Goal: Information Seeking & Learning: Learn about a topic

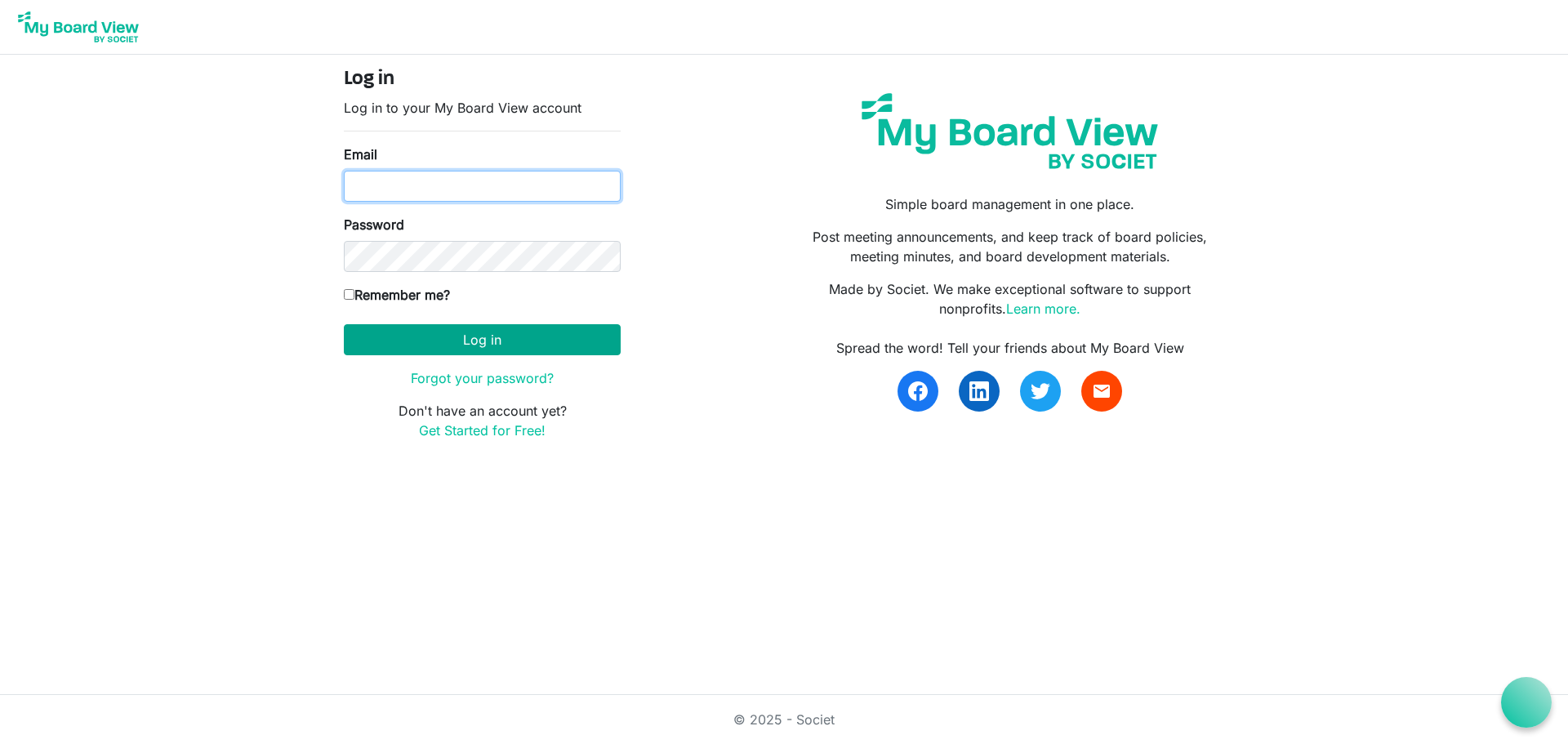
type input "[EMAIL_ADDRESS][DOMAIN_NAME]"
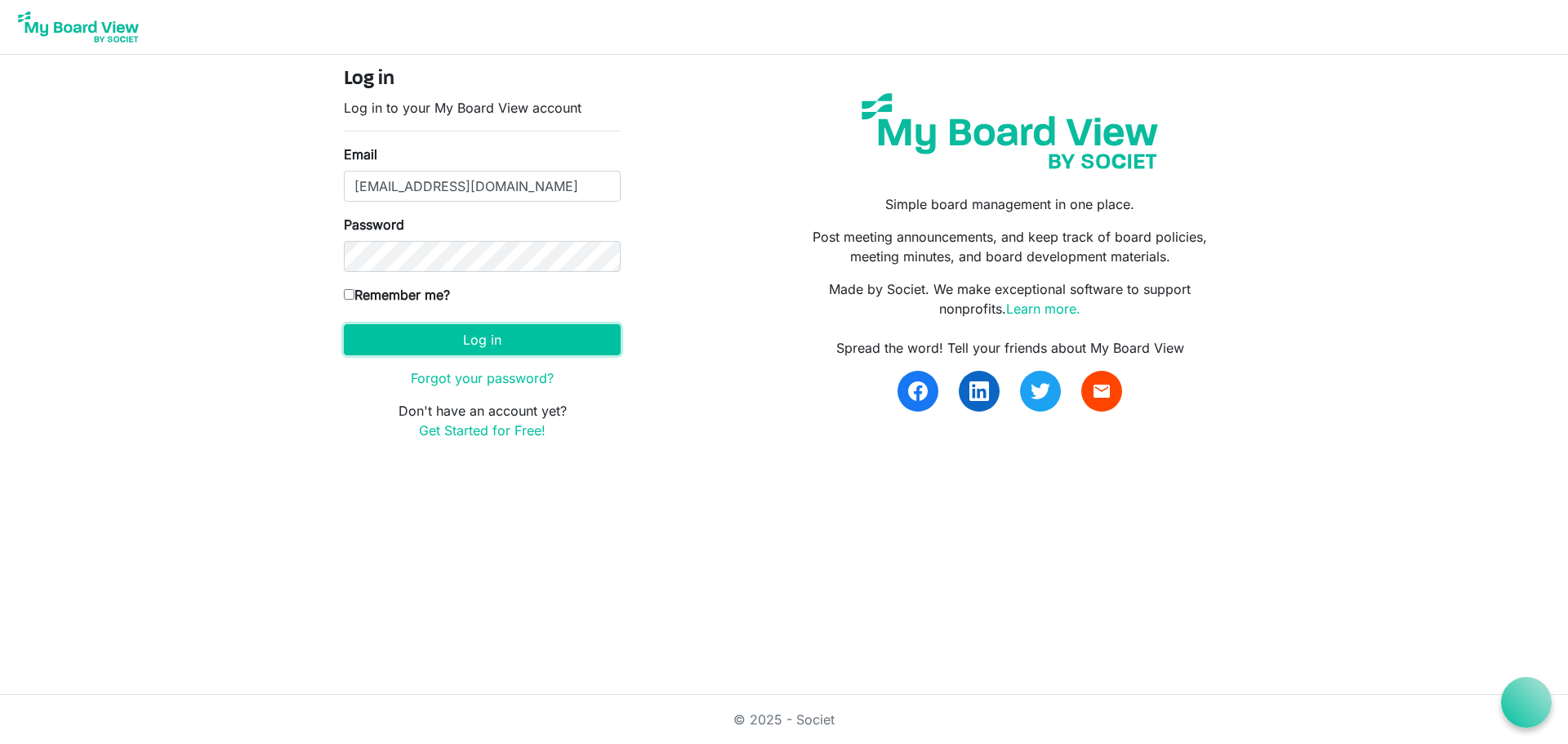
click at [527, 326] on button "Log in" at bounding box center [482, 339] width 277 height 31
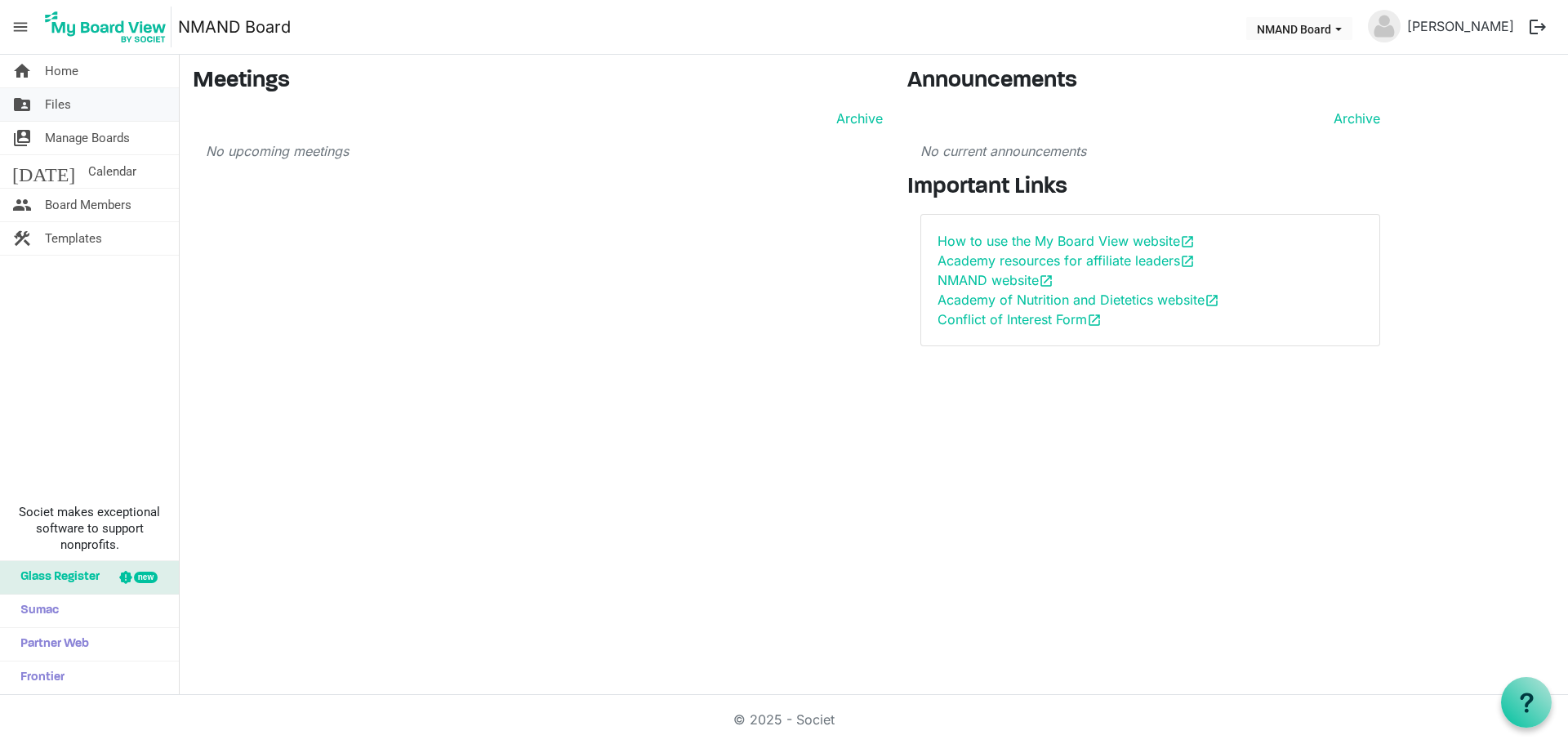
click at [73, 100] on link "folder_shared Files" at bounding box center [89, 104] width 179 height 32
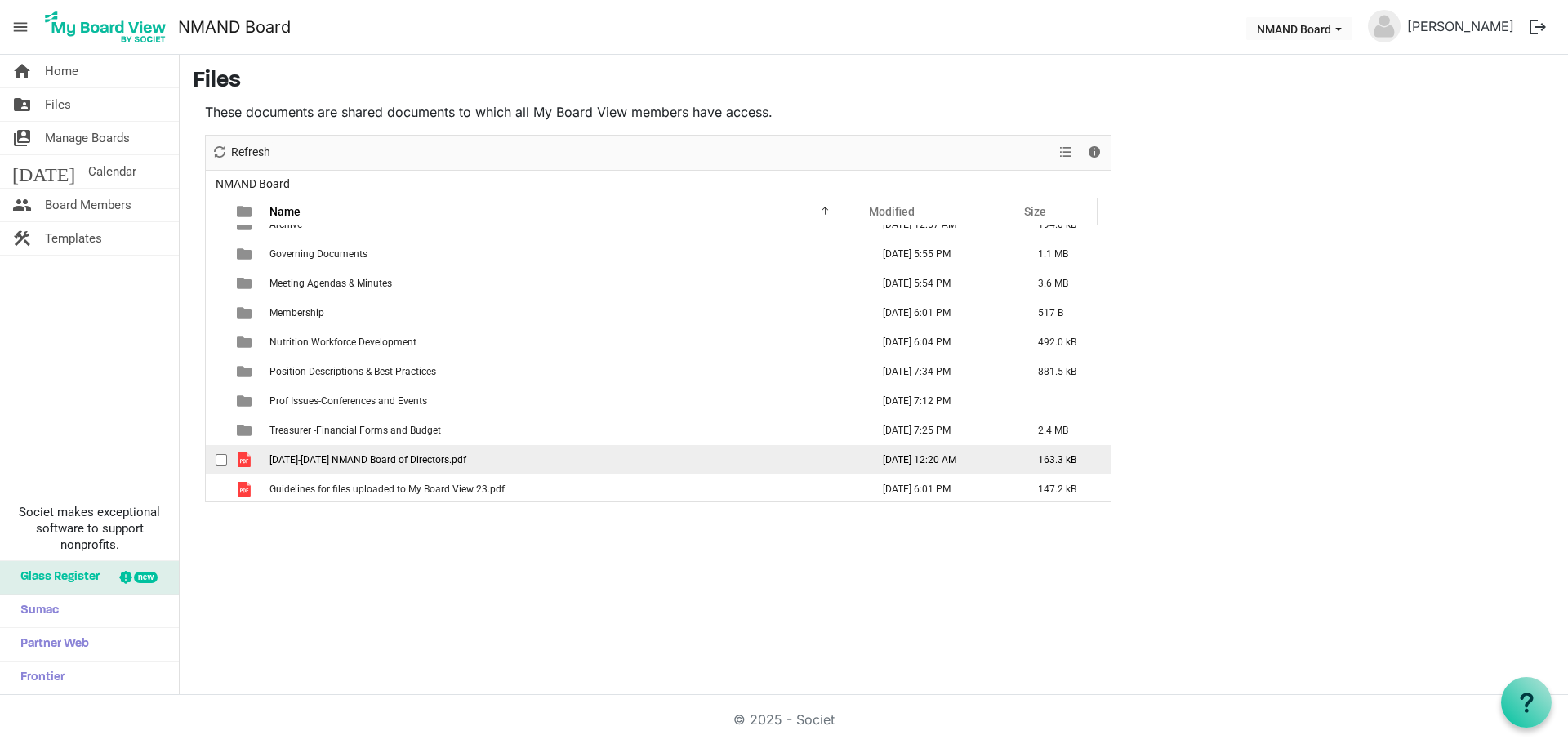
scroll to position [18, 0]
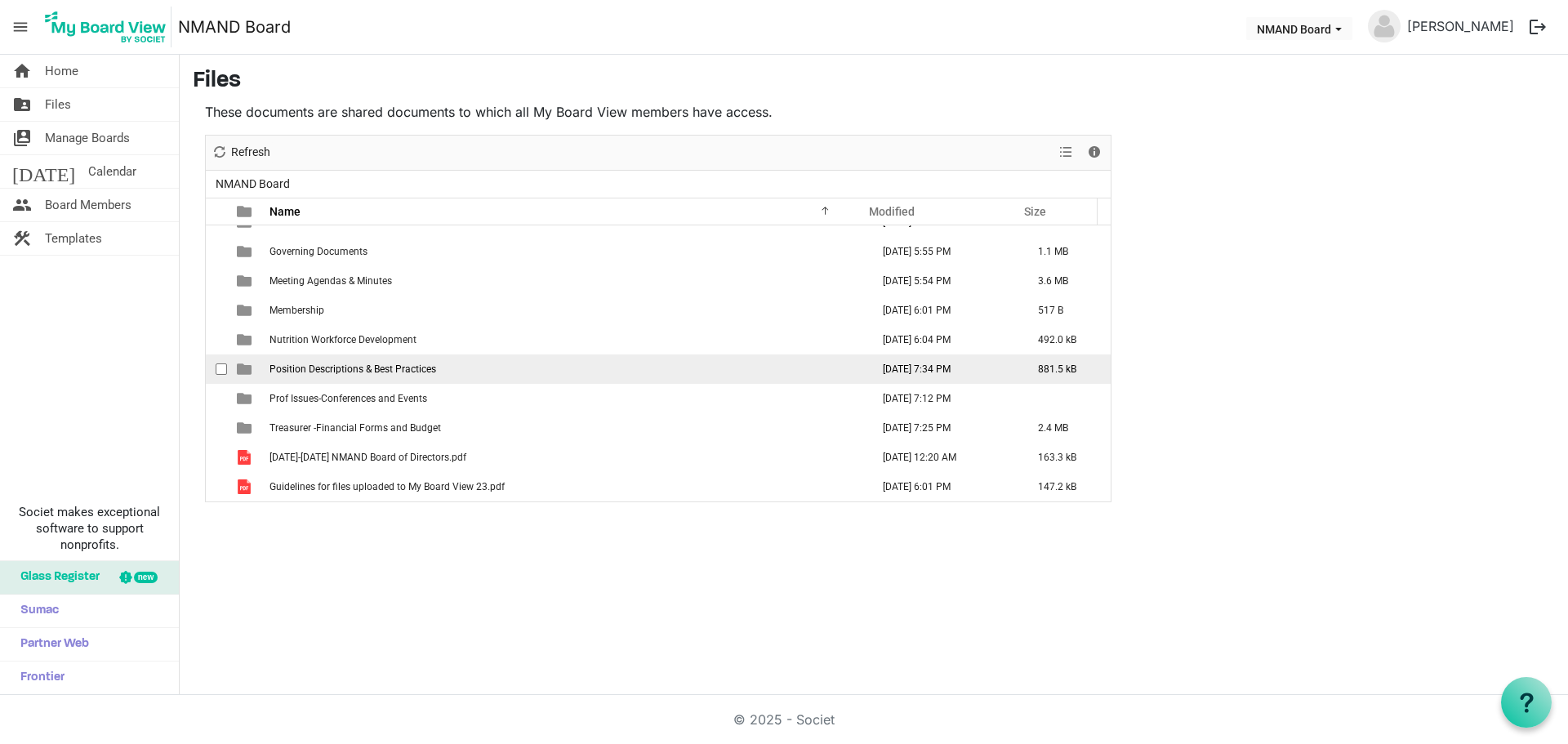
click at [329, 369] on span "Position Descriptions & Best Practices" at bounding box center [353, 368] width 166 height 11
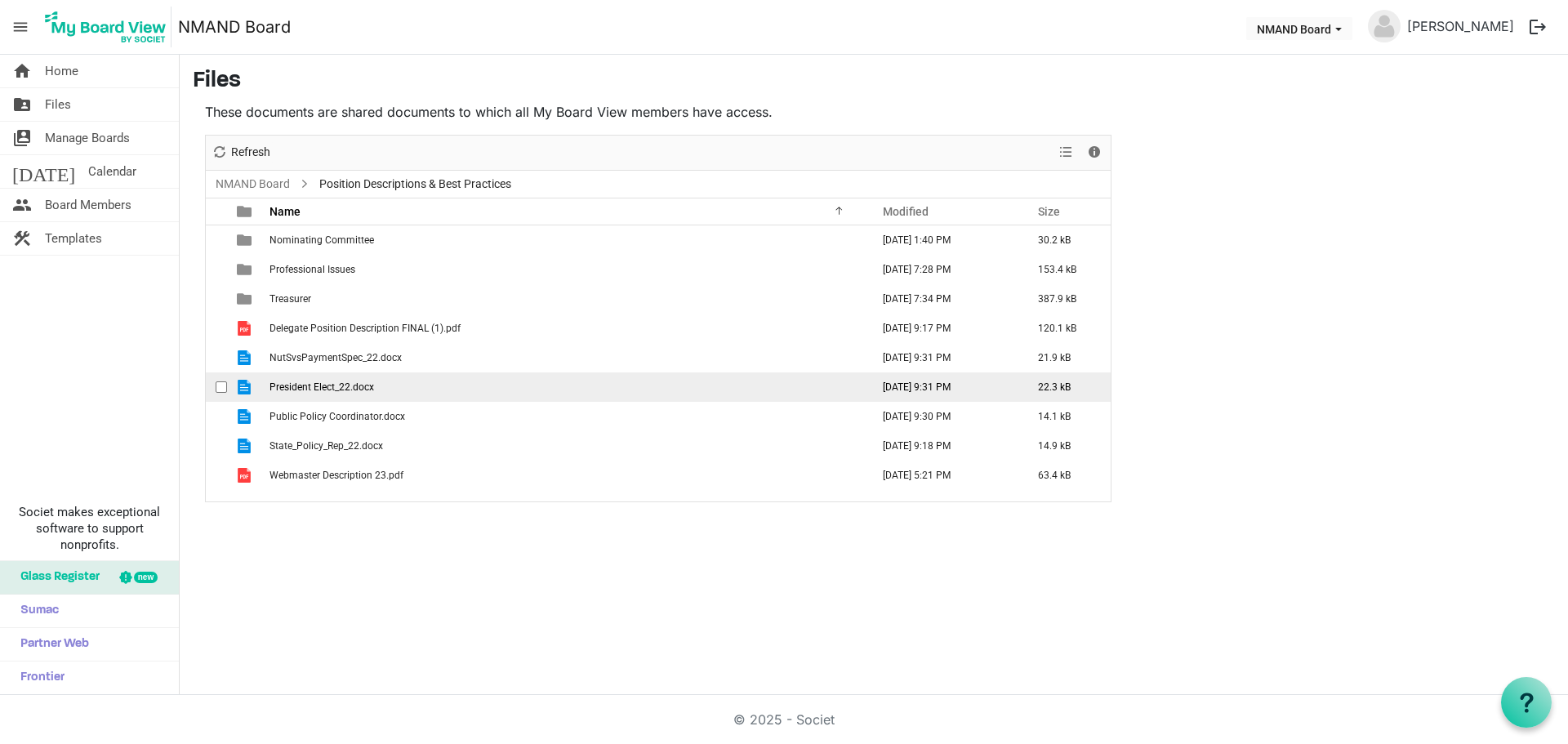
scroll to position [0, 0]
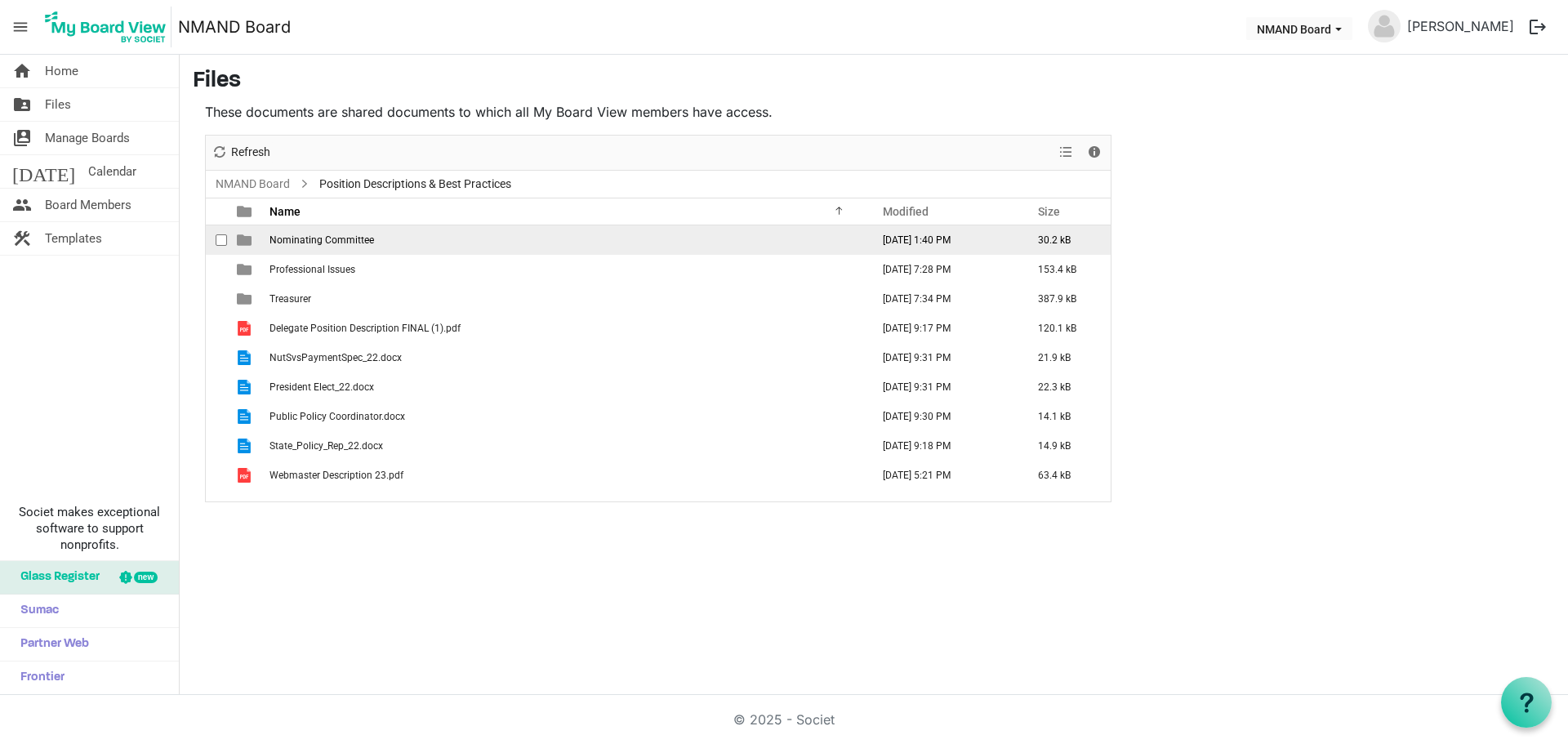
click at [355, 237] on span "Nominating Committee" at bounding box center [321, 240] width 104 height 11
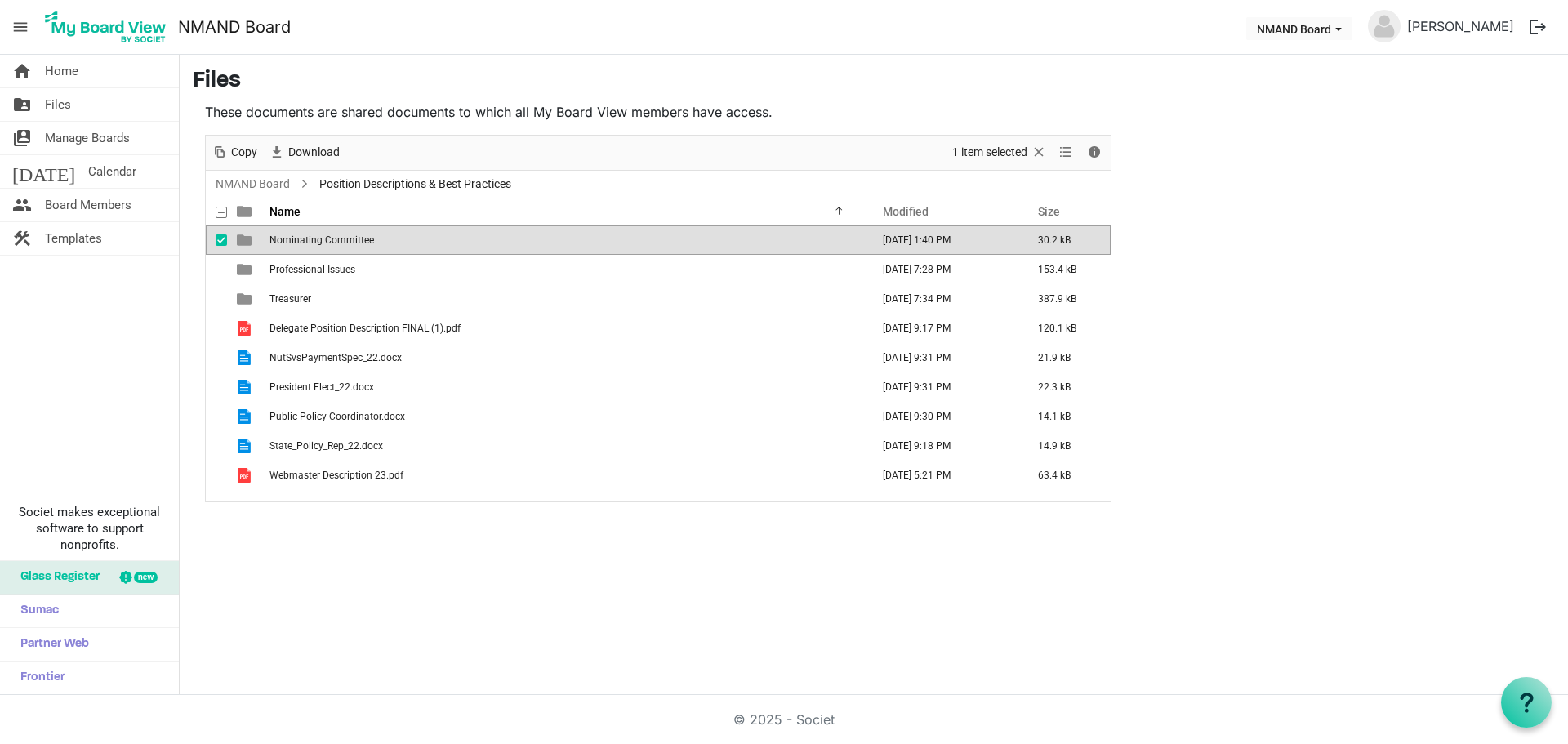
click at [355, 237] on span "Nominating Committee" at bounding box center [321, 240] width 104 height 11
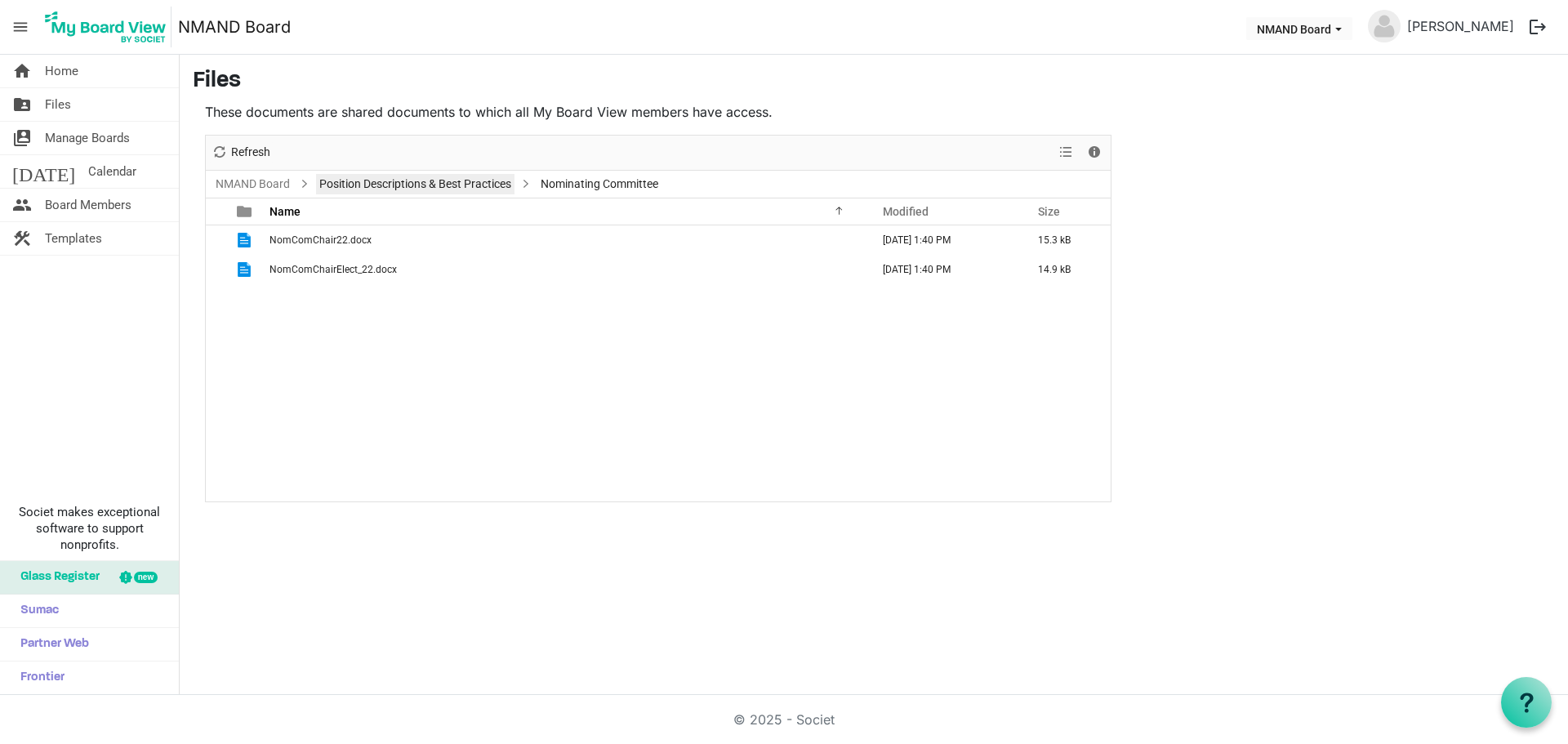
click at [451, 188] on link "Position Descriptions & Best Practices" at bounding box center [415, 184] width 199 height 20
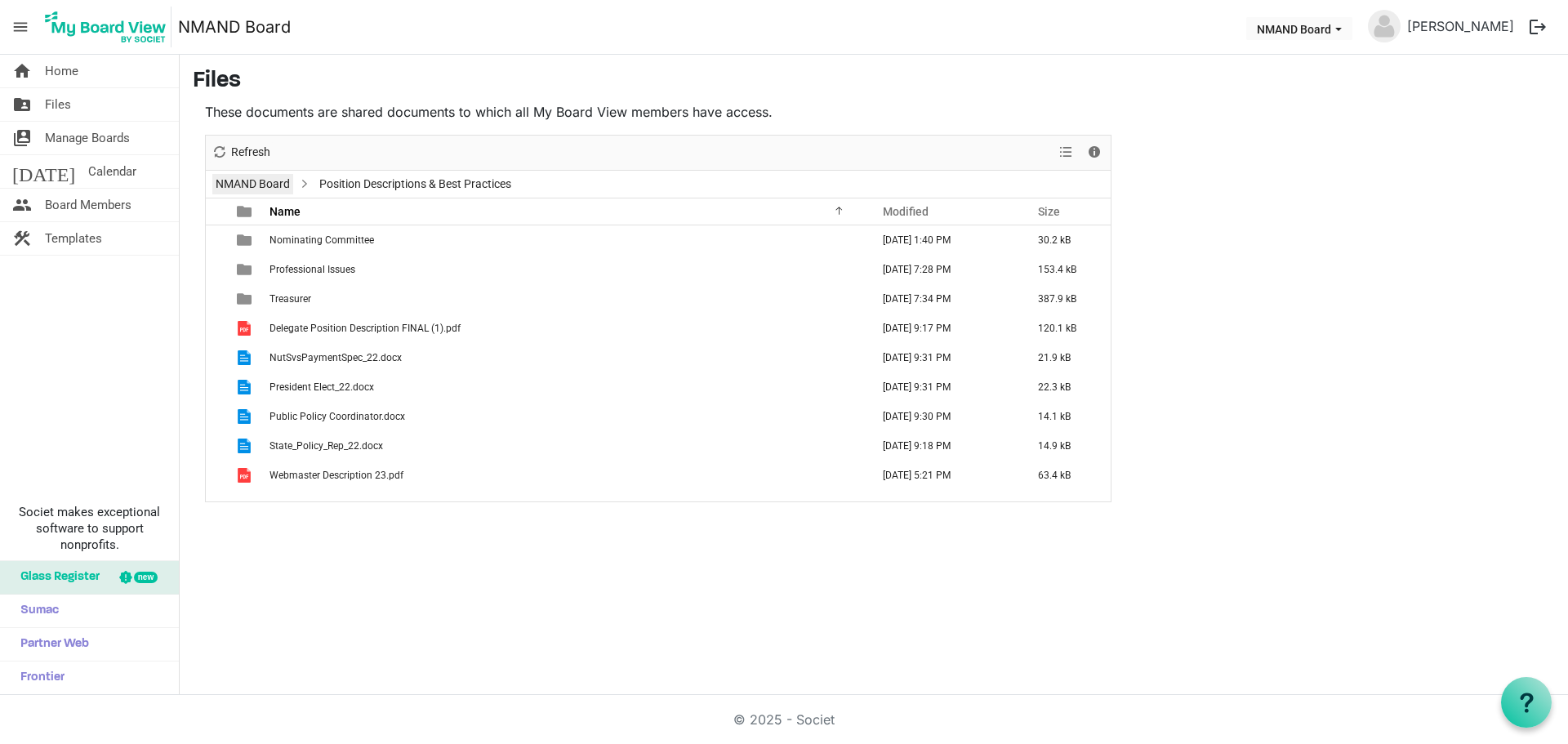
click at [243, 192] on link "NMAND Board" at bounding box center [252, 184] width 81 height 20
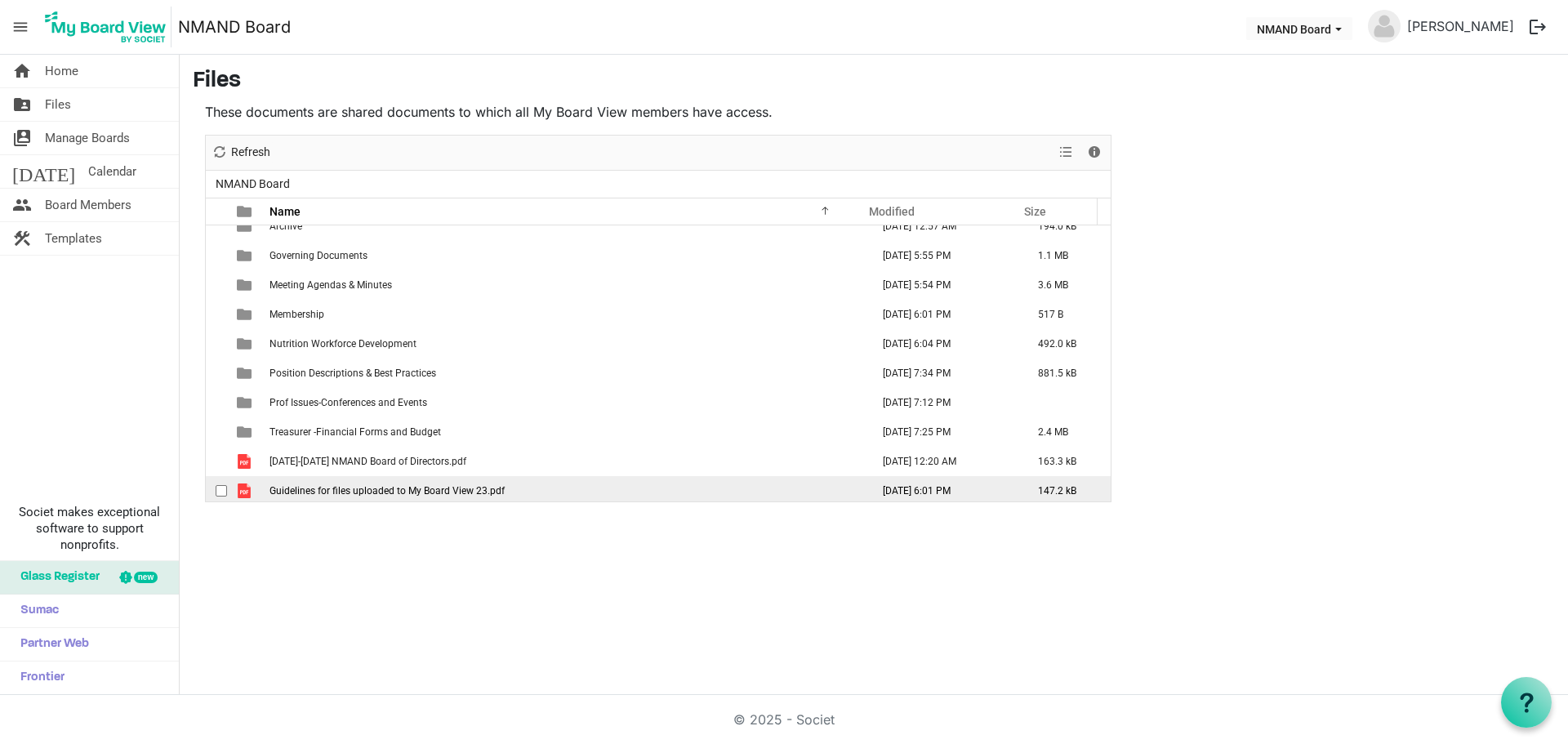
scroll to position [18, 0]
click at [370, 481] on span "Guidelines for files uploaded to My Board View 23.pdf" at bounding box center [387, 486] width 236 height 11
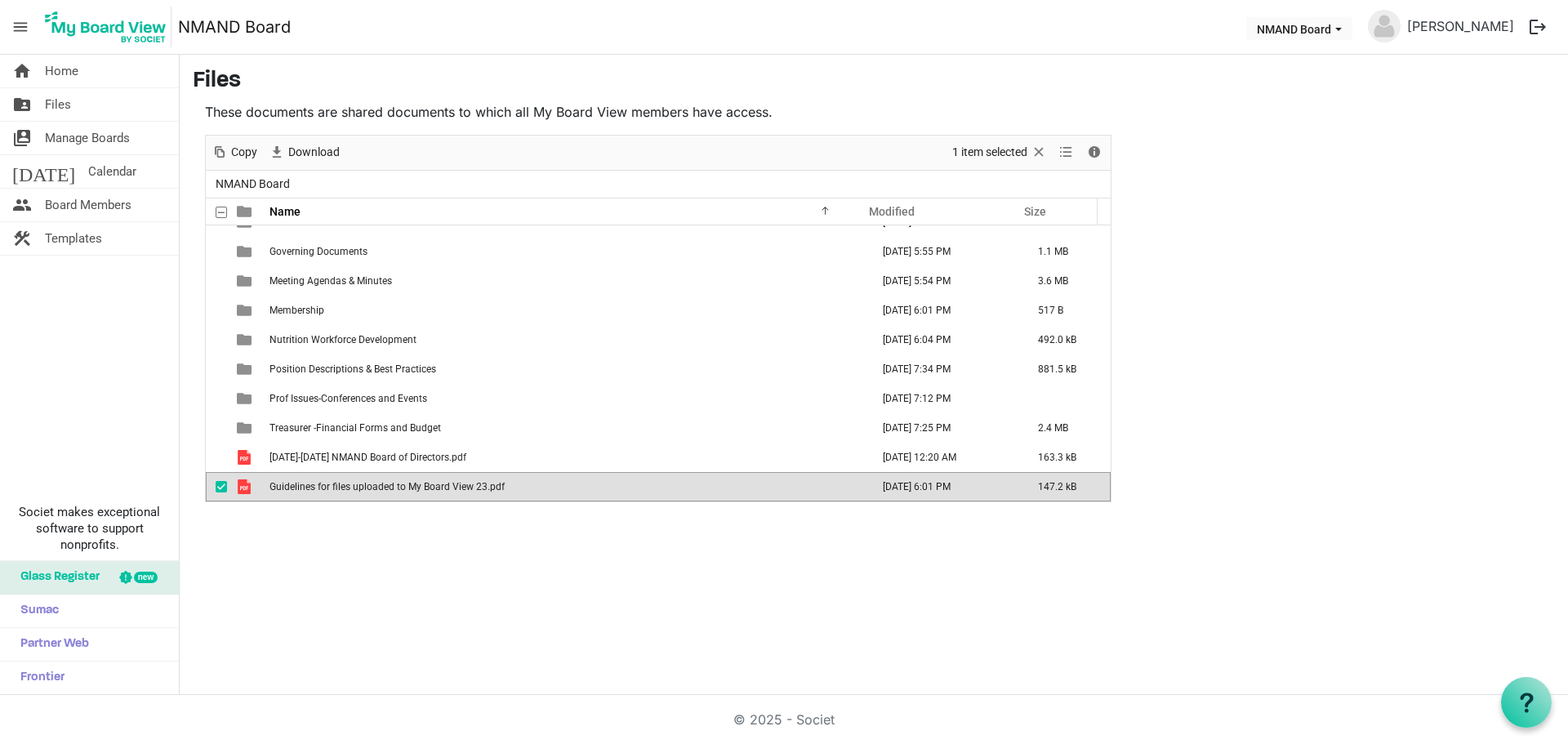
click at [664, 575] on div "home Home folder_shared Files switch_account Manage Boards today Calendar peopl…" at bounding box center [784, 374] width 1568 height 640
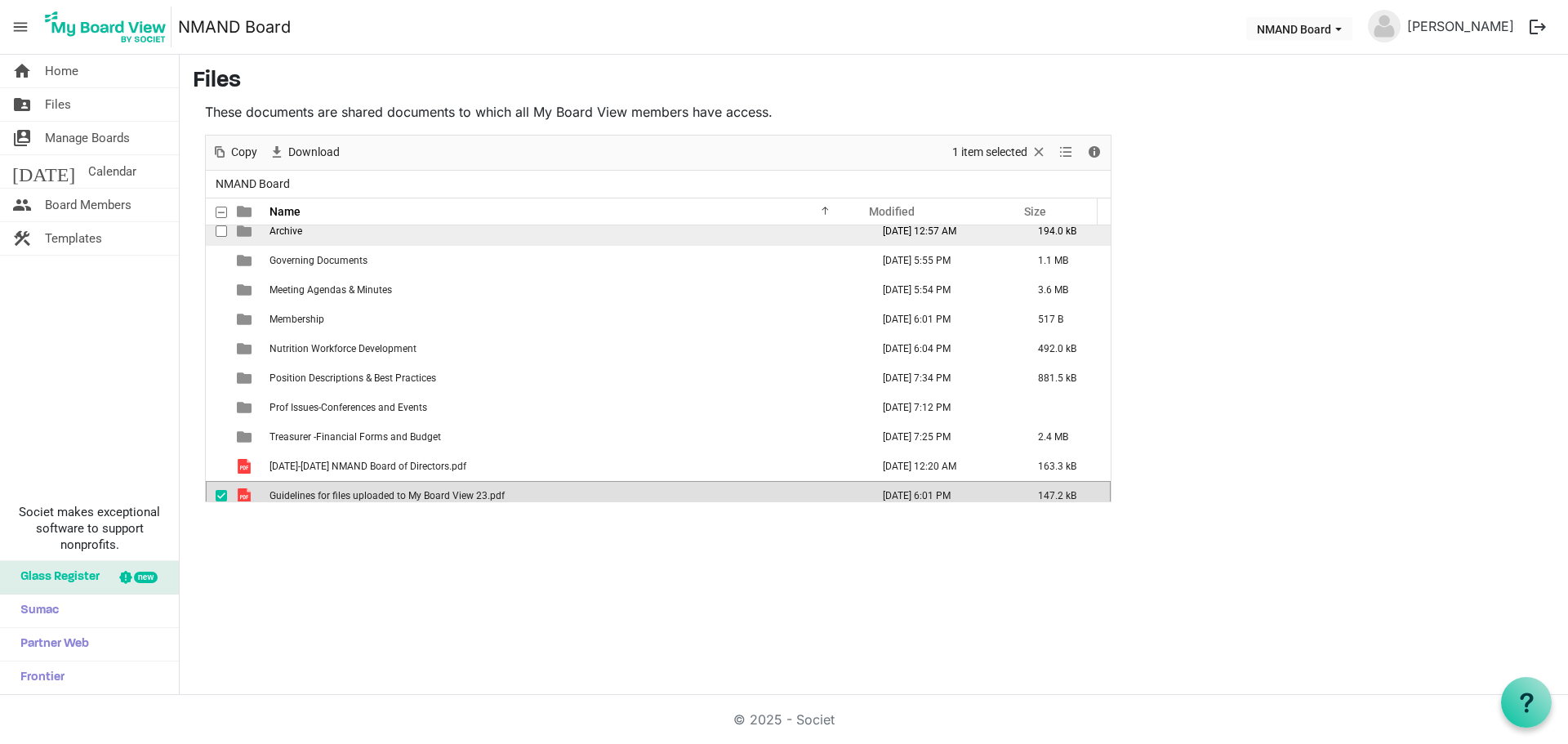
scroll to position [0, 0]
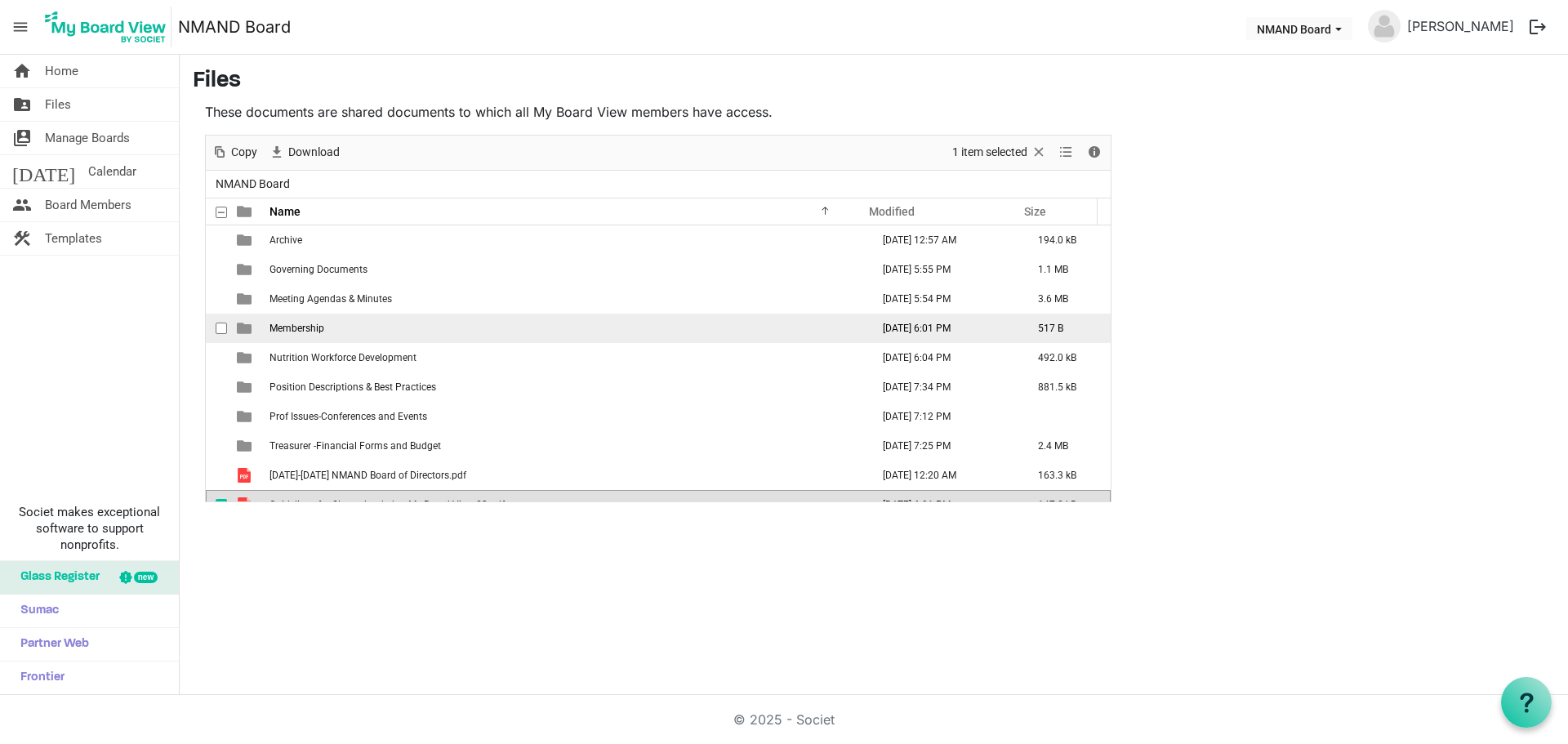
click at [341, 329] on td "Membership" at bounding box center [565, 328] width 601 height 30
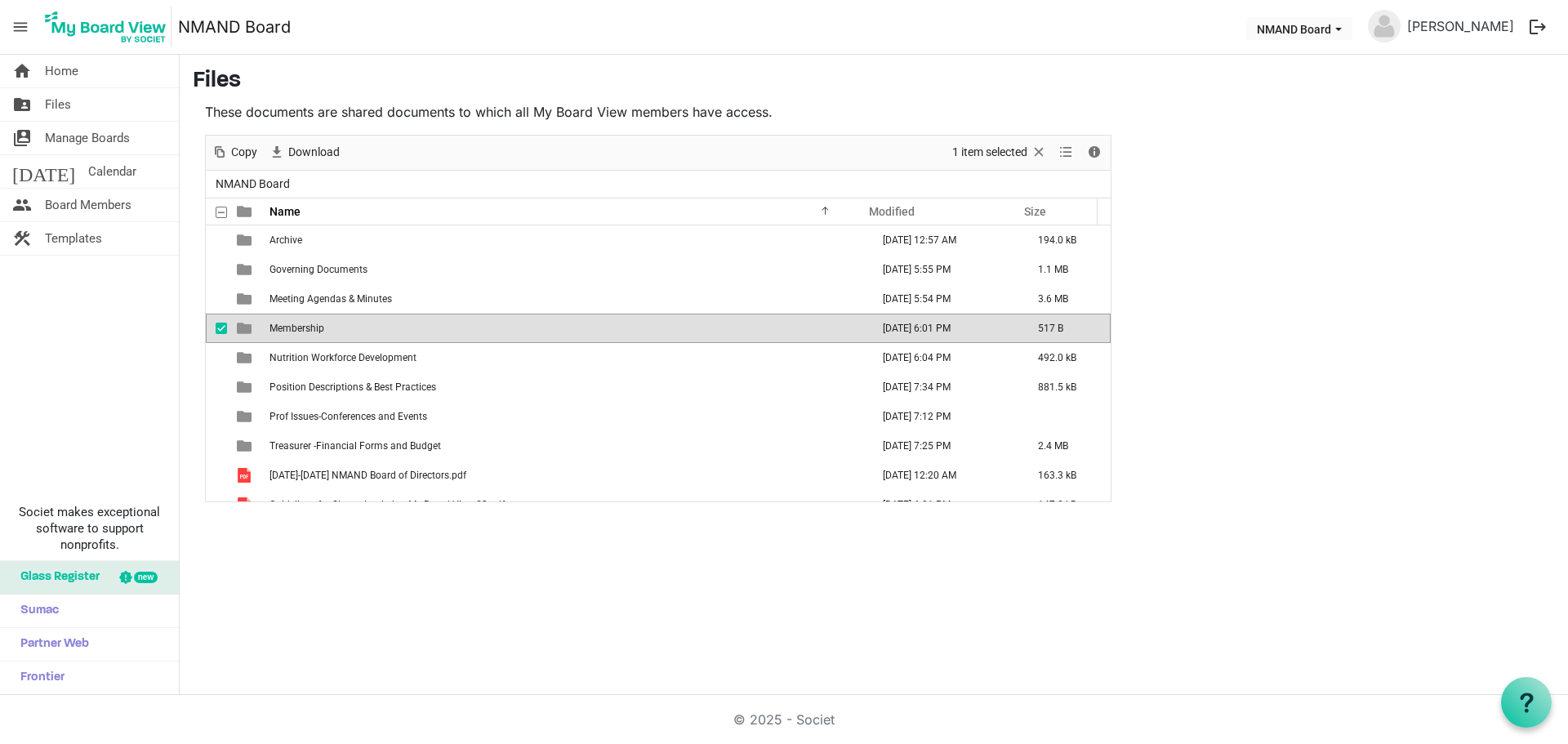
click at [341, 329] on td "Membership" at bounding box center [565, 328] width 601 height 30
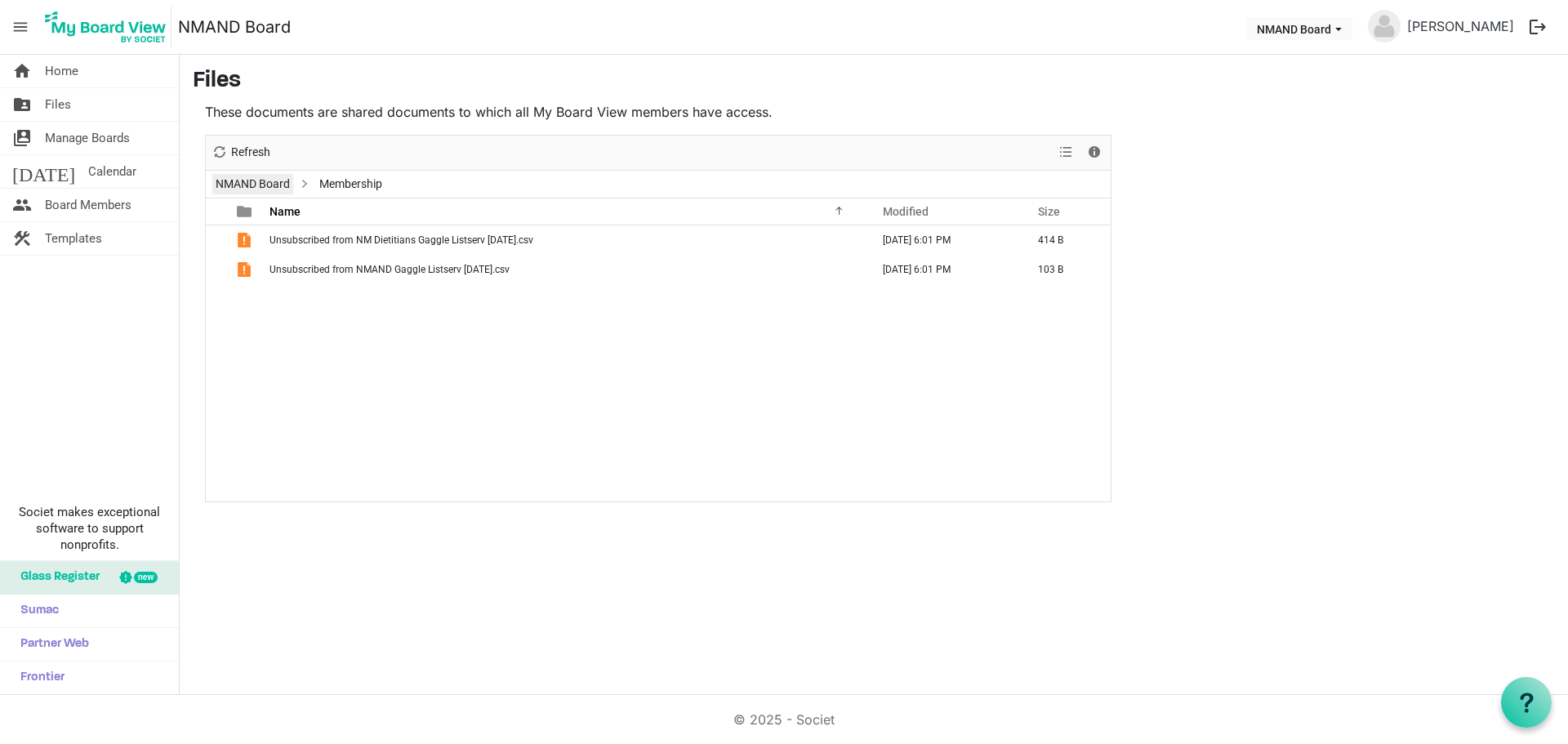
click at [286, 180] on link "NMAND Board" at bounding box center [252, 184] width 81 height 20
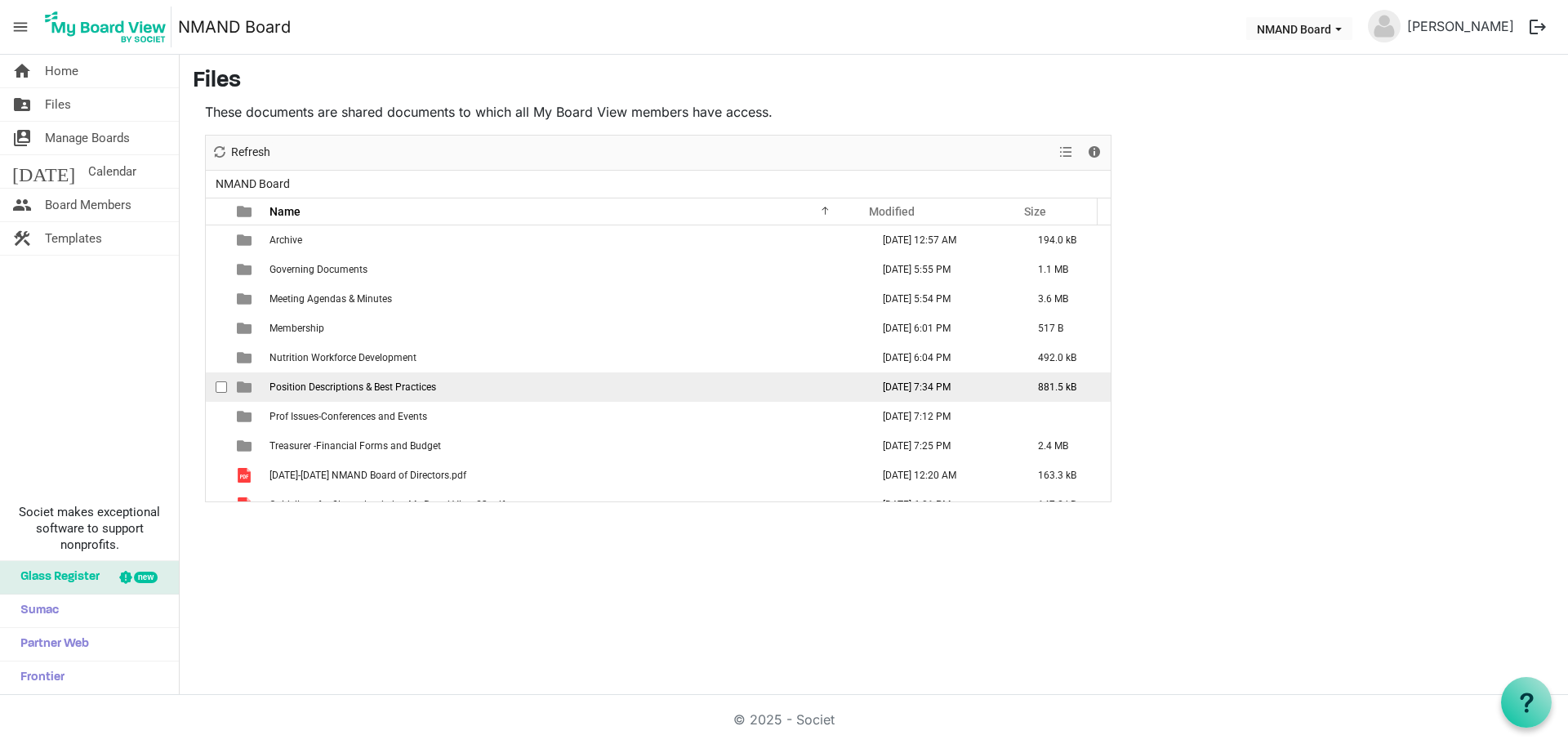
click at [335, 390] on span "Position Descriptions & Best Practices" at bounding box center [353, 387] width 166 height 11
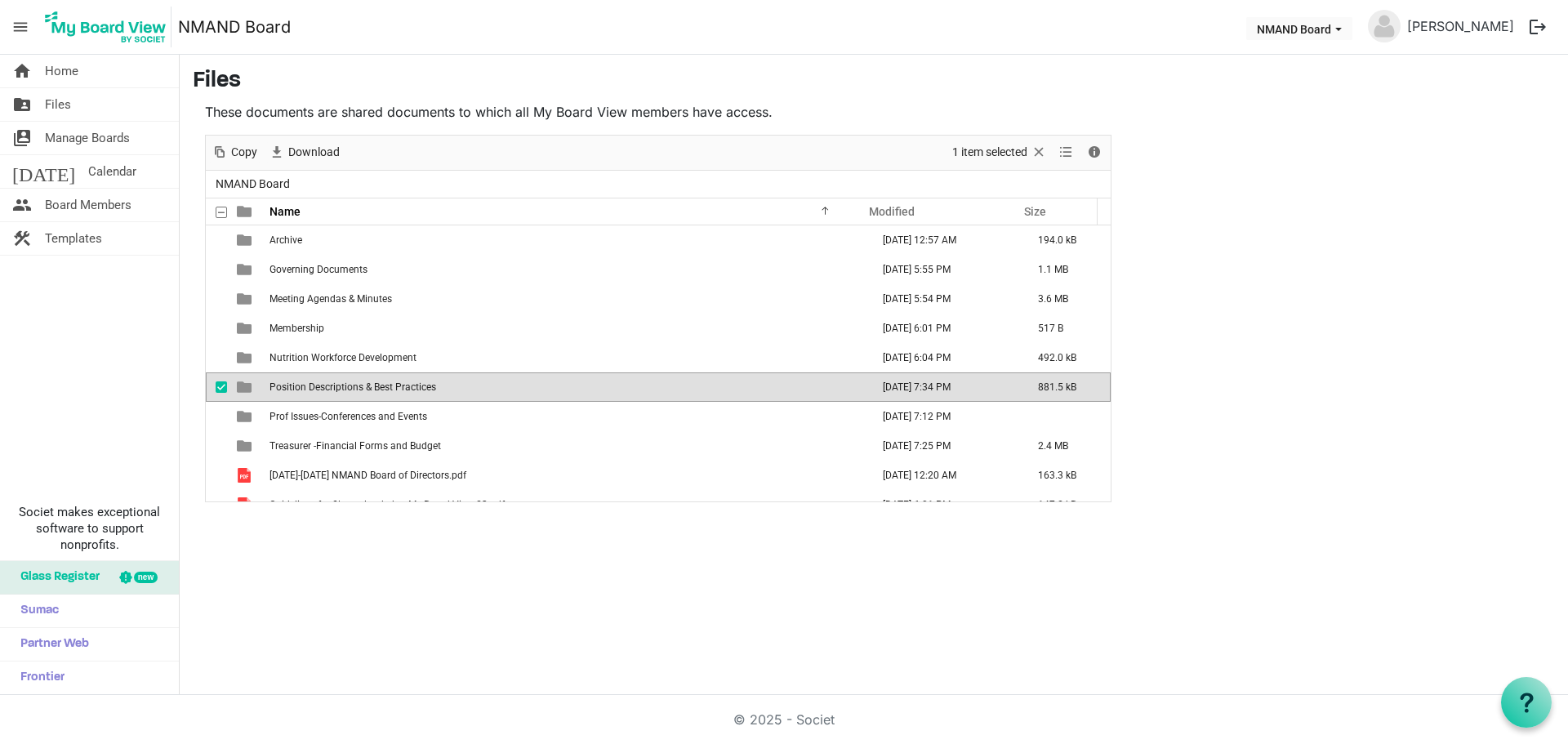
click at [335, 390] on span "Position Descriptions & Best Practices" at bounding box center [353, 387] width 166 height 11
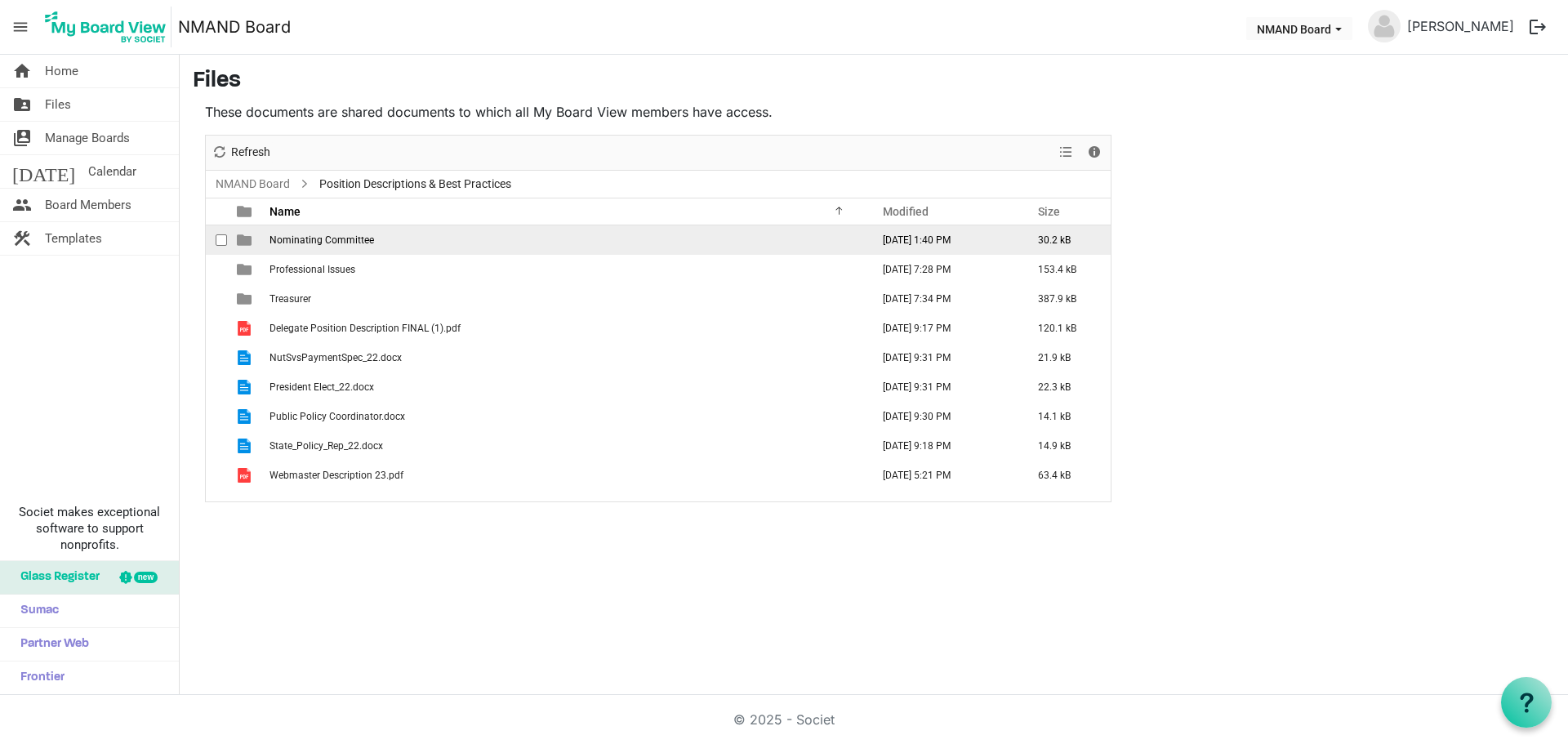
click at [357, 239] on span "Nominating Committee" at bounding box center [321, 240] width 104 height 11
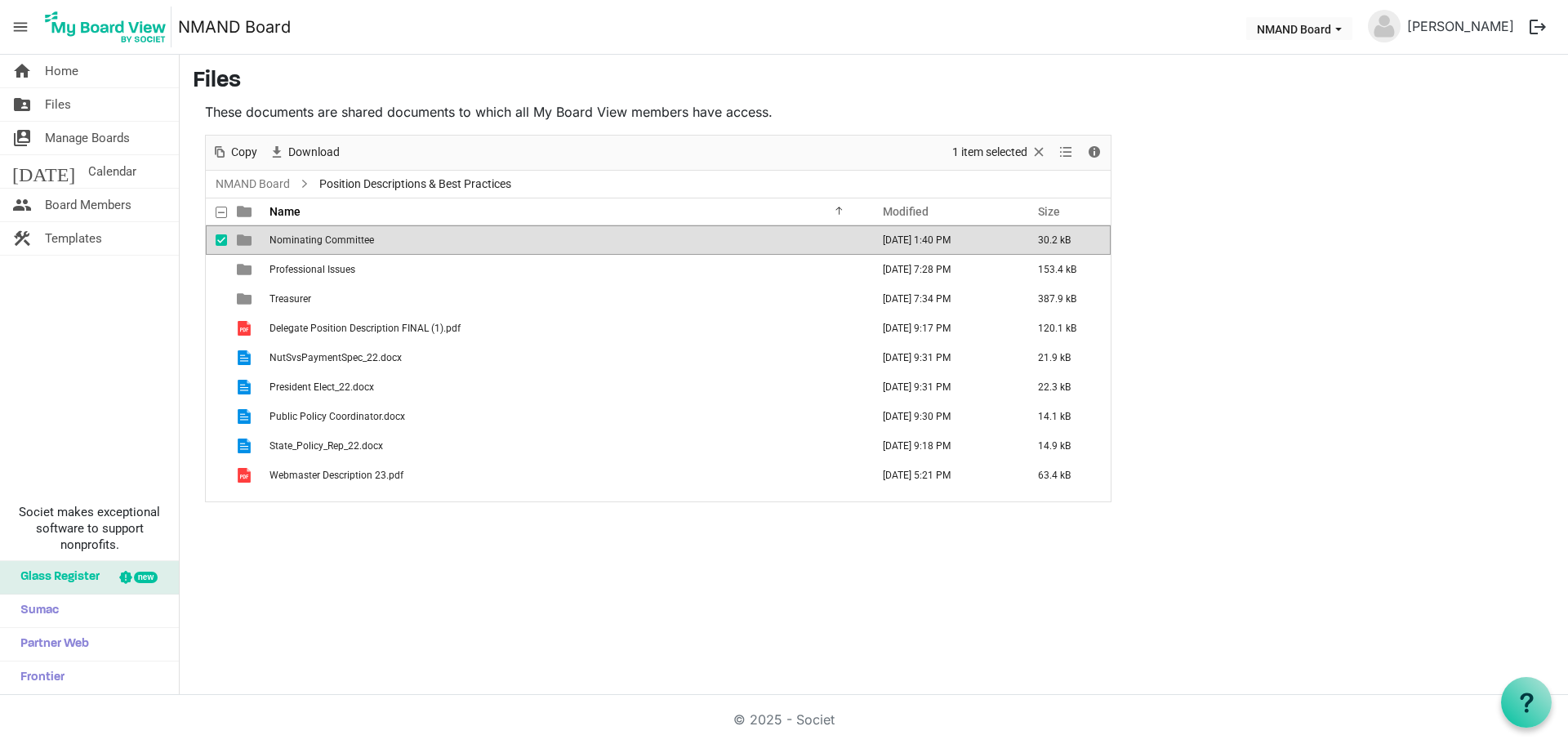
click at [357, 239] on span "Nominating Committee" at bounding box center [321, 240] width 104 height 11
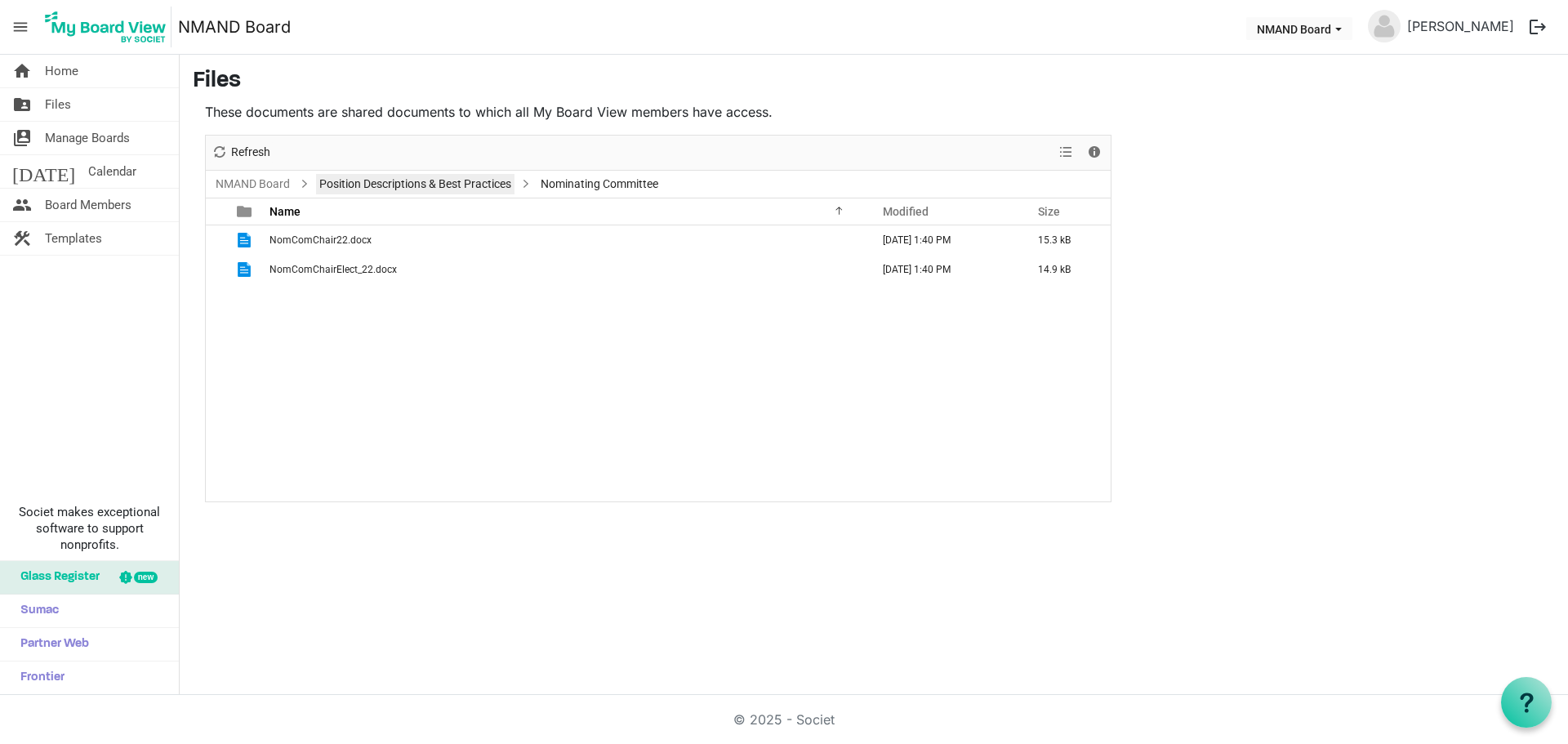
click at [373, 186] on link "Position Descriptions & Best Practices" at bounding box center [415, 184] width 199 height 20
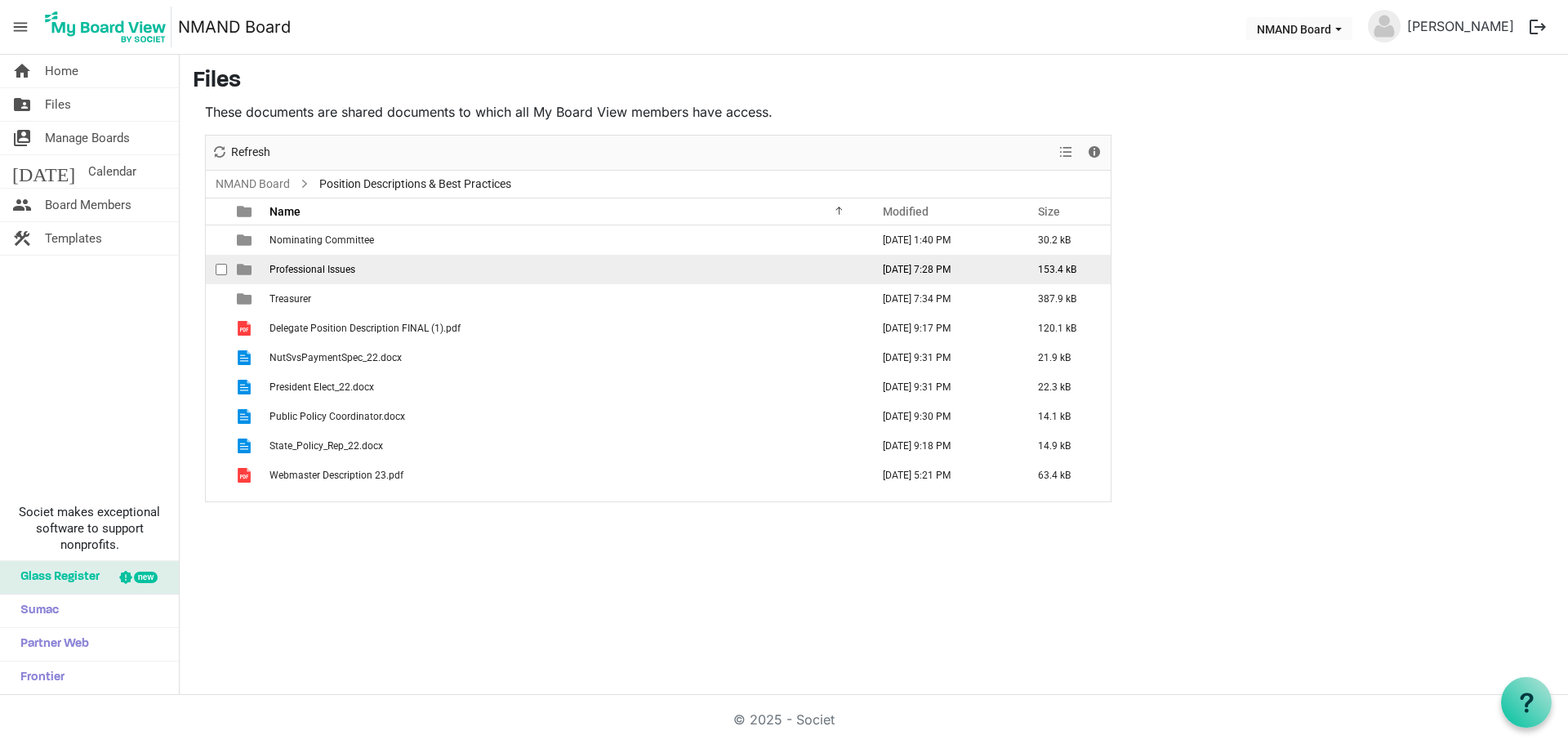
click at [360, 275] on td "Professional Issues" at bounding box center [565, 270] width 601 height 30
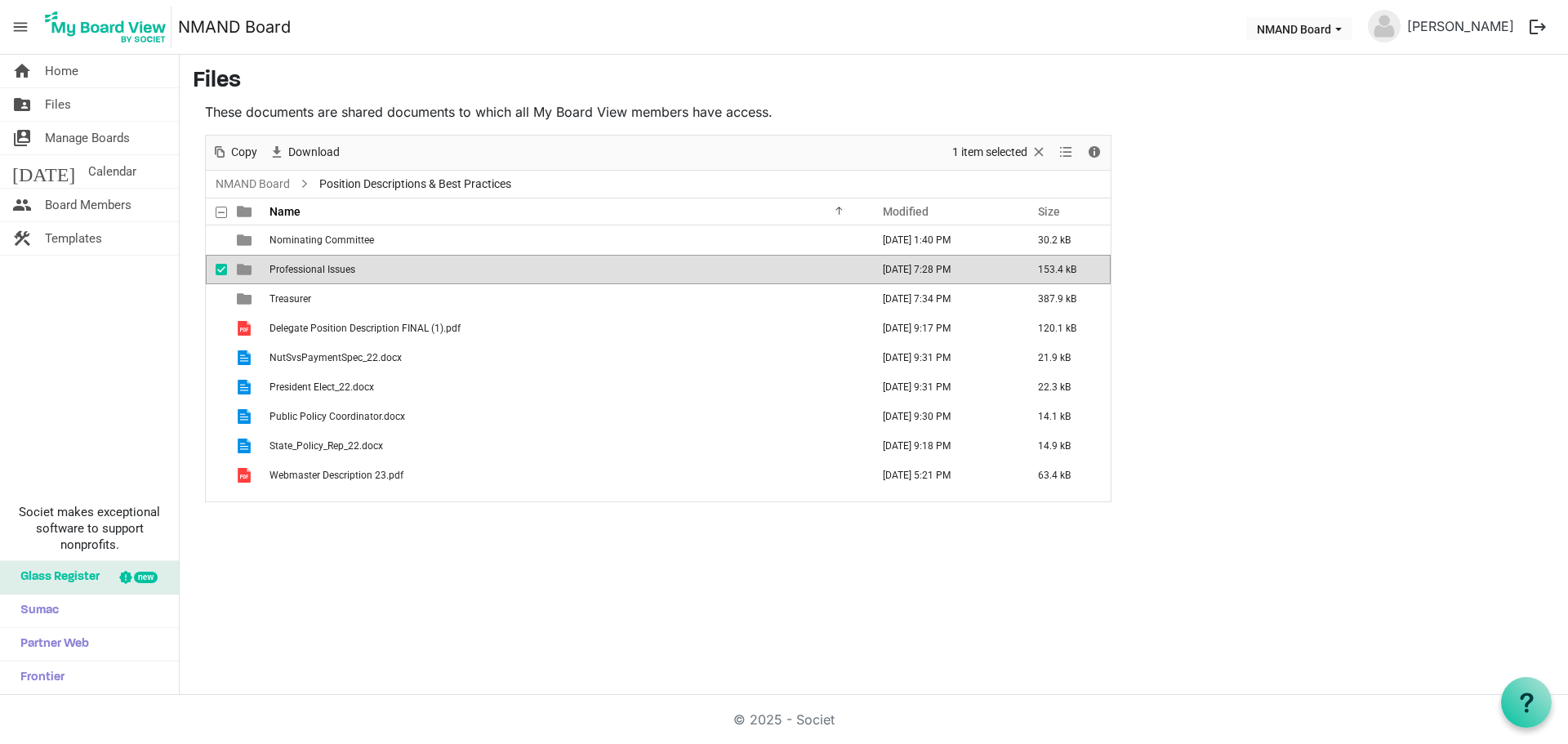
click at [360, 275] on td "Professional Issues" at bounding box center [565, 270] width 601 height 30
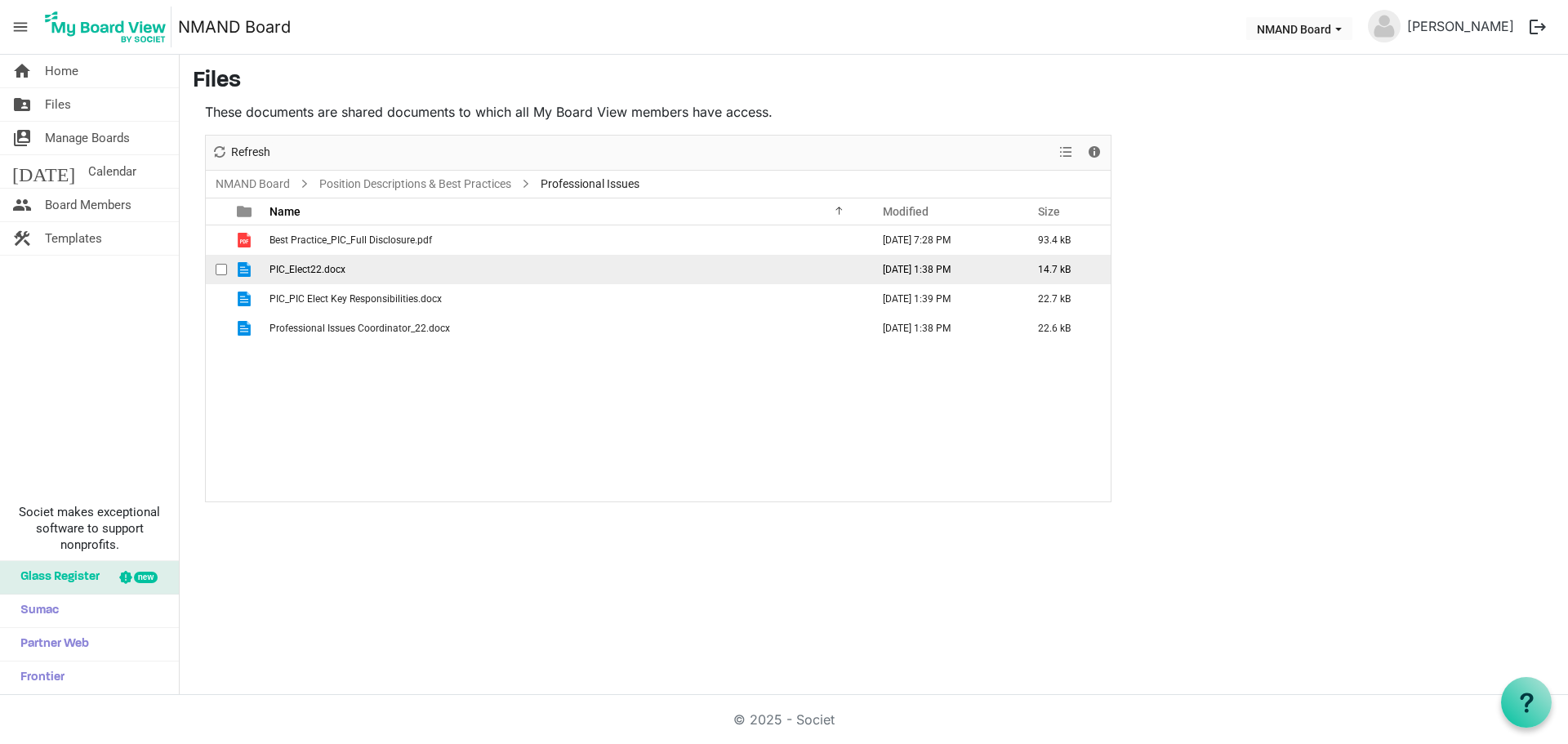
click at [321, 265] on span "PIC_Elect22.docx" at bounding box center [307, 269] width 76 height 11
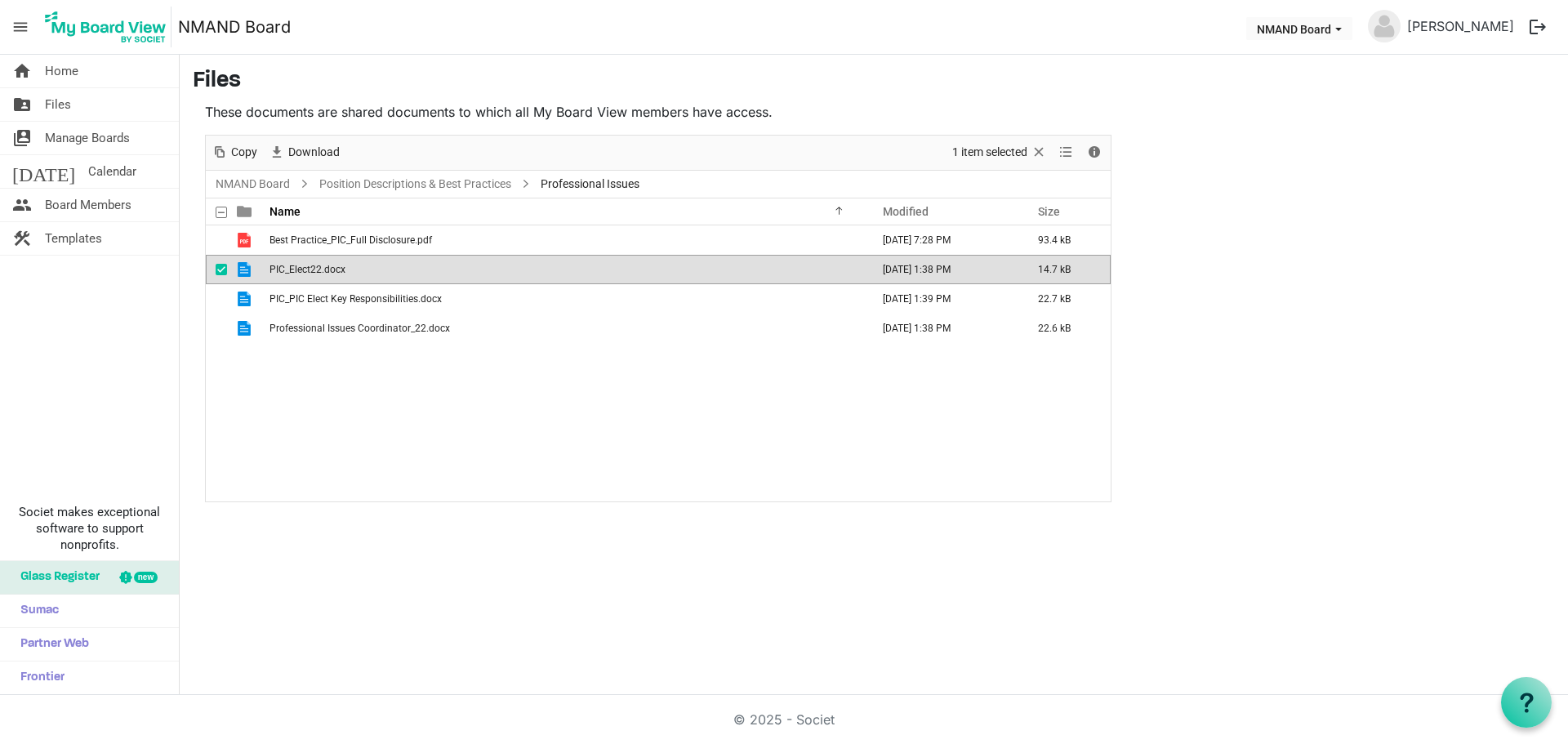
click at [321, 265] on span "PIC_Elect22.docx" at bounding box center [307, 269] width 76 height 11
click at [327, 302] on span "PIC_PIC Elect Key Responsibilities.docx" at bounding box center [355, 298] width 172 height 11
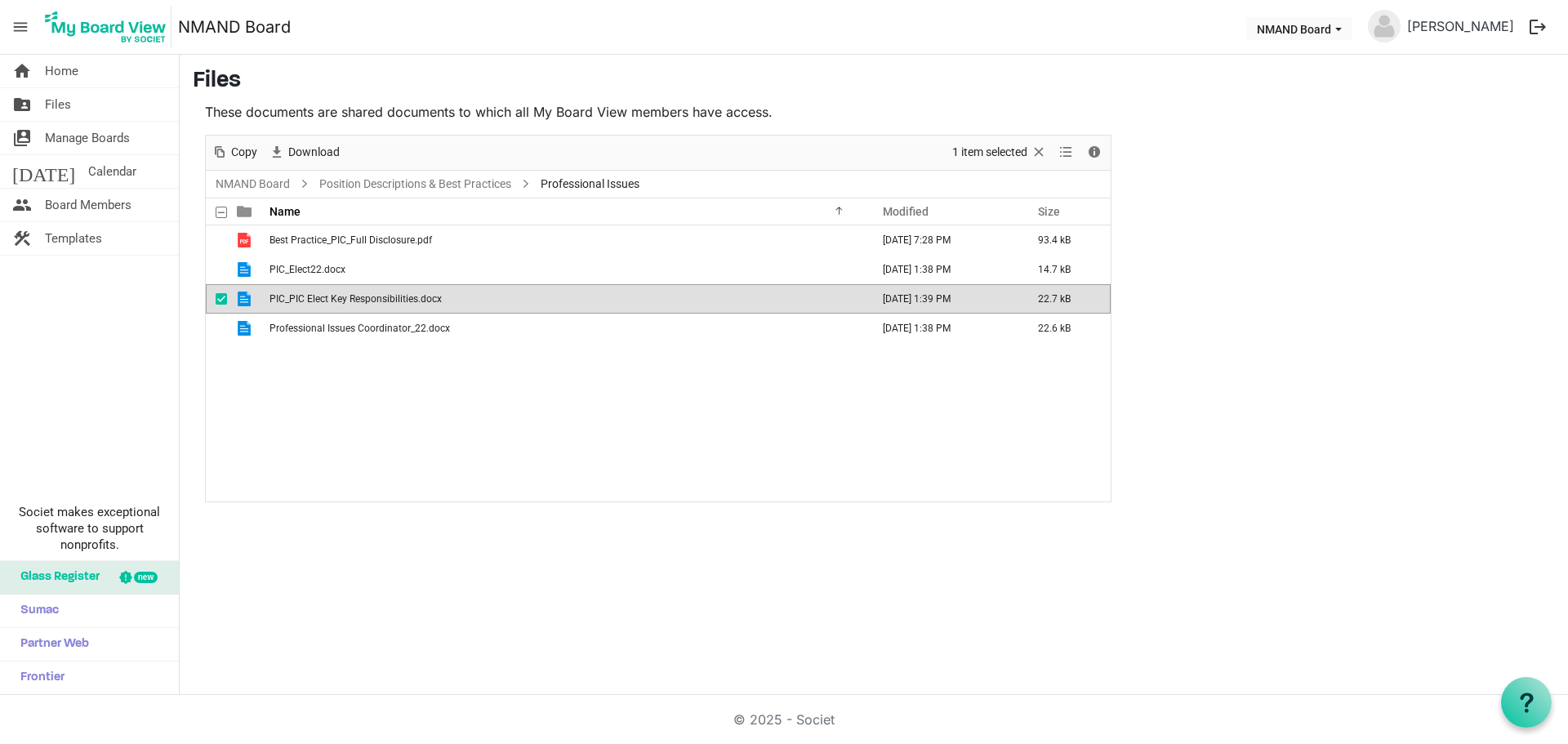
click at [485, 430] on div "Best Practice_PIC_Full Disclosure.pdf August 07, 2025 7:28 PM 93.4 kB PIC_Elect…" at bounding box center [657, 362] width 904 height 276
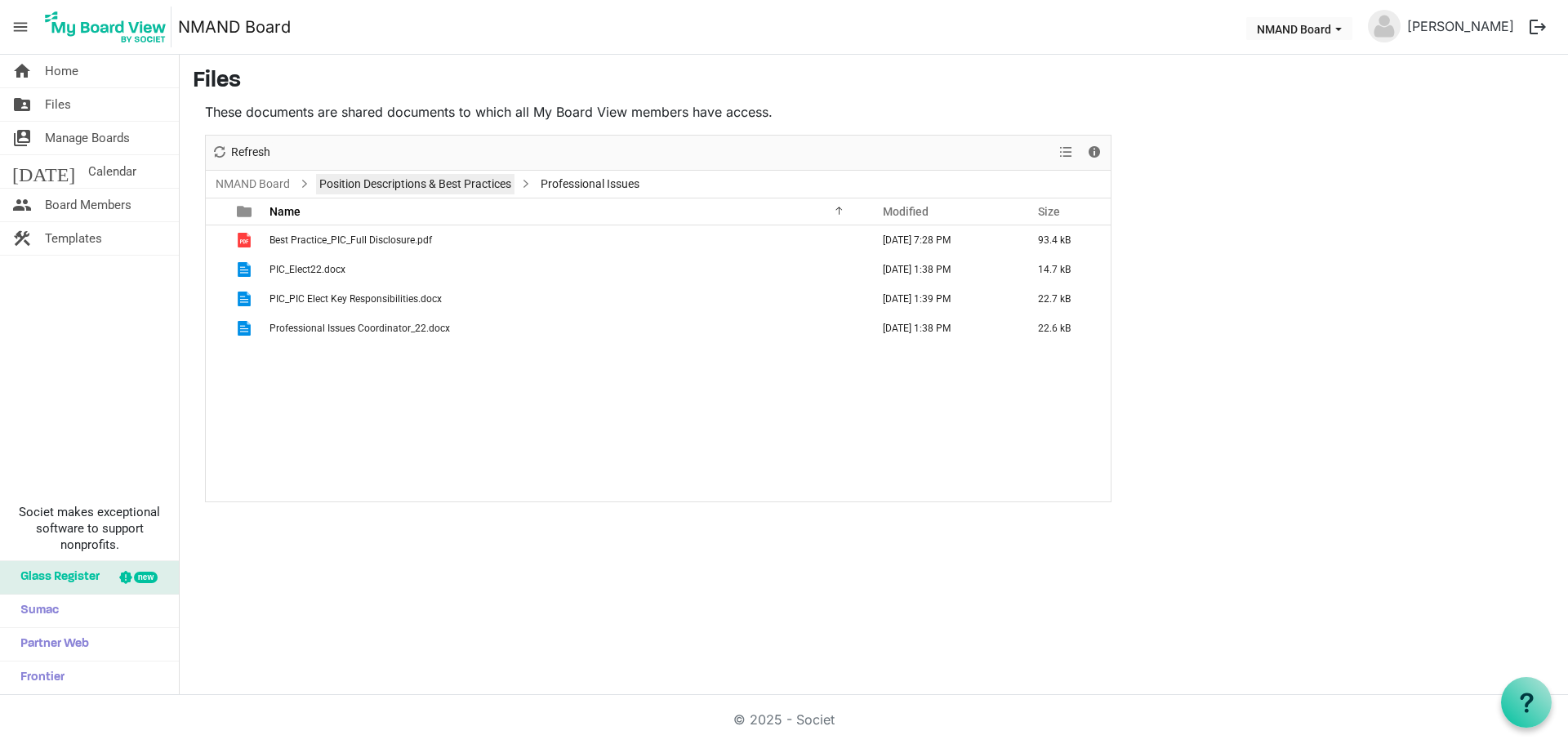
click at [422, 186] on link "Position Descriptions & Best Practices" at bounding box center [415, 184] width 199 height 20
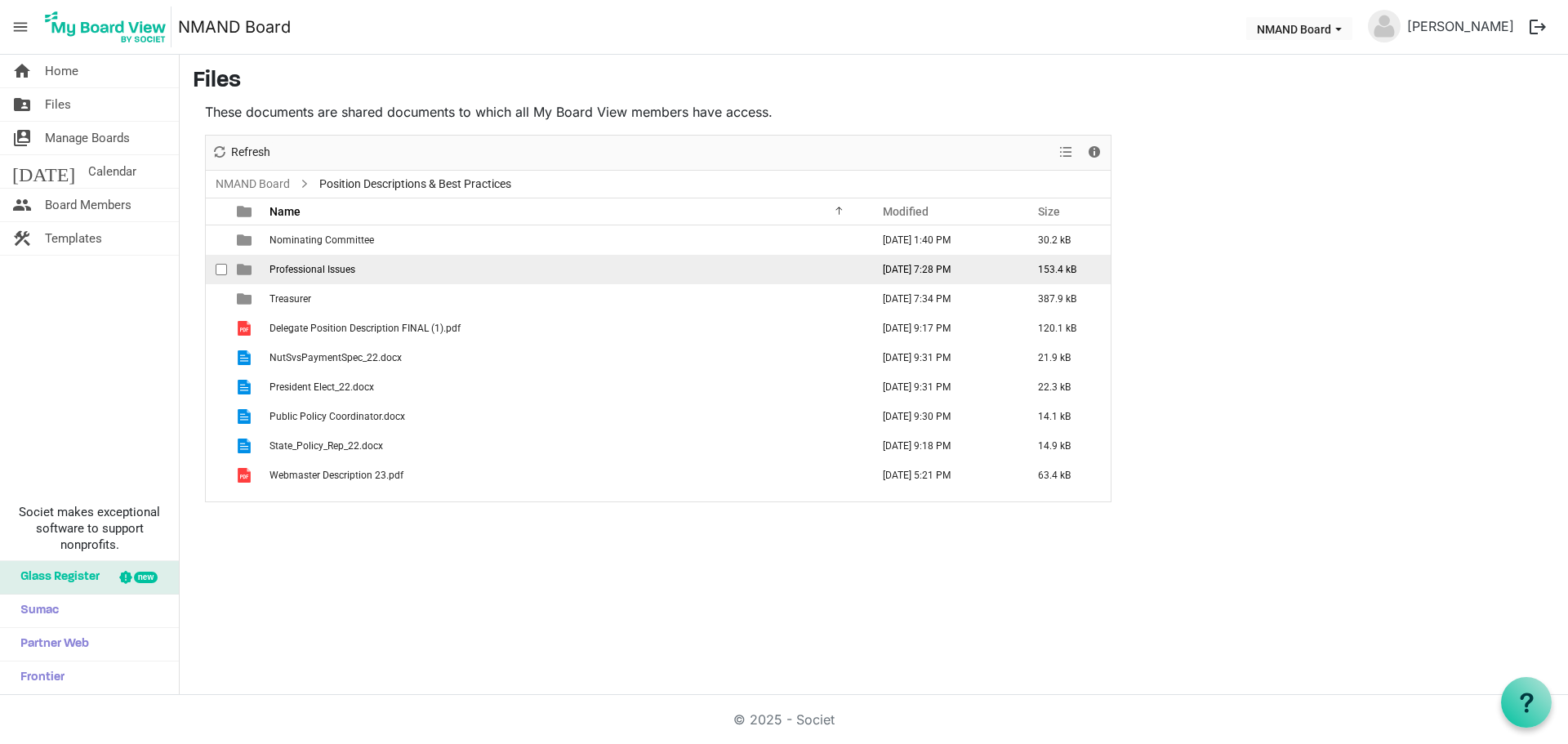
click at [326, 261] on td "Professional Issues" at bounding box center [565, 270] width 601 height 30
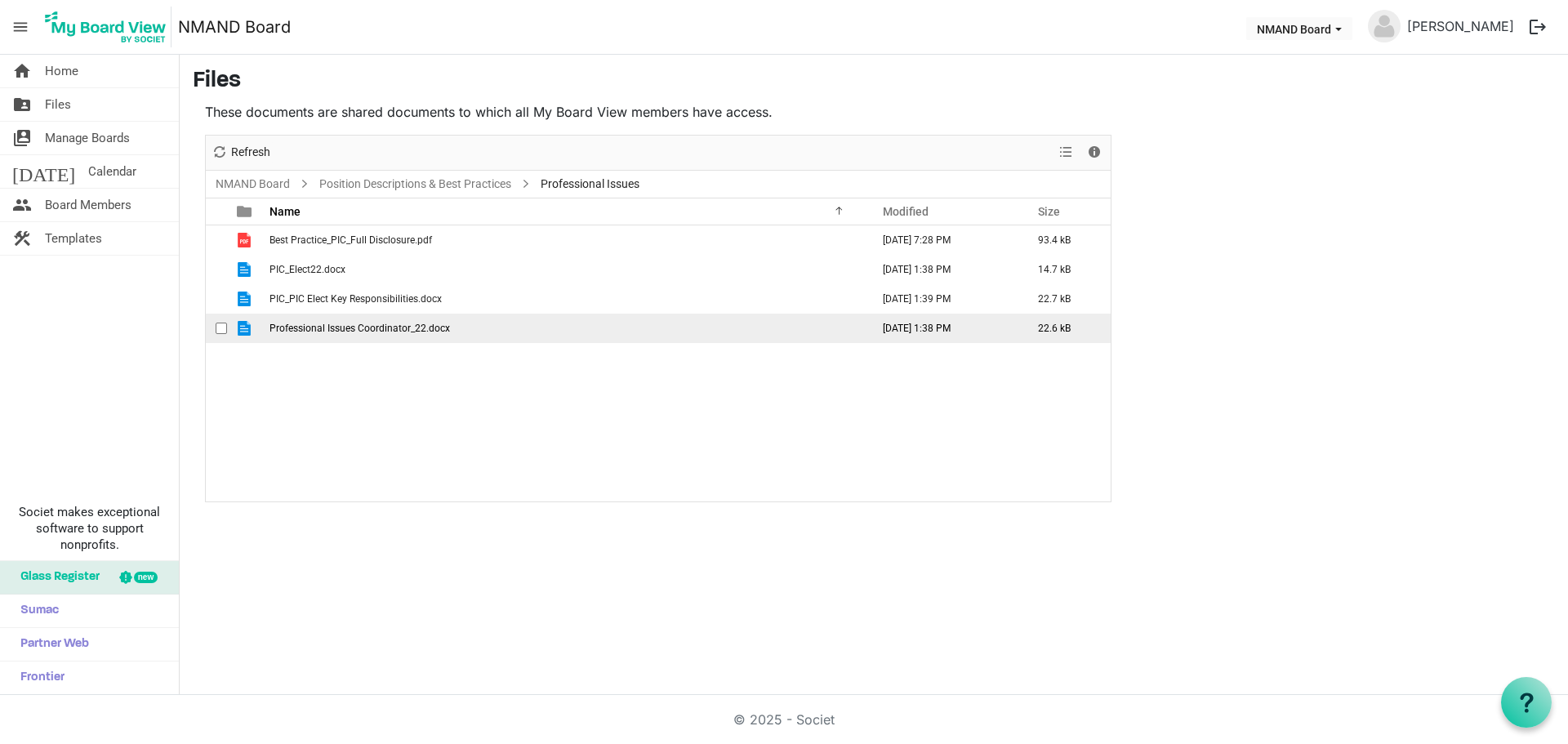
click at [350, 329] on span "Professional Issues Coordinator_22.docx" at bounding box center [360, 327] width 180 height 11
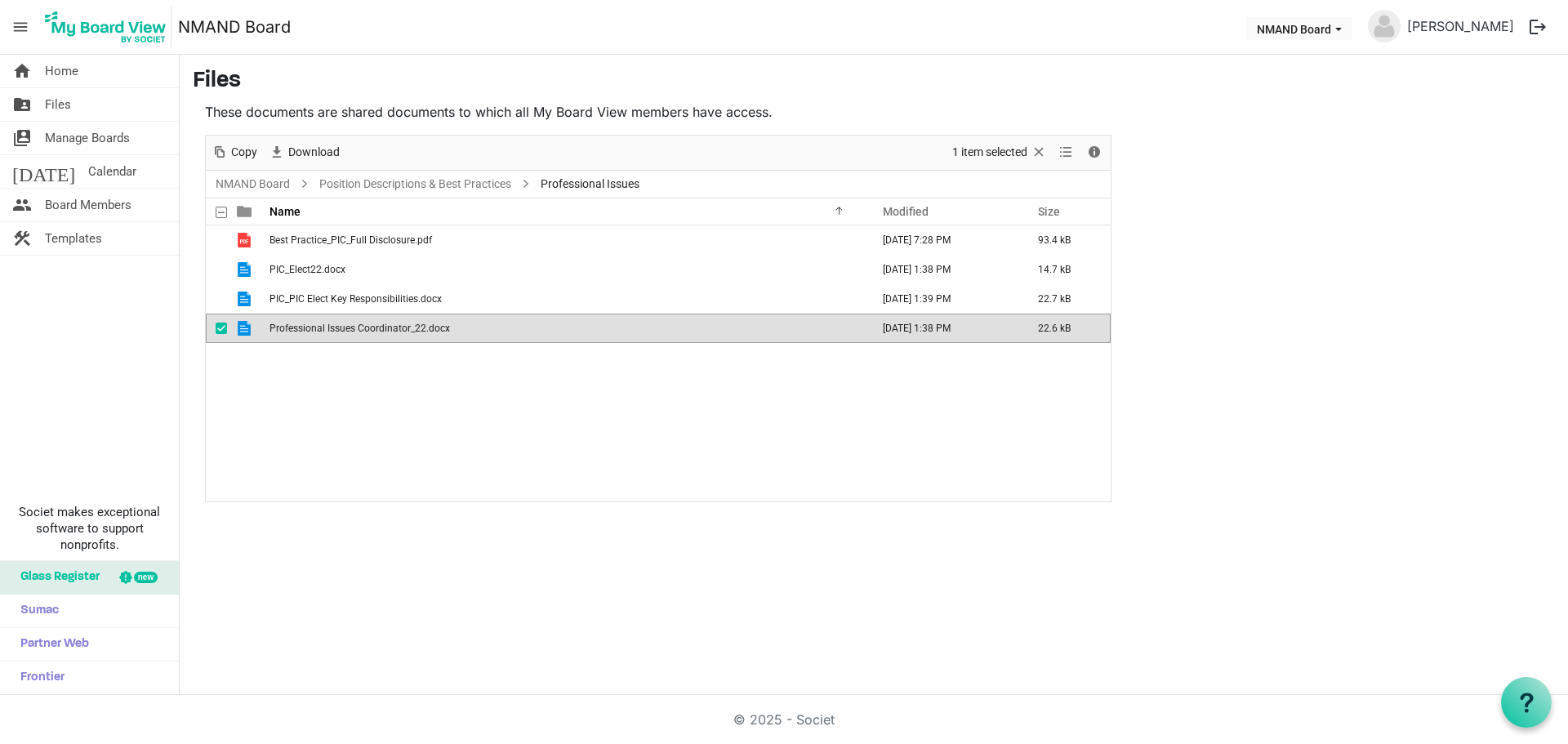
click at [350, 329] on span "Professional Issues Coordinator_22.docx" at bounding box center [360, 327] width 180 height 11
click at [645, 413] on div "Best Practice_PIC_Full Disclosure.pdf August 07, 2025 7:28 PM 93.4 kB PIC_Elect…" at bounding box center [657, 362] width 904 height 276
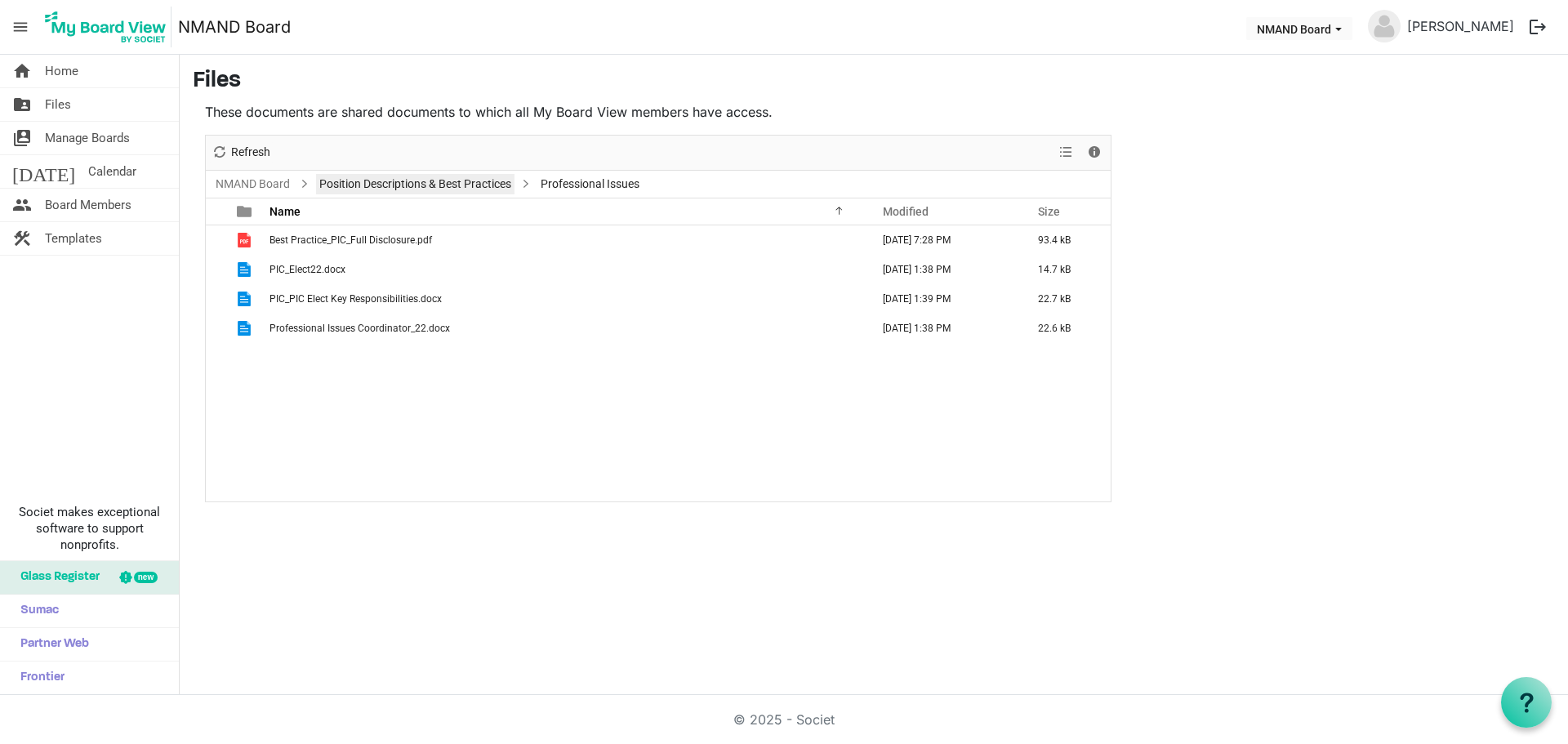
click at [432, 175] on link "Position Descriptions & Best Practices" at bounding box center [415, 184] width 199 height 20
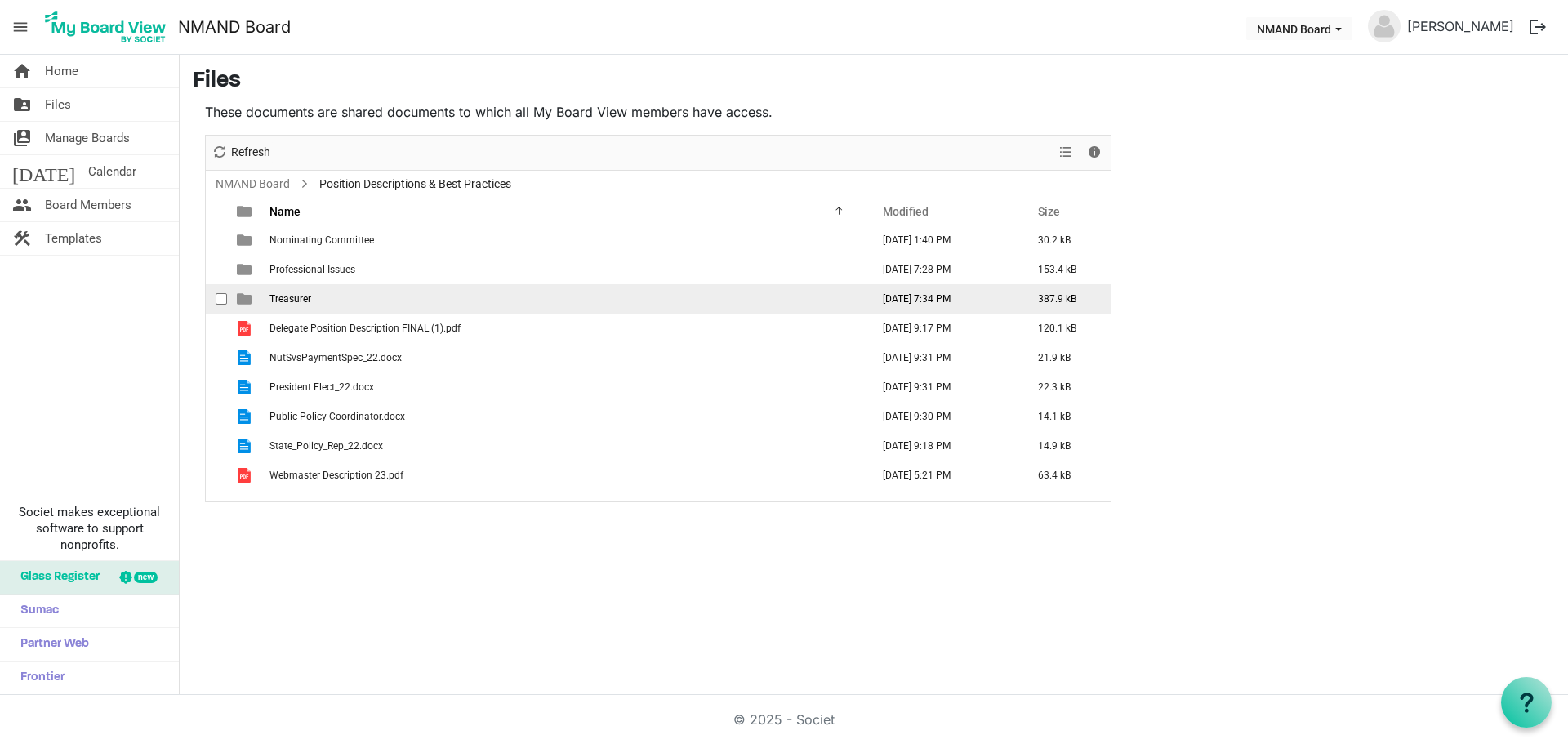
click at [307, 293] on span "Treasurer" at bounding box center [291, 298] width 42 height 11
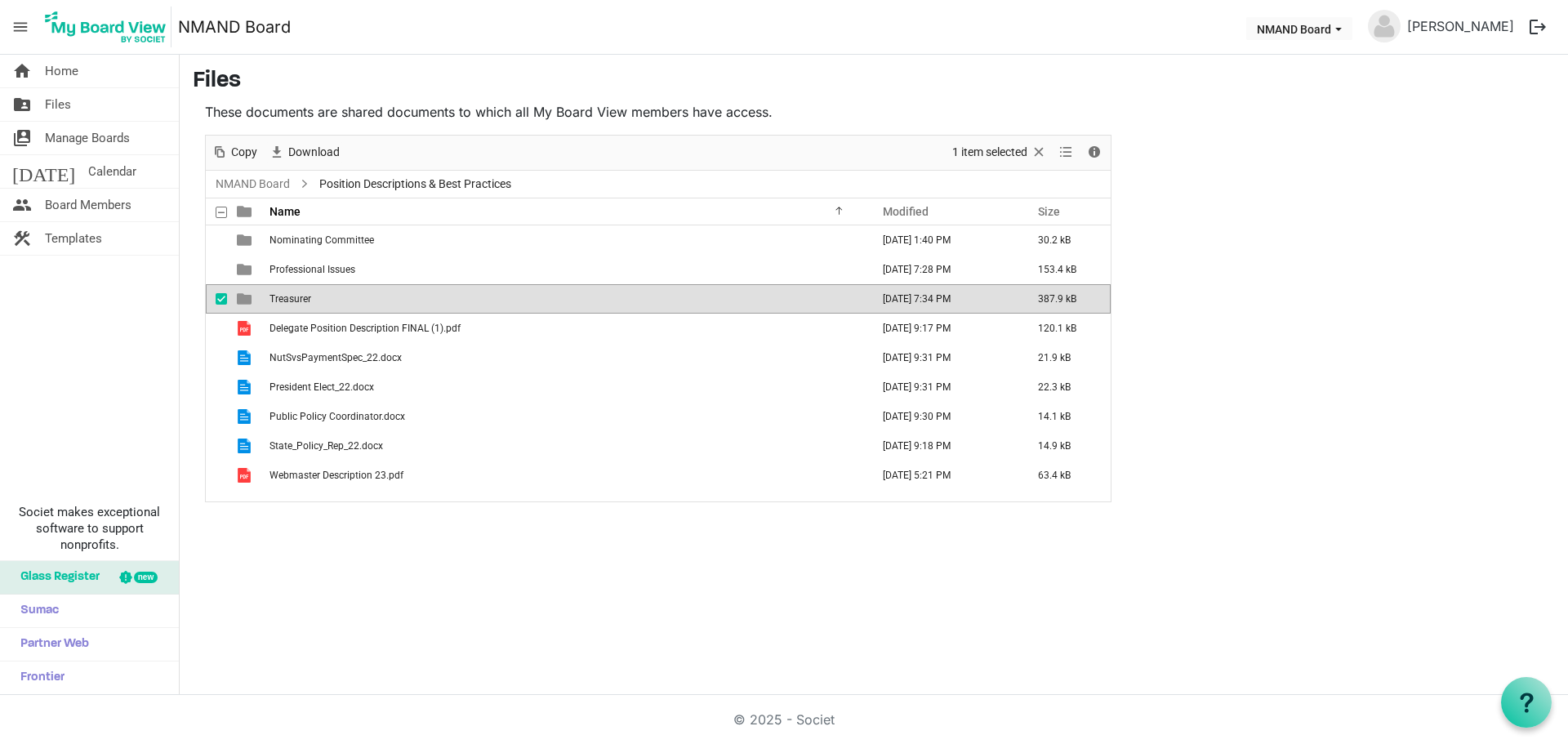
click at [307, 293] on span "Treasurer" at bounding box center [291, 298] width 42 height 11
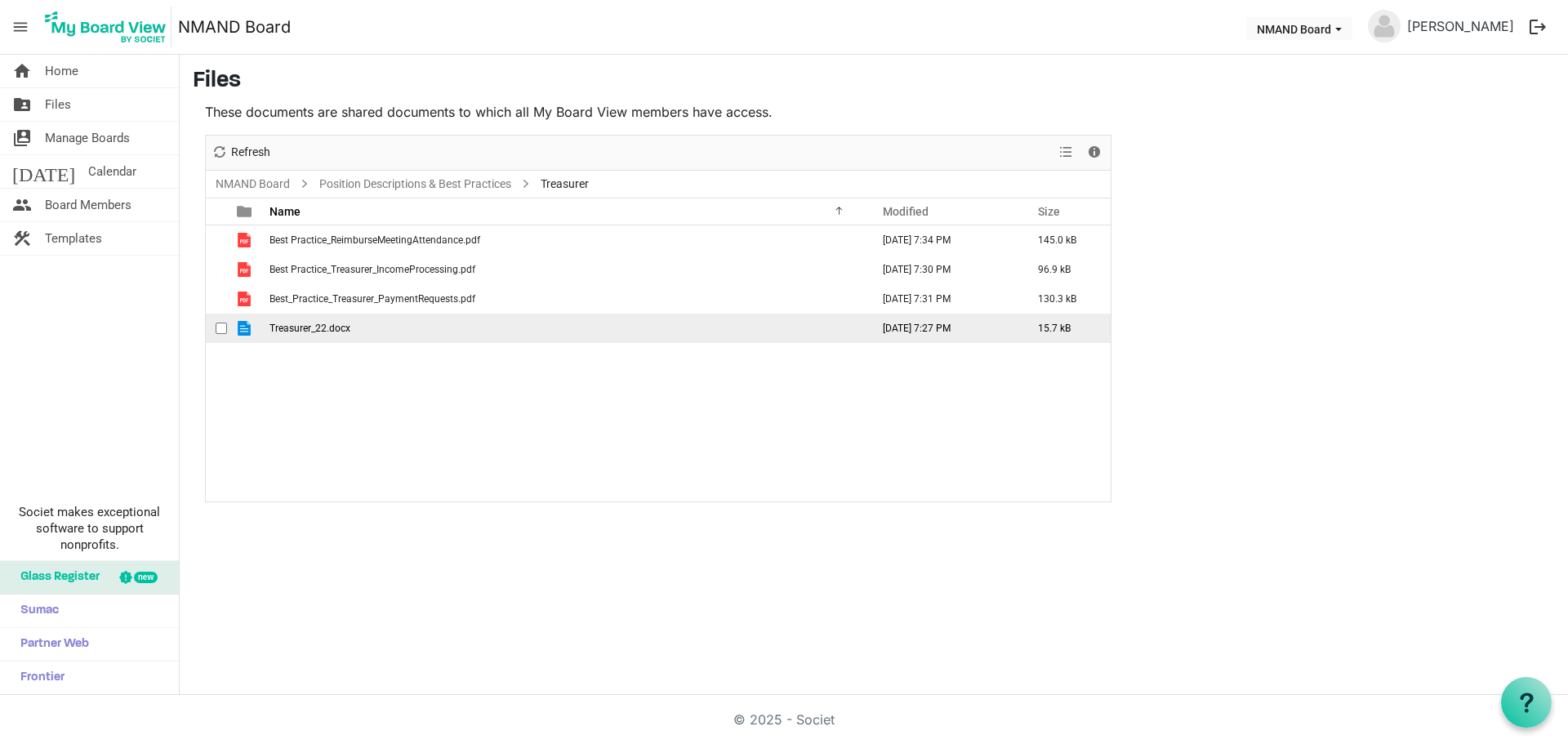
click at [323, 324] on span "Treasurer_22.docx" at bounding box center [310, 327] width 81 height 11
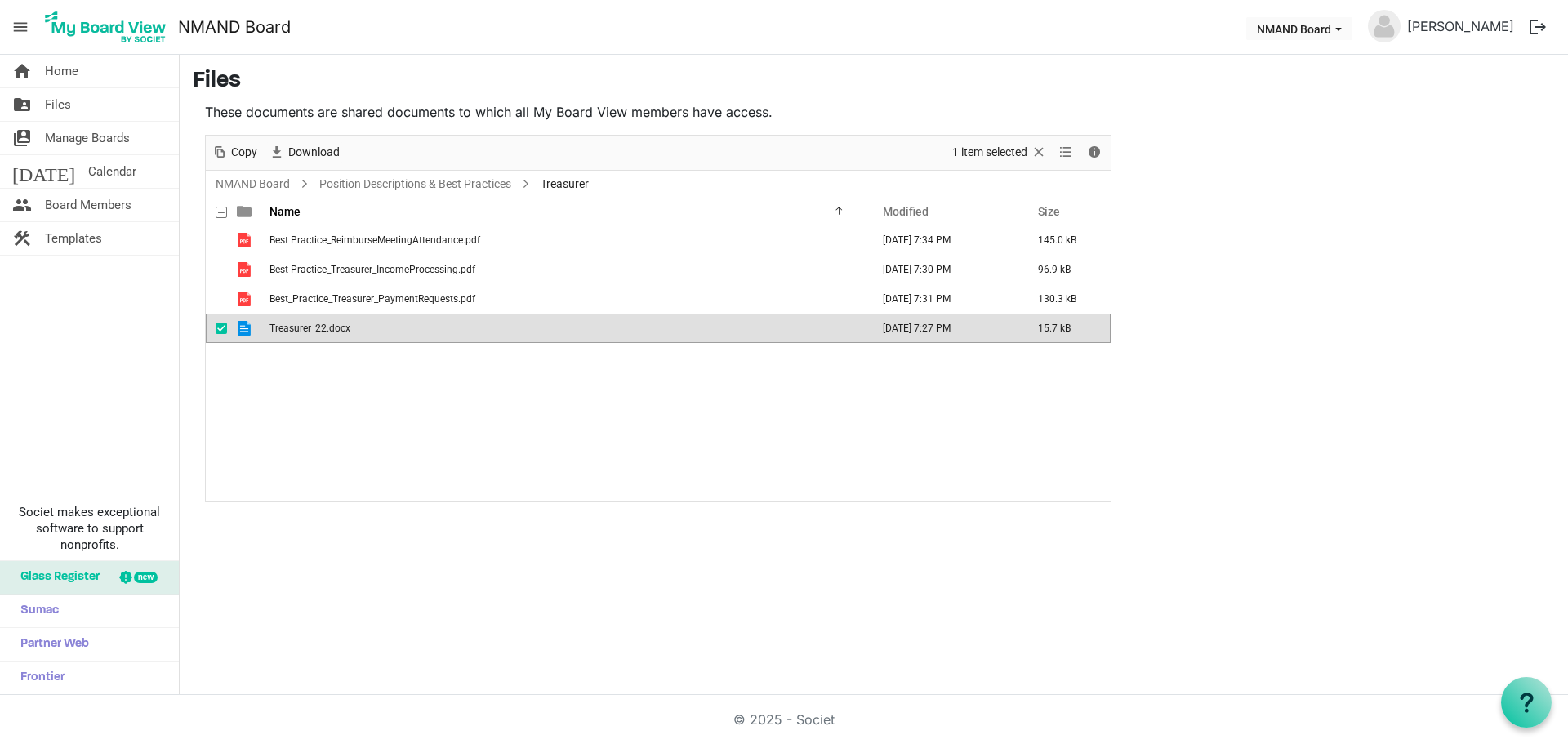
click at [323, 324] on span "Treasurer_22.docx" at bounding box center [310, 327] width 81 height 11
drag, startPoint x: 573, startPoint y: 419, endPoint x: 467, endPoint y: 300, distance: 159.4
click at [571, 419] on div "Best Practice_ReimburseMeetingAttendance.pdf August 07, 2025 7:34 PM 145.0 kB B…" at bounding box center [657, 362] width 904 height 276
click at [421, 181] on link "Position Descriptions & Best Practices" at bounding box center [415, 184] width 199 height 20
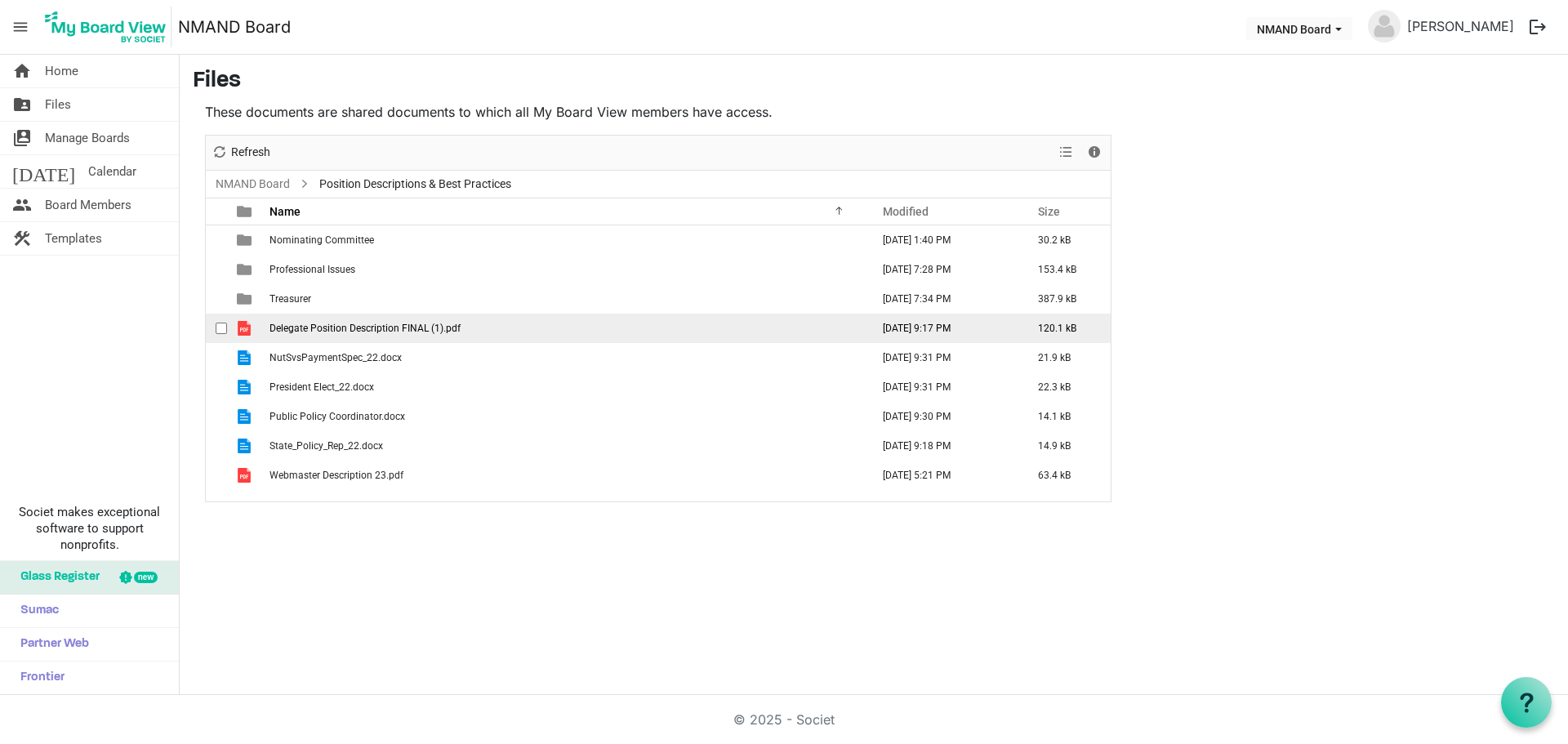
click at [379, 326] on span "Delegate Position Description FINAL (1).pdf" at bounding box center [365, 327] width 191 height 11
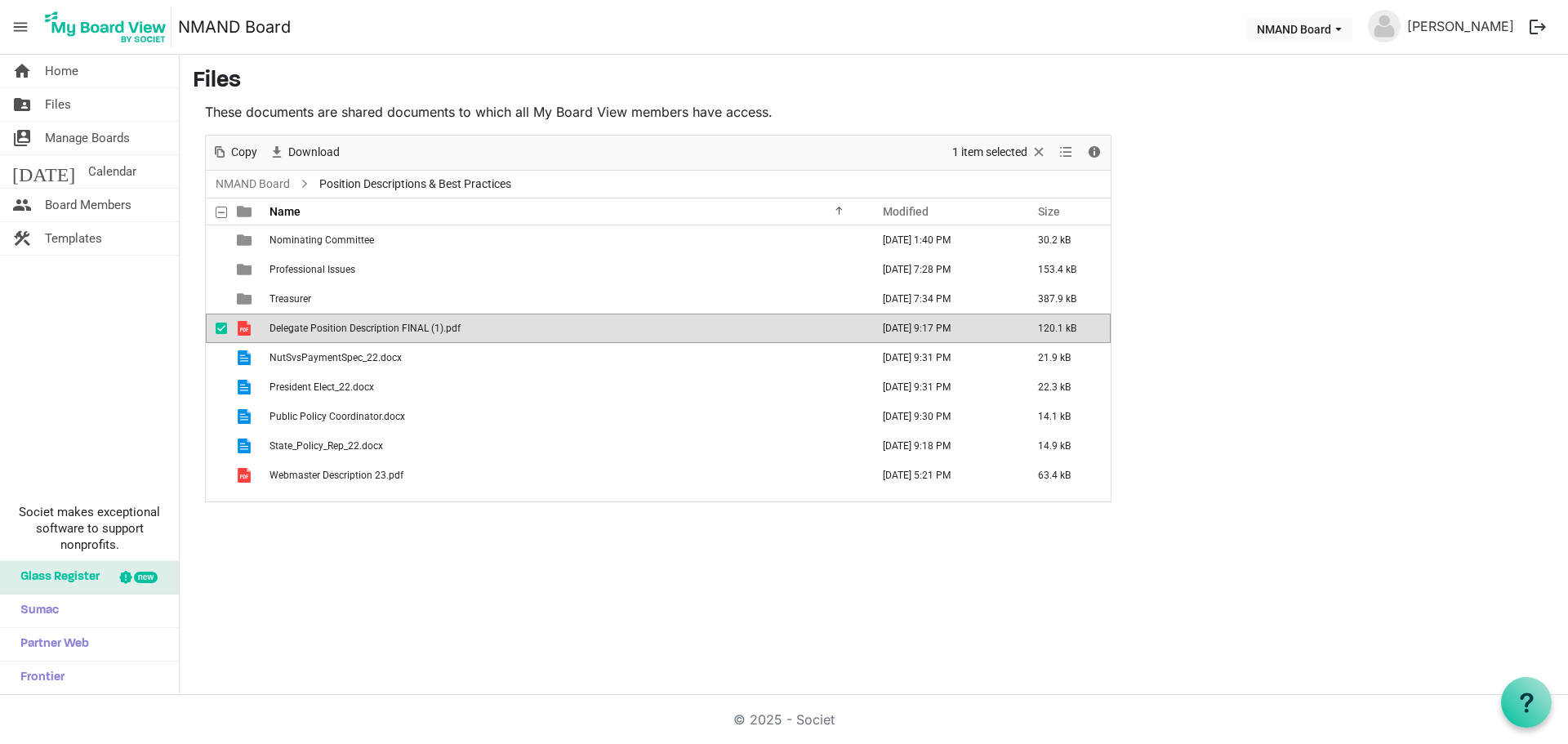
click at [379, 326] on span "Delegate Position Description FINAL (1).pdf" at bounding box center [365, 327] width 191 height 11
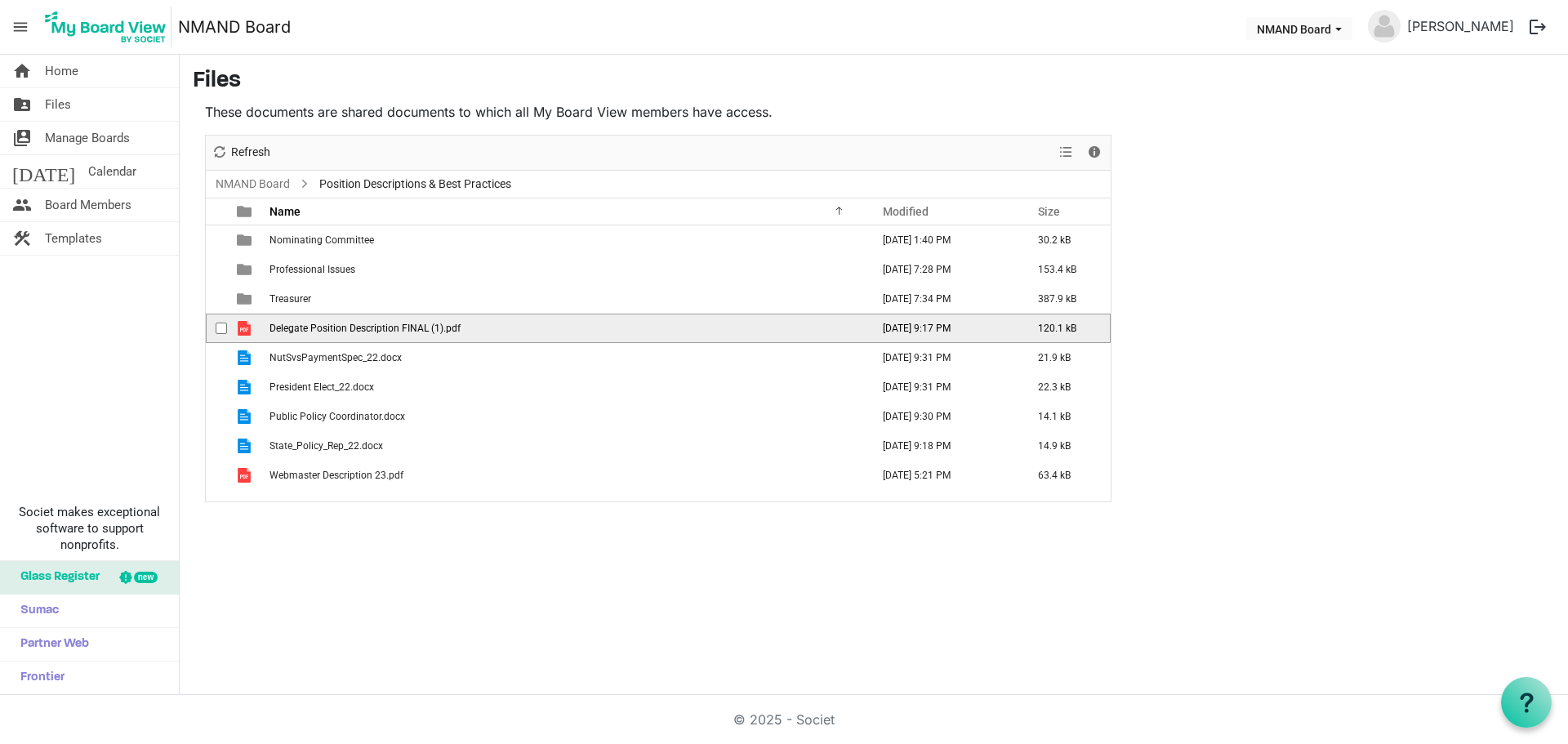
click at [379, 326] on span "Delegate Position Description FINAL (1).pdf" at bounding box center [365, 327] width 191 height 11
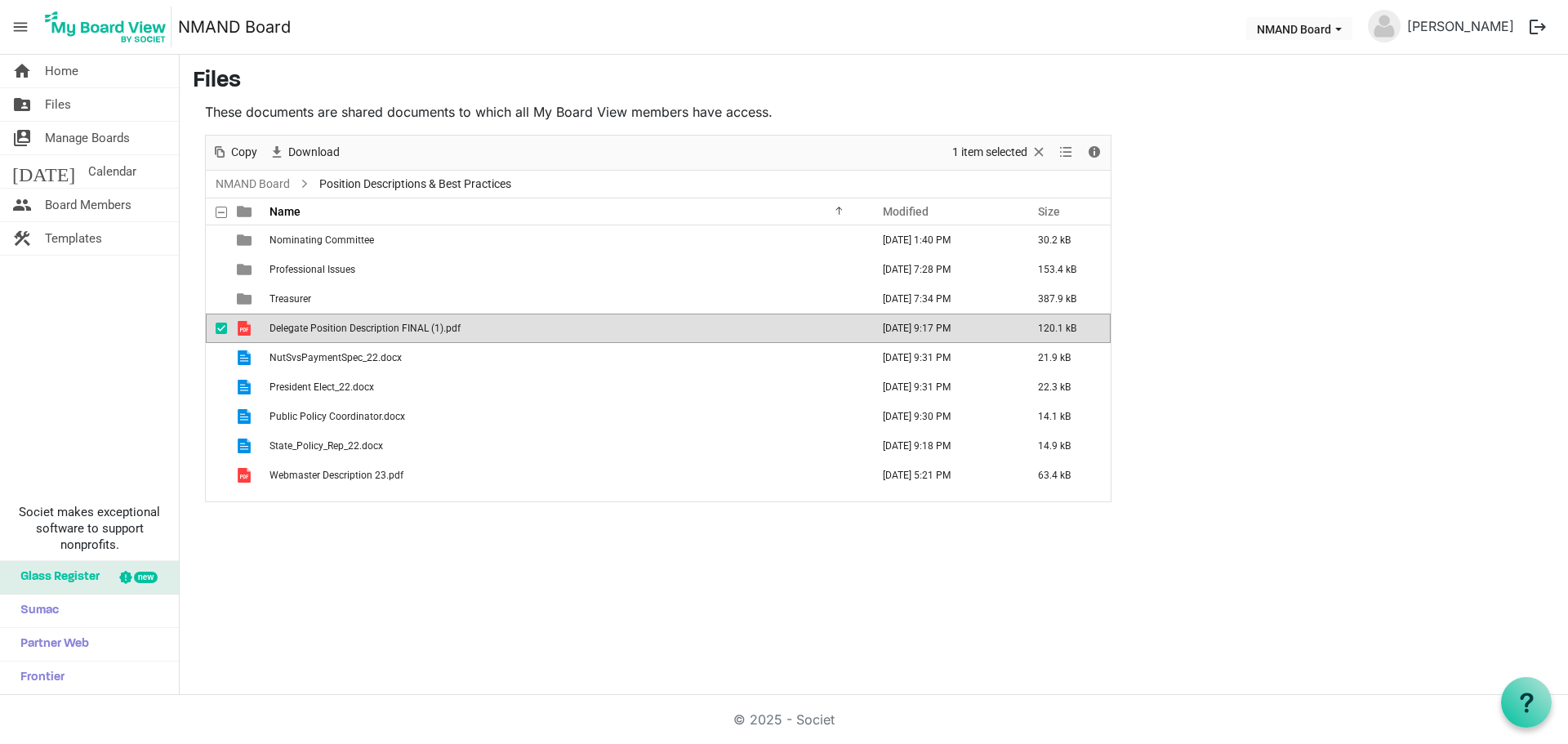
click at [462, 564] on div "home Home folder_shared Files switch_account Manage Boards today Calendar peopl…" at bounding box center [784, 374] width 1568 height 640
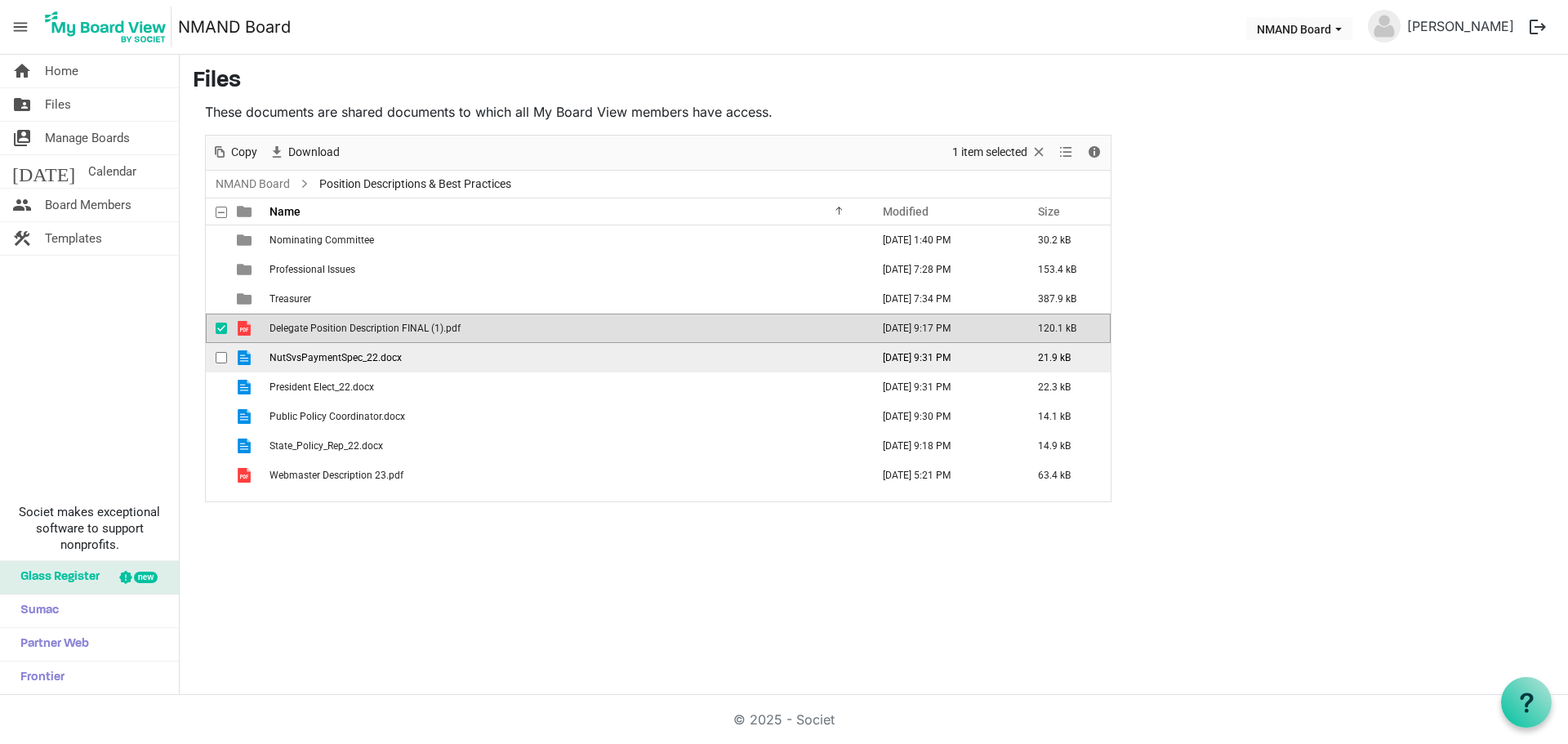
click at [318, 354] on span "NutSvsPaymentSpec_22.docx" at bounding box center [335, 357] width 132 height 11
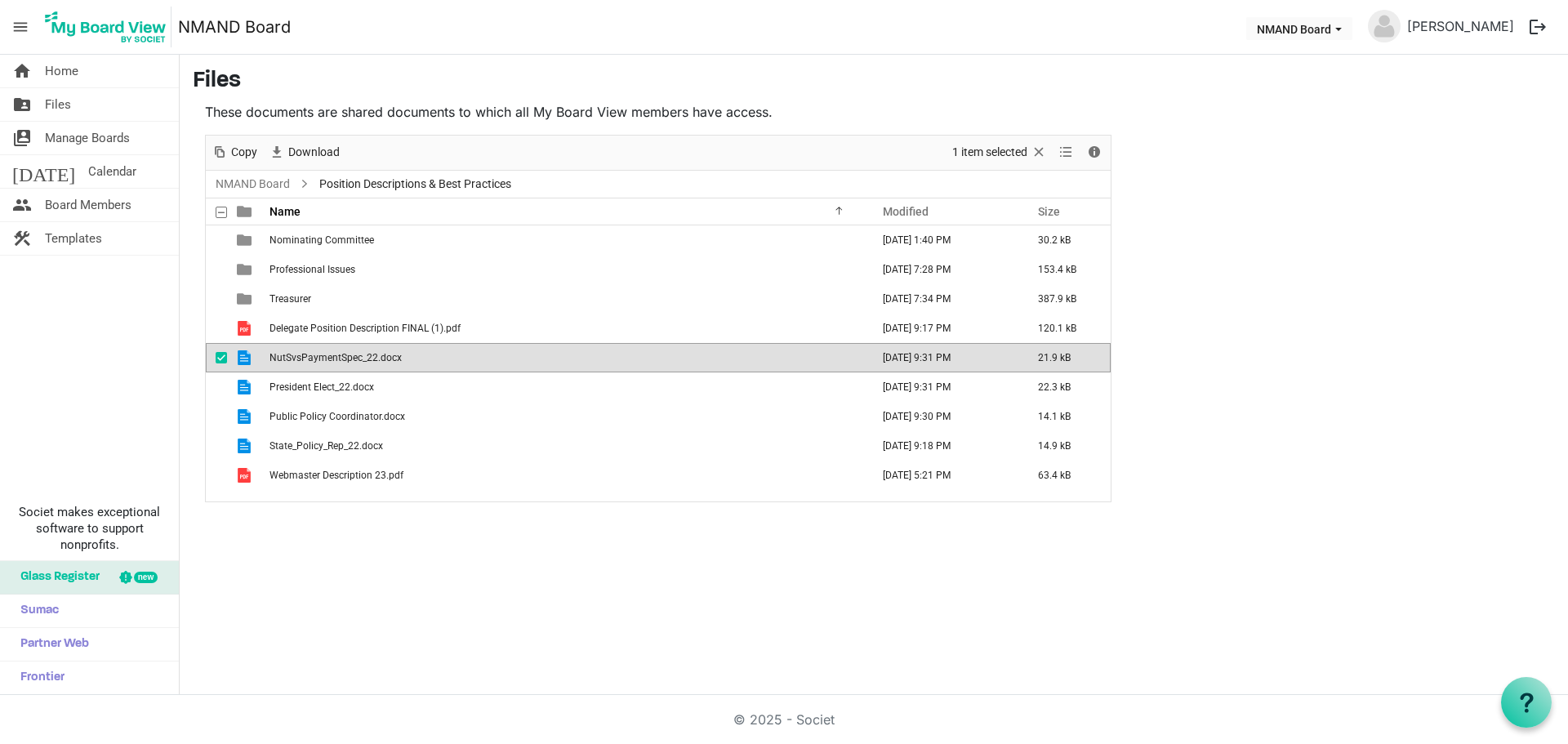
click at [540, 626] on div "home Home folder_shared Files switch_account Manage Boards today Calendar peopl…" at bounding box center [784, 374] width 1568 height 640
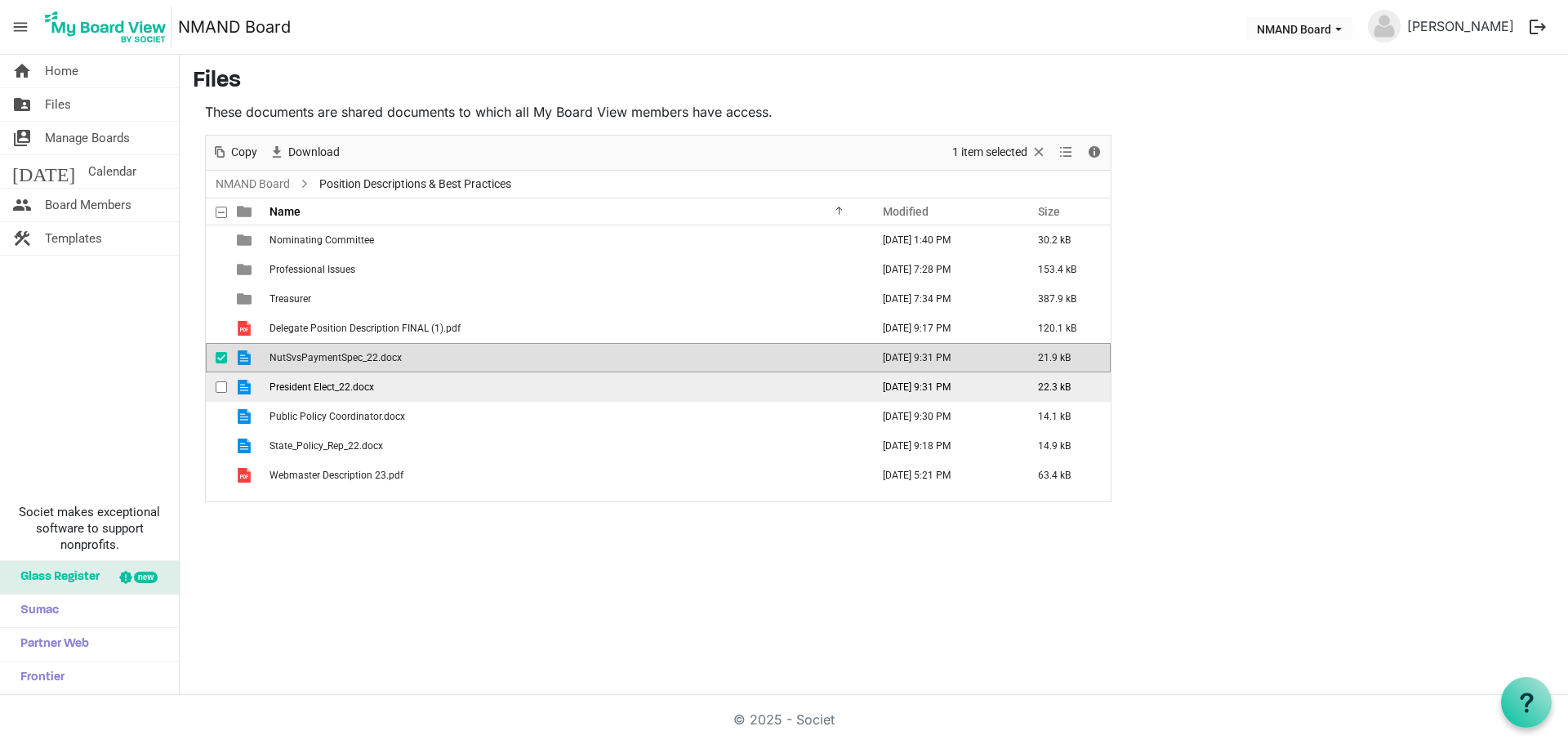
click at [314, 389] on span "President Elect_22.docx" at bounding box center [321, 387] width 104 height 11
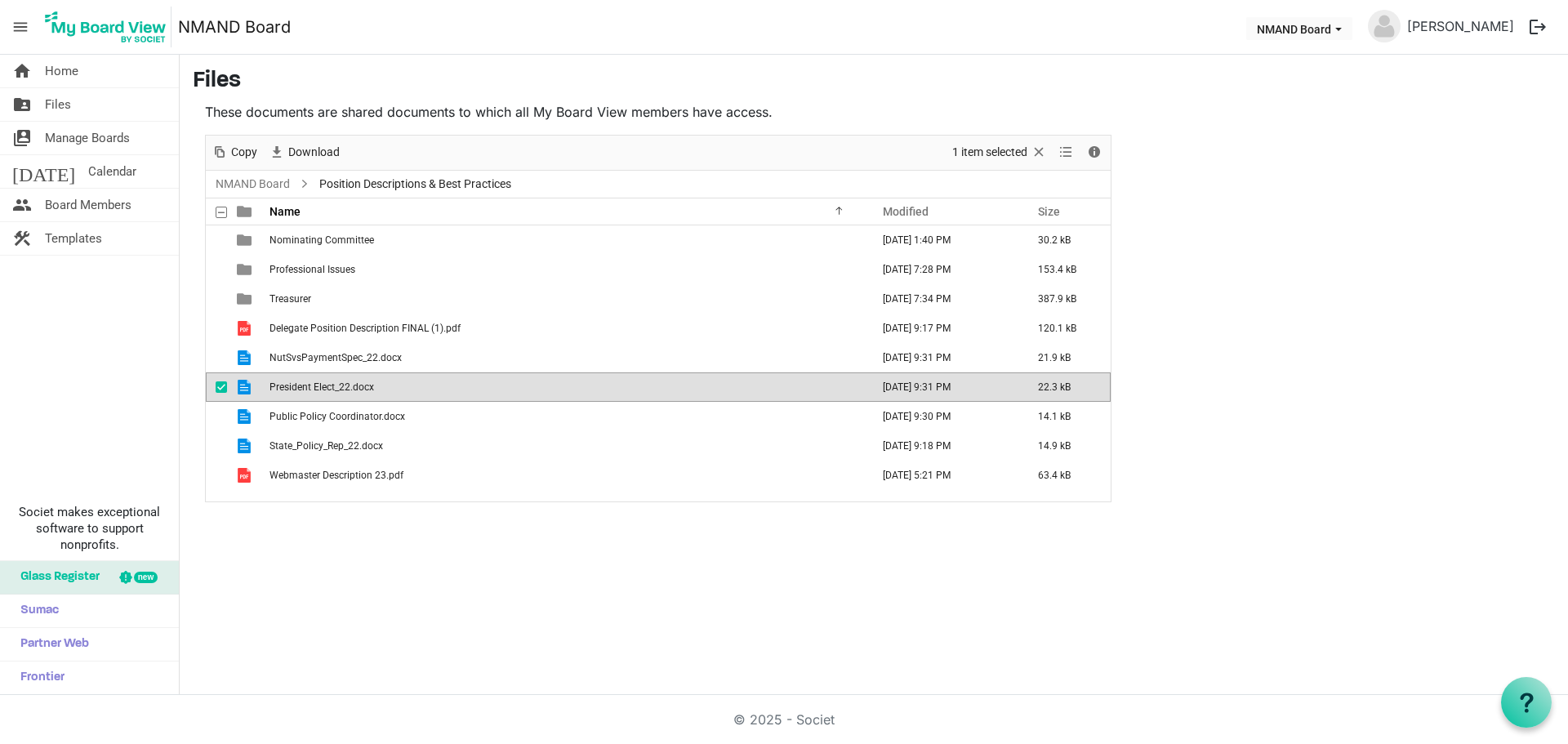
click at [660, 617] on div "home Home folder_shared Files switch_account Manage Boards today Calendar peopl…" at bounding box center [784, 374] width 1568 height 640
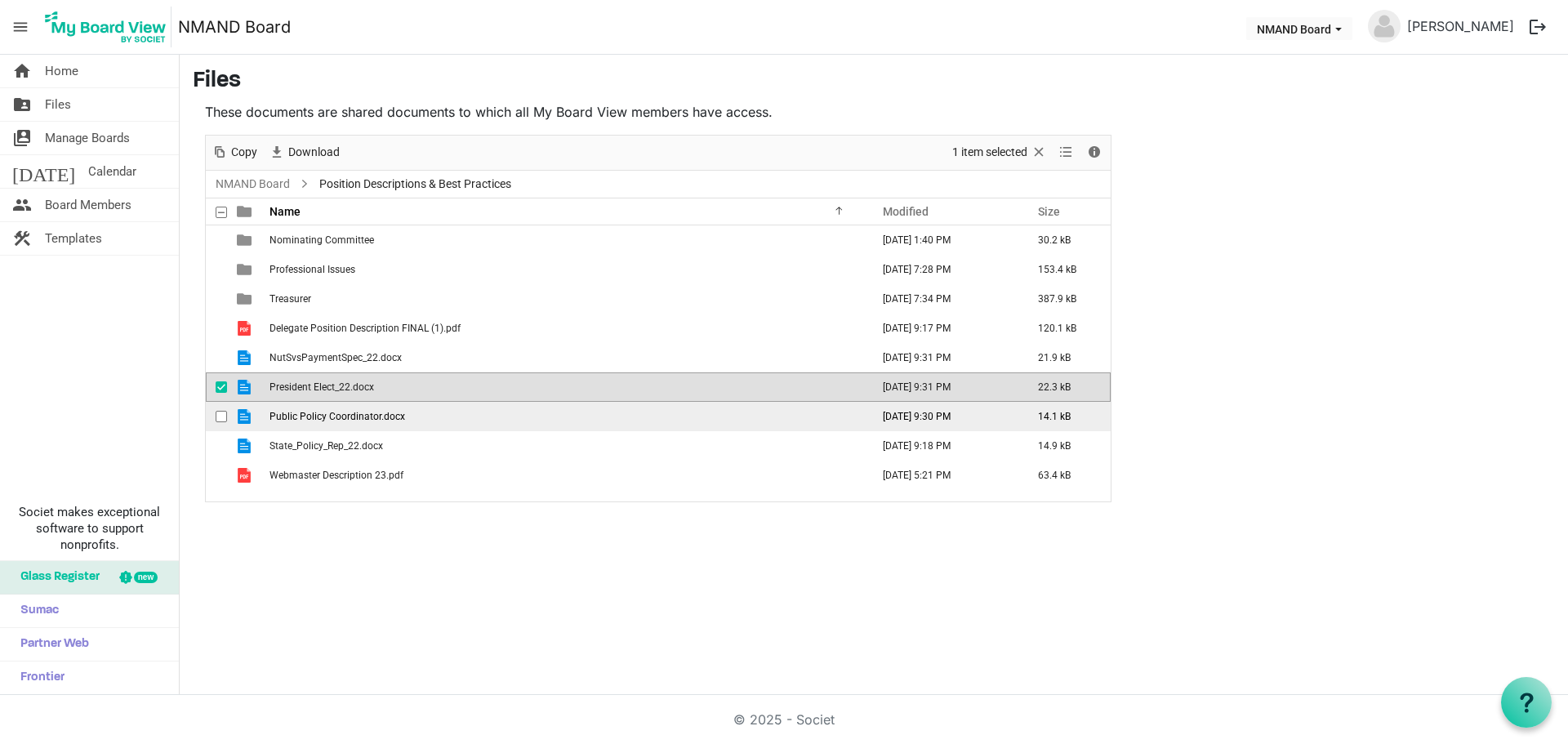
click at [383, 421] on span "Public Policy Coordinator.docx" at bounding box center [337, 416] width 136 height 11
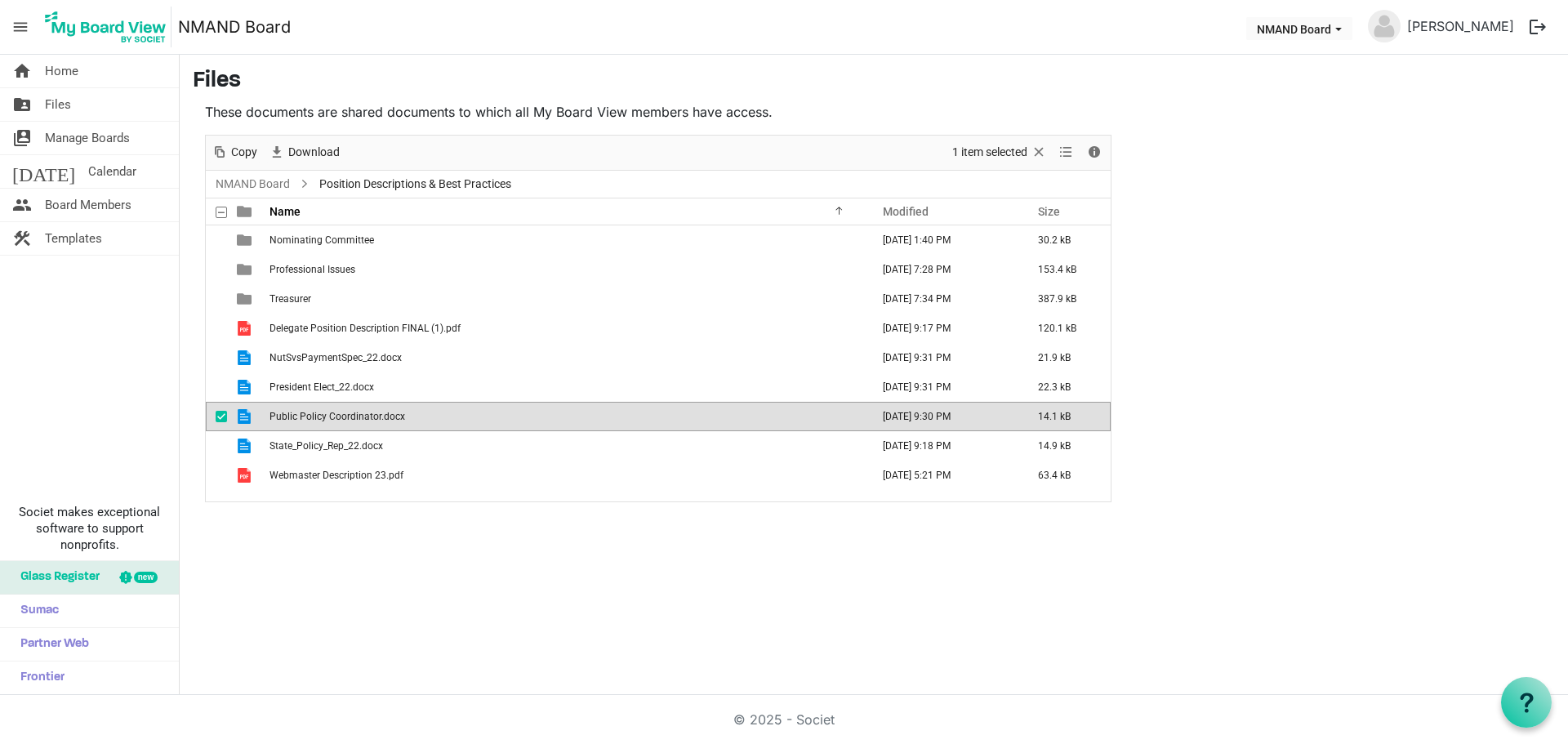
click at [383, 421] on span "Public Policy Coordinator.docx" at bounding box center [337, 416] width 136 height 11
click at [472, 612] on div "home Home folder_shared Files switch_account Manage Boards today Calendar peopl…" at bounding box center [784, 374] width 1568 height 640
click at [397, 425] on td "Public Policy Coordinator.docx" at bounding box center [565, 417] width 601 height 30
click at [421, 444] on td "State_Policy_Rep_22.docx" at bounding box center [565, 446] width 601 height 30
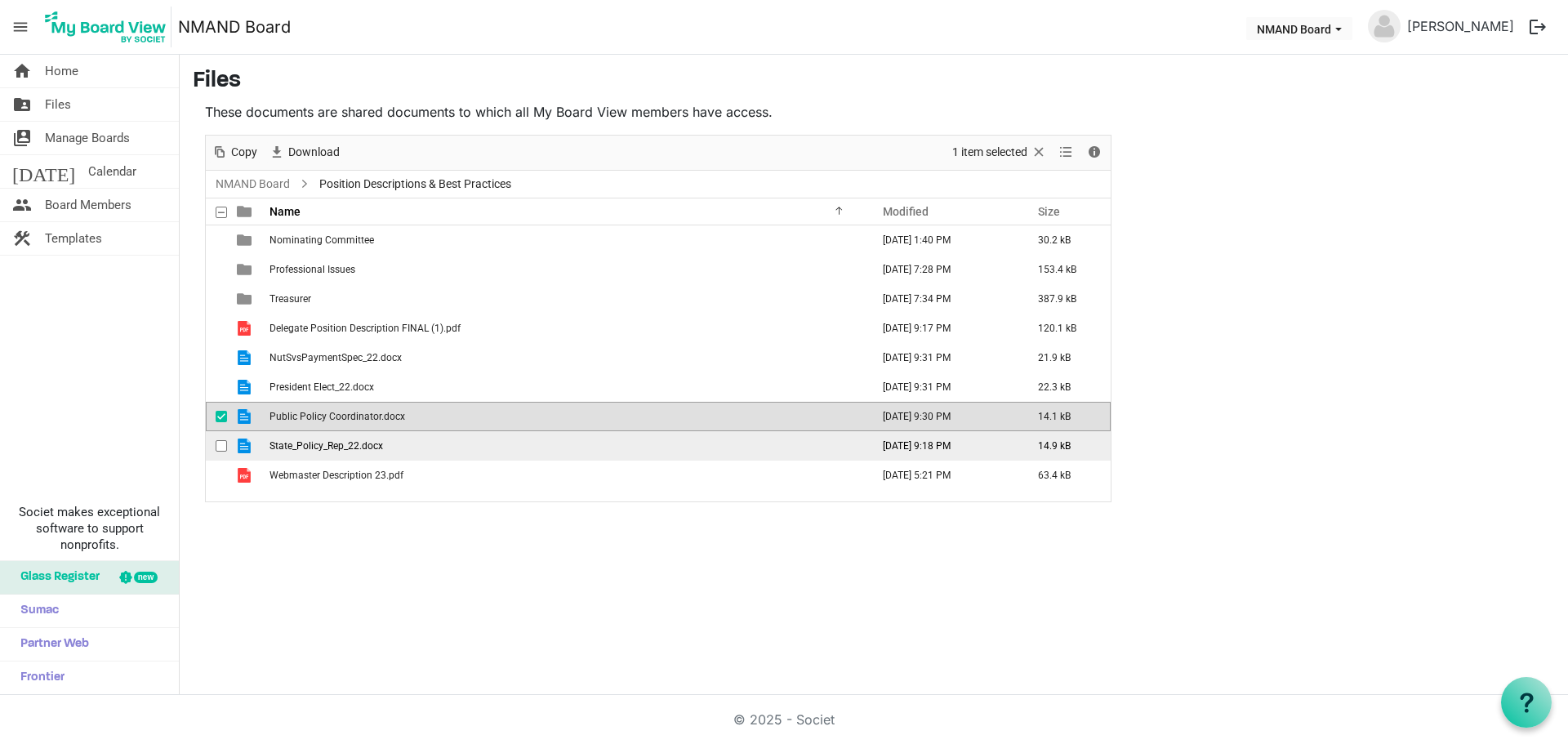
click at [421, 444] on td "State_Policy_Rep_22.docx" at bounding box center [565, 446] width 601 height 30
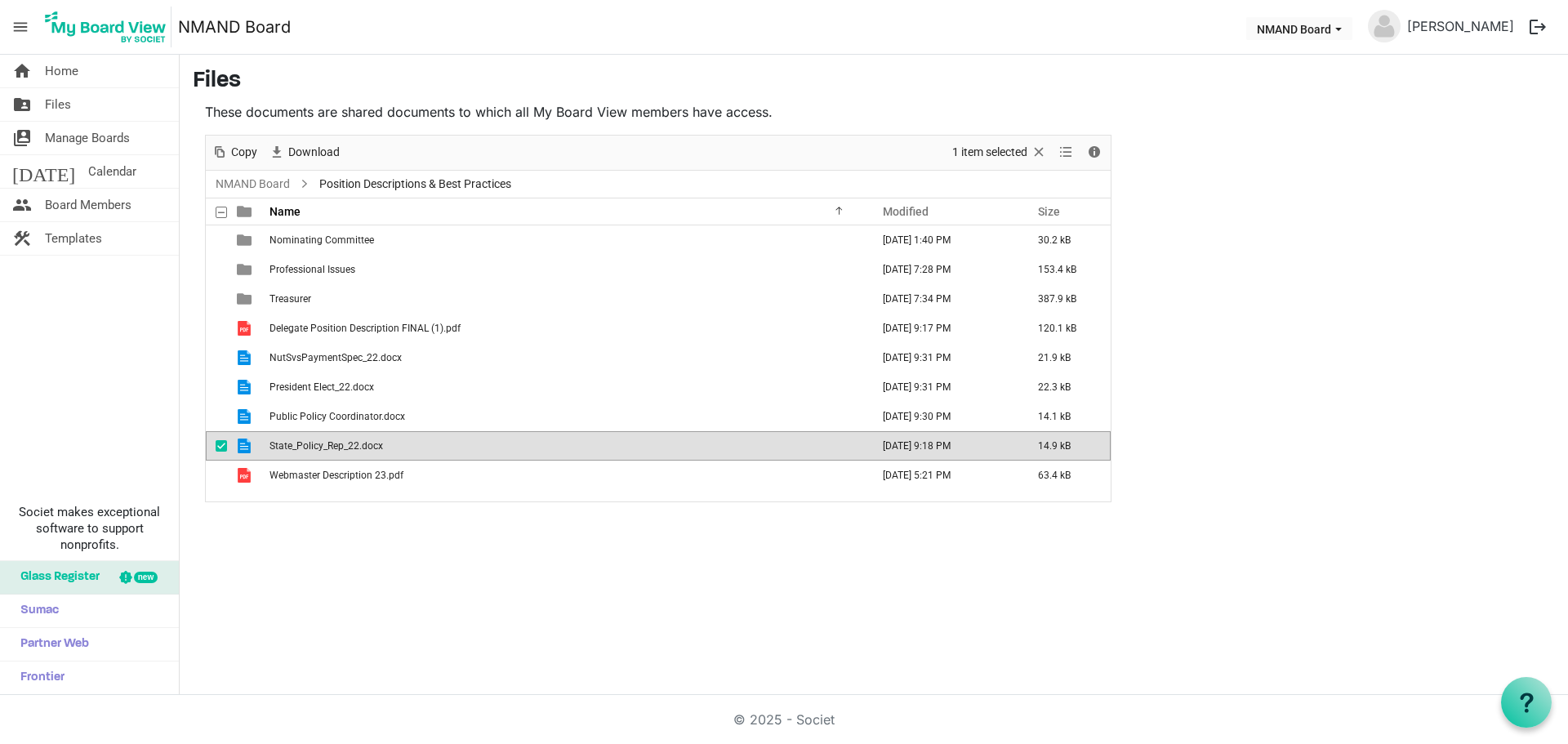
click at [407, 522] on div "home Home folder_shared Files switch_account Manage Boards today Calendar peopl…" at bounding box center [784, 374] width 1568 height 640
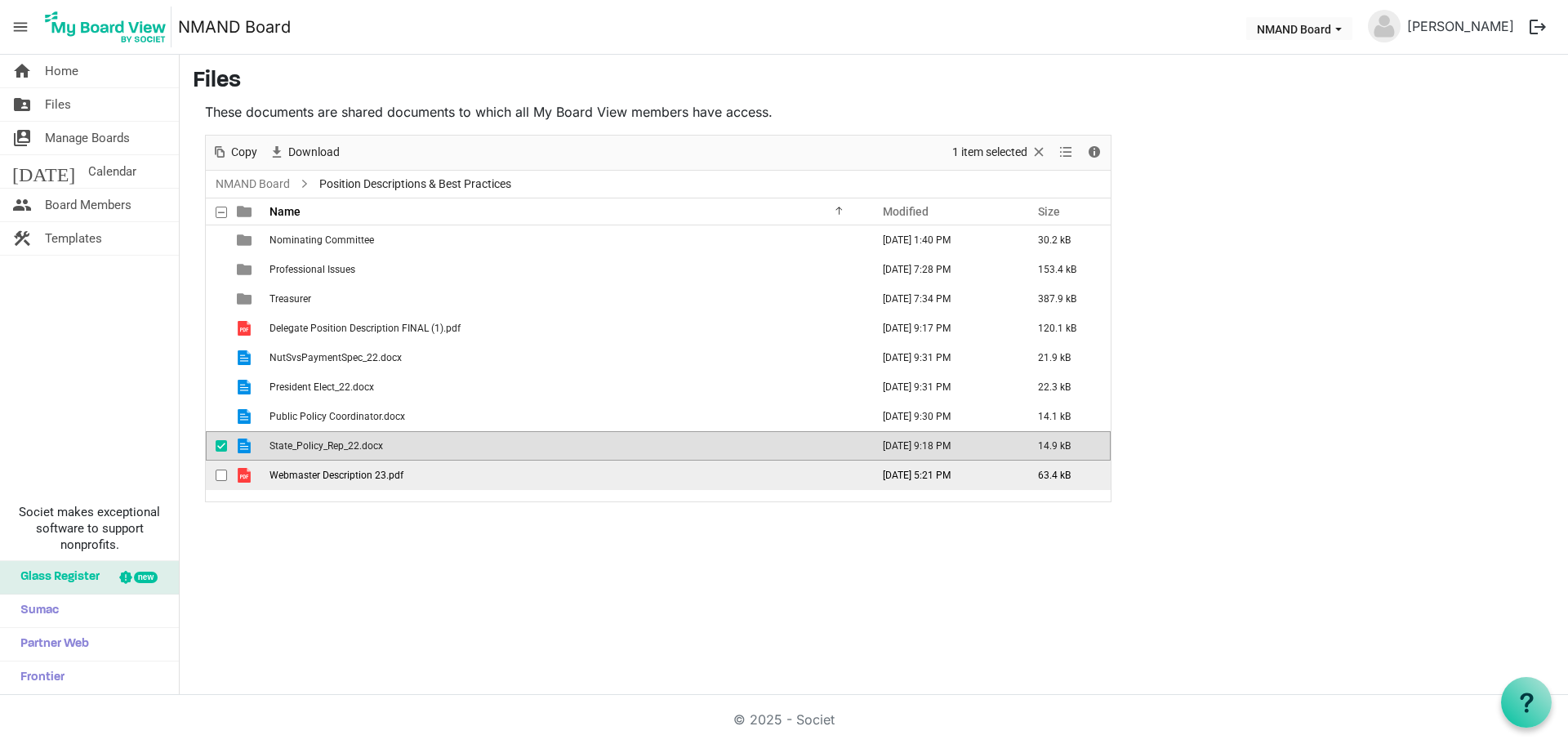
click at [413, 474] on td "Webmaster Description 23.pdf" at bounding box center [565, 475] width 601 height 30
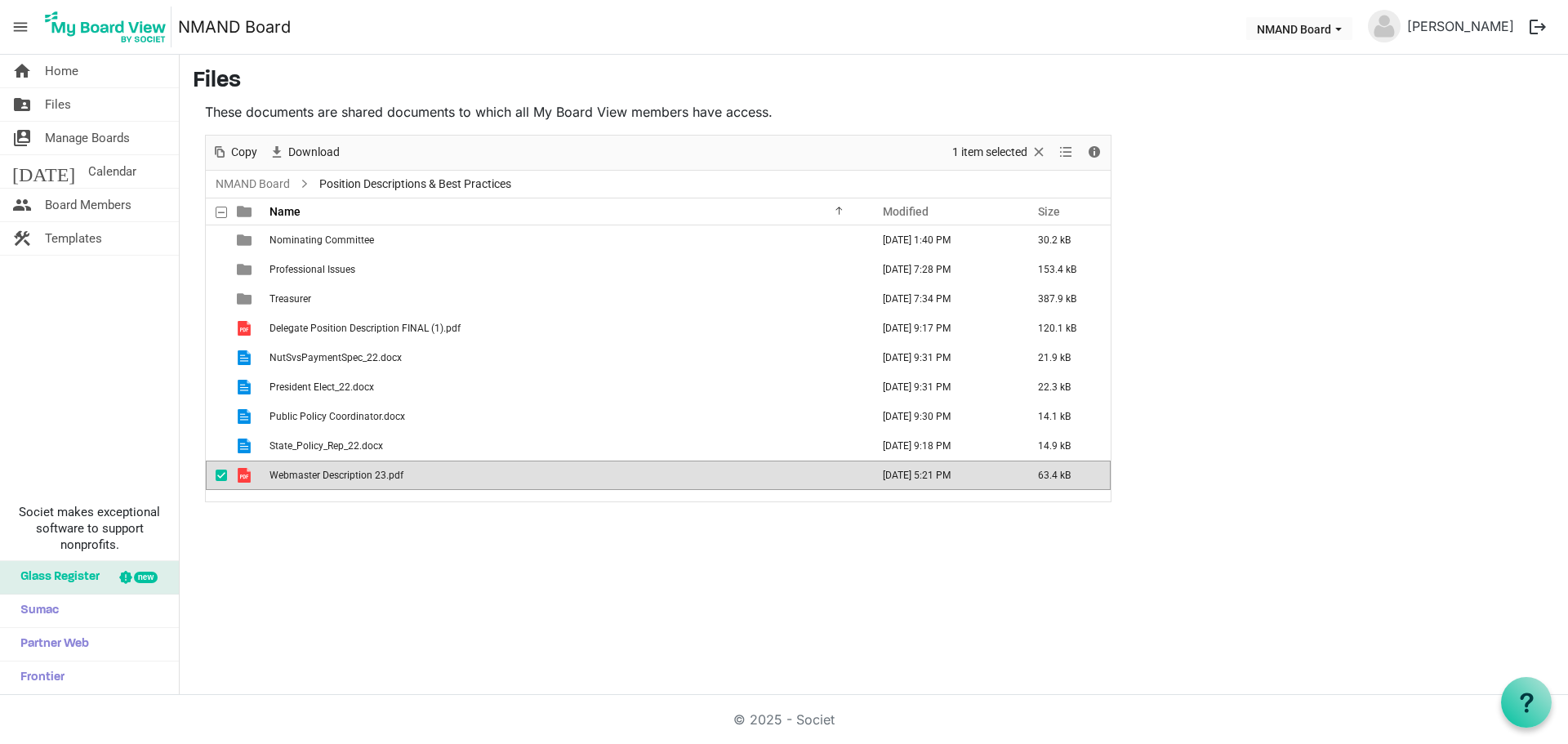
click at [413, 474] on td "Webmaster Description 23.pdf" at bounding box center [565, 475] width 601 height 30
click at [630, 537] on div "home Home folder_shared Files switch_account Manage Boards today Calendar peopl…" at bounding box center [784, 374] width 1568 height 640
click at [852, 571] on div "home Home folder_shared Files switch_account Manage Boards today Calendar peopl…" at bounding box center [784, 374] width 1568 height 640
click at [573, 656] on div "home Home folder_shared Files switch_account Manage Boards today Calendar peopl…" at bounding box center [784, 374] width 1568 height 640
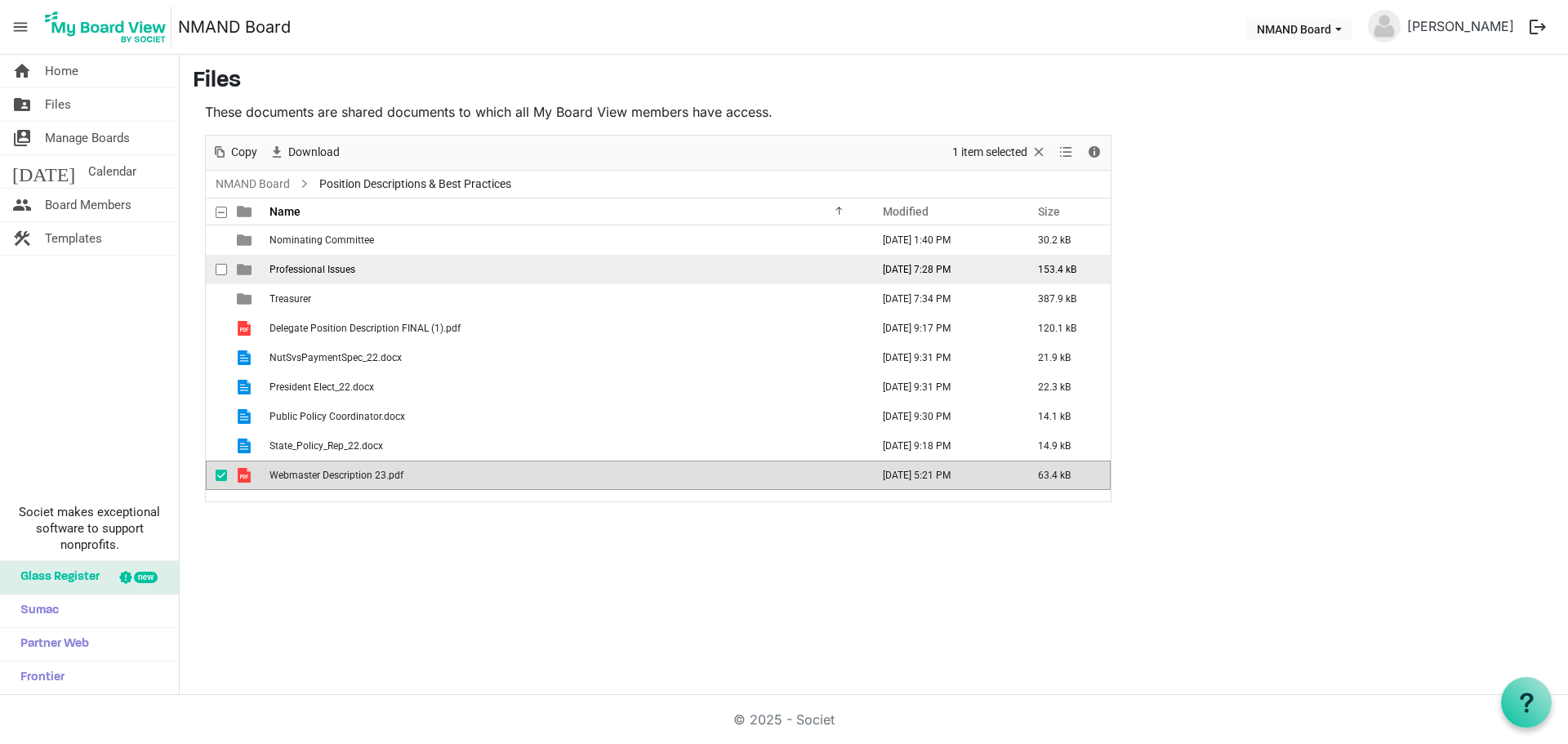
click at [322, 274] on span "Professional Issues" at bounding box center [313, 269] width 86 height 11
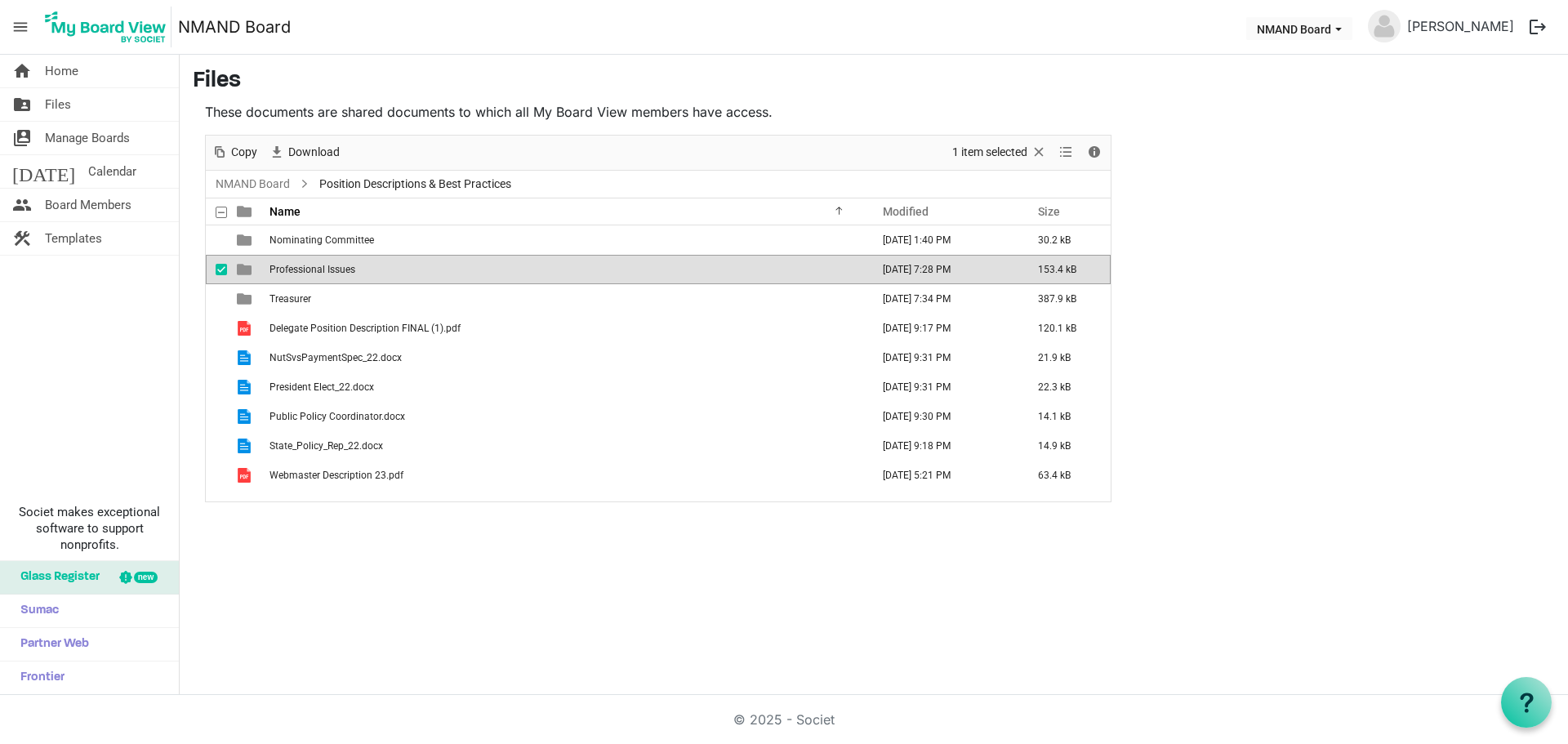
click at [322, 274] on span "Professional Issues" at bounding box center [313, 269] width 86 height 11
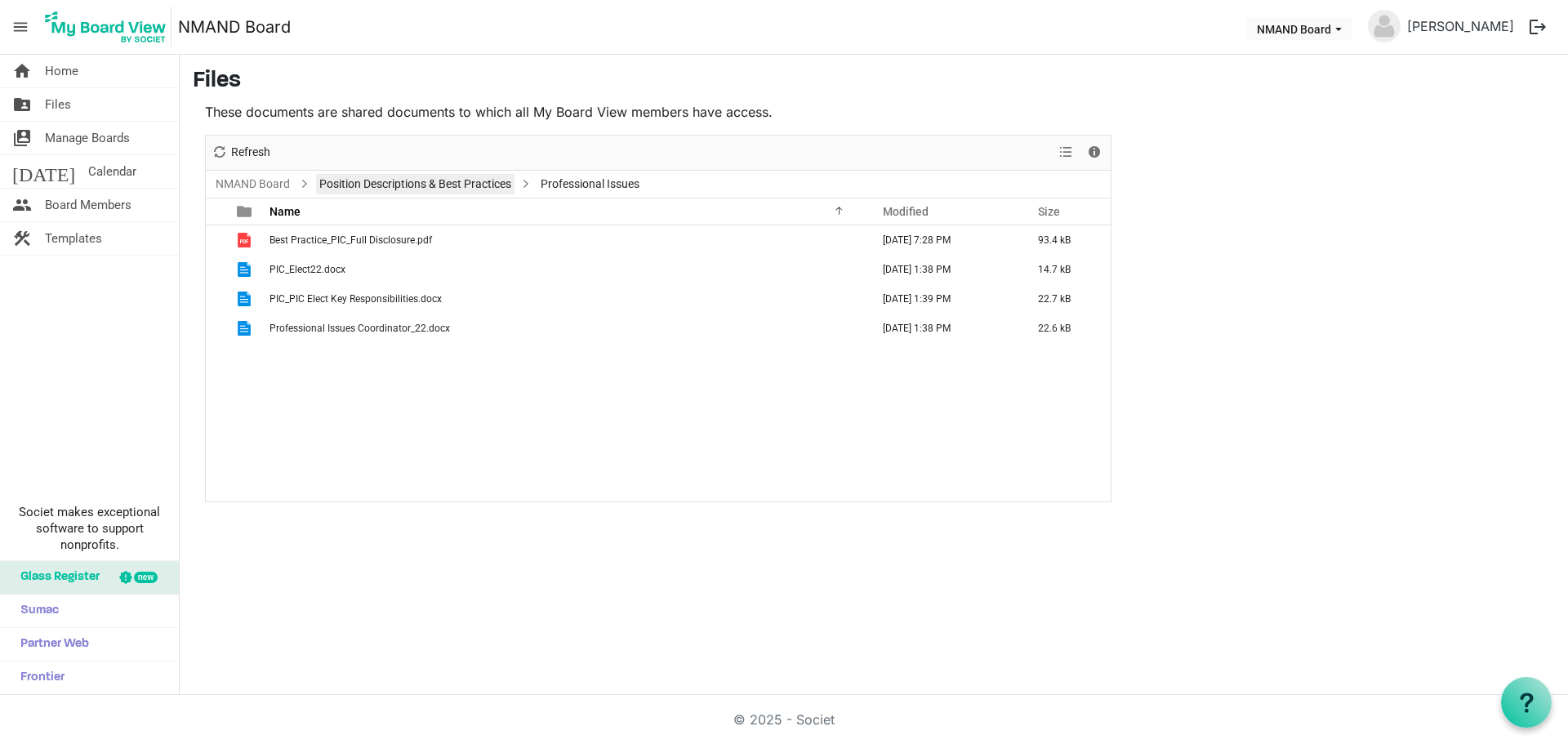
click at [390, 186] on link "Position Descriptions & Best Practices" at bounding box center [415, 184] width 199 height 20
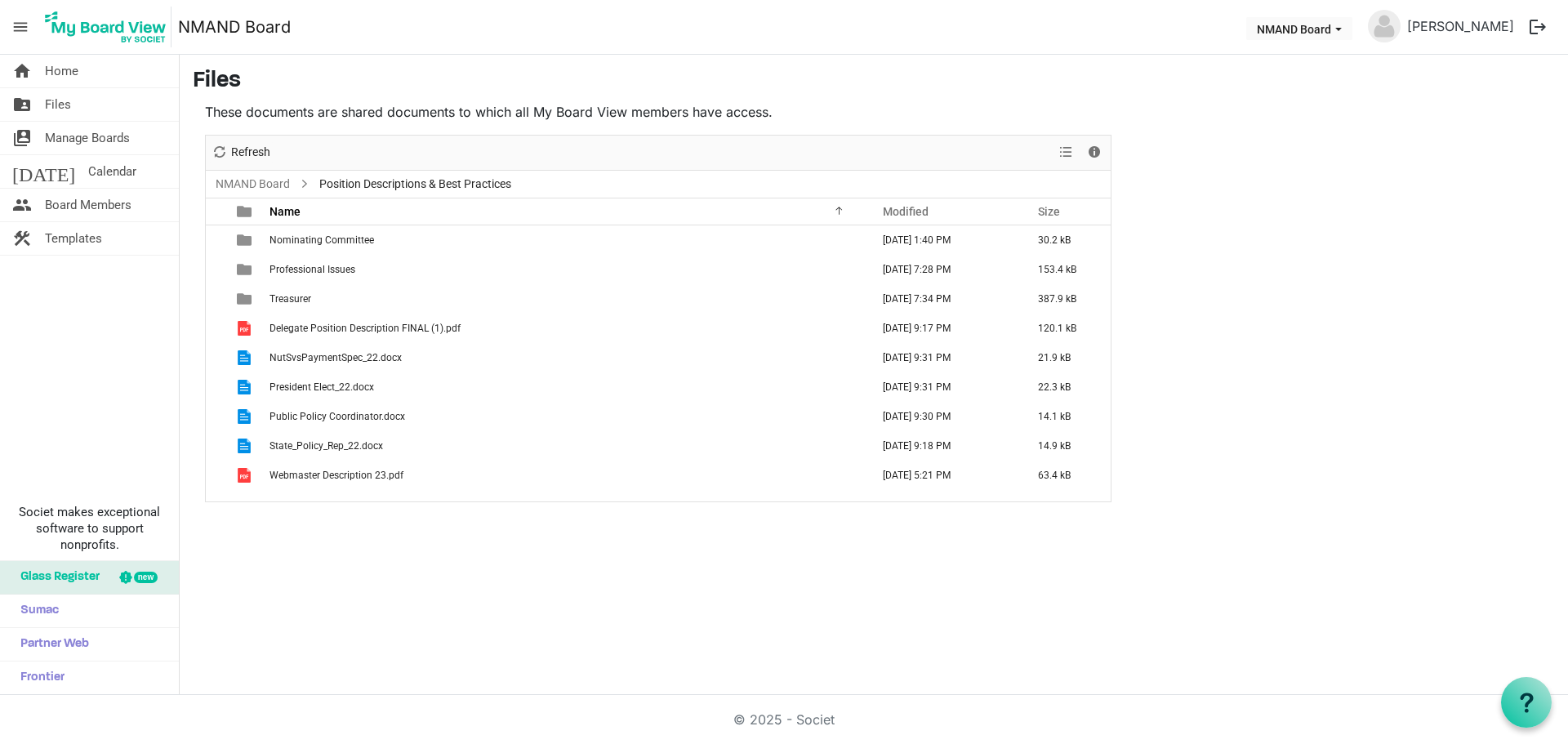
click at [683, 635] on div "home Home folder_shared Files switch_account Manage Boards today Calendar peopl…" at bounding box center [784, 374] width 1568 height 640
click at [841, 656] on div "home Home folder_shared Files switch_account Manage Boards today Calendar peopl…" at bounding box center [784, 374] width 1568 height 640
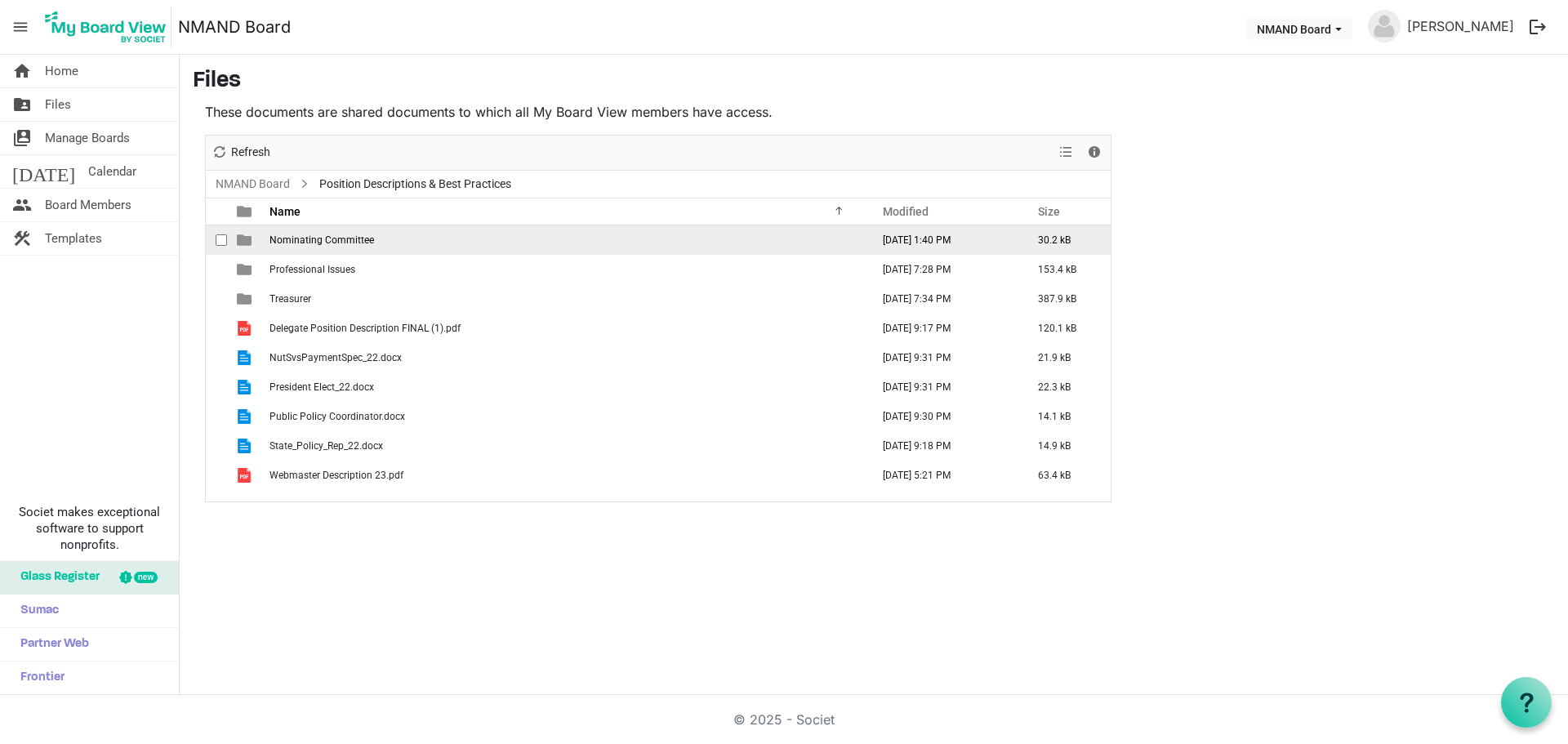
click at [369, 249] on td "Nominating Committee" at bounding box center [565, 240] width 601 height 30
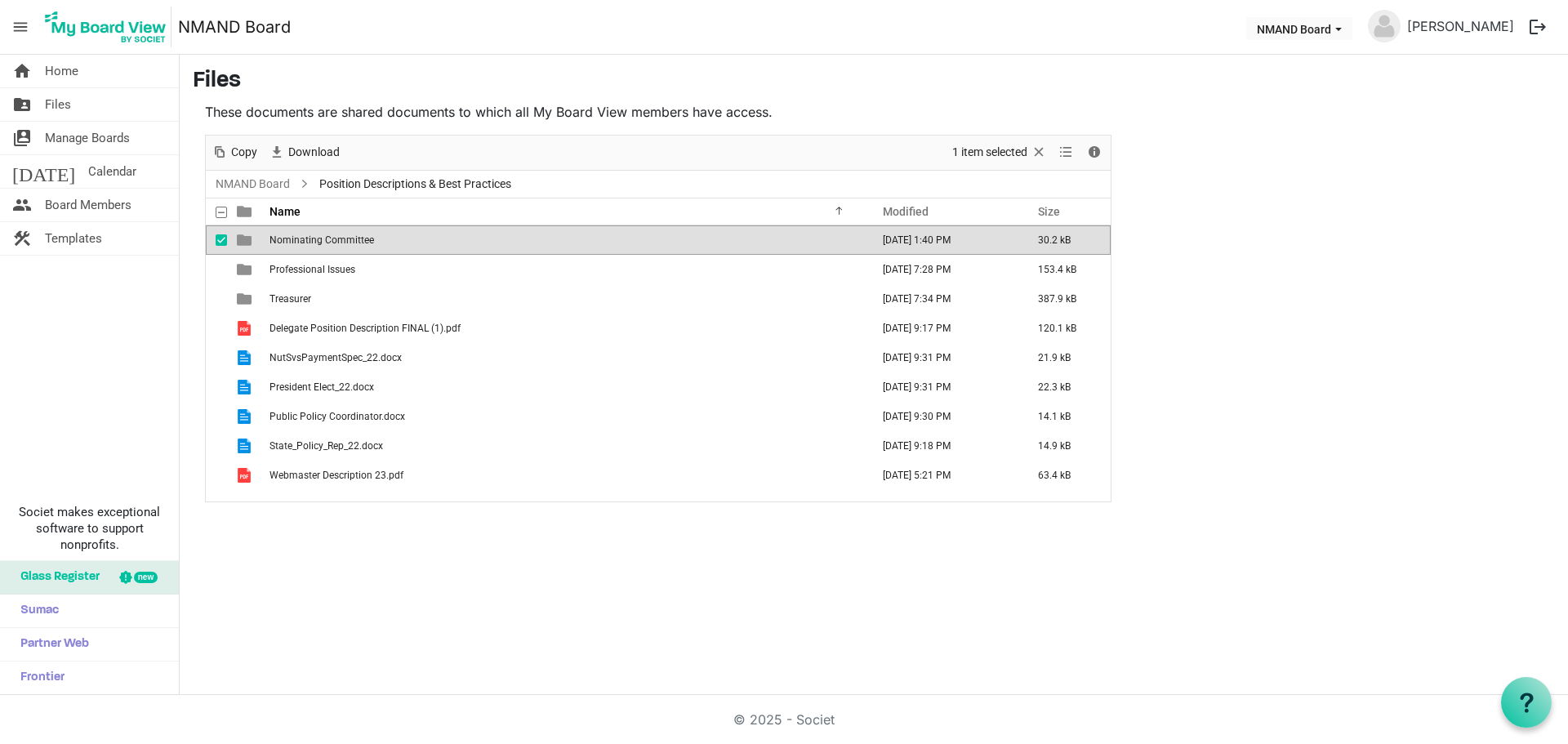
click at [369, 249] on td "Nominating Committee" at bounding box center [565, 240] width 601 height 30
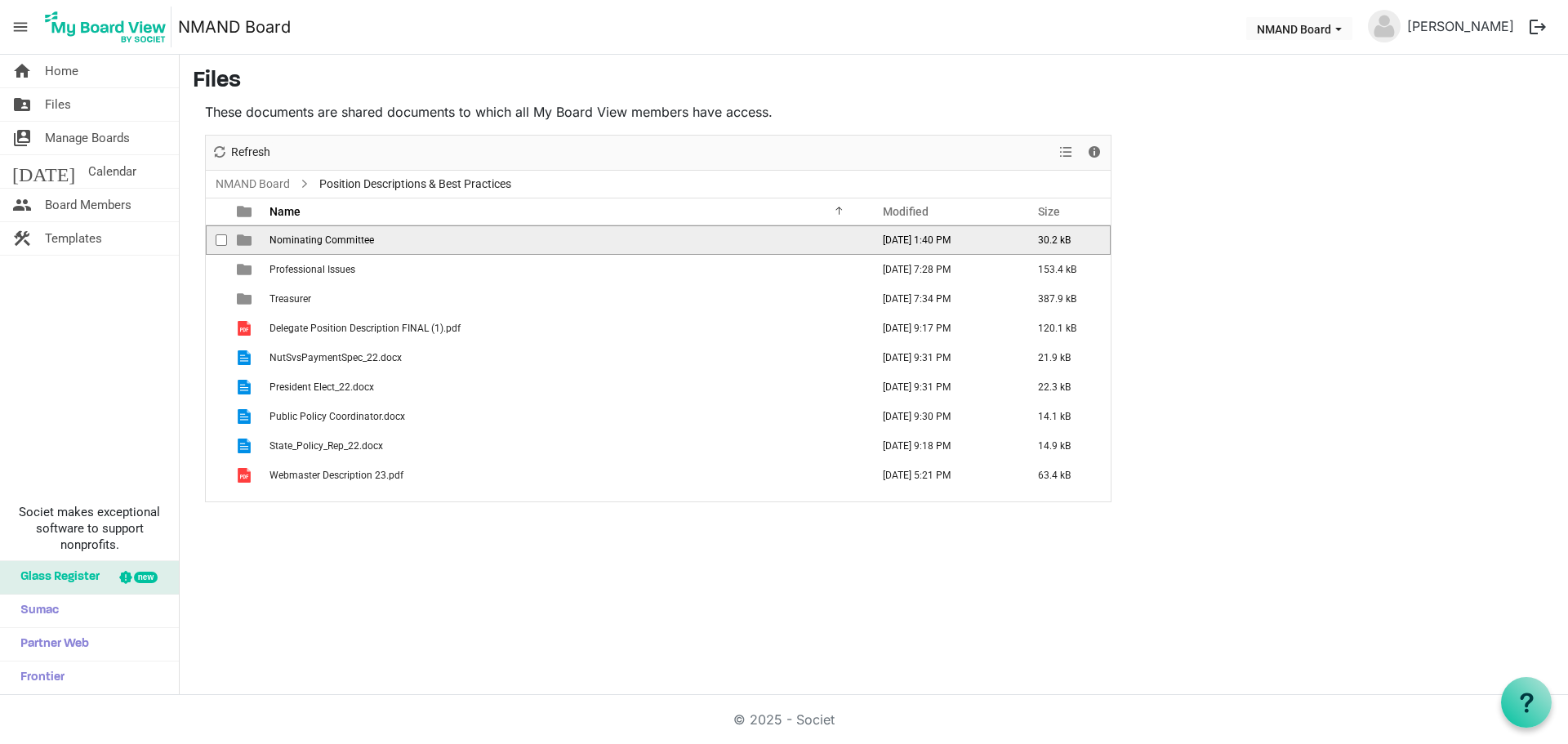
click at [369, 249] on td "Nominating Committee" at bounding box center [565, 240] width 601 height 30
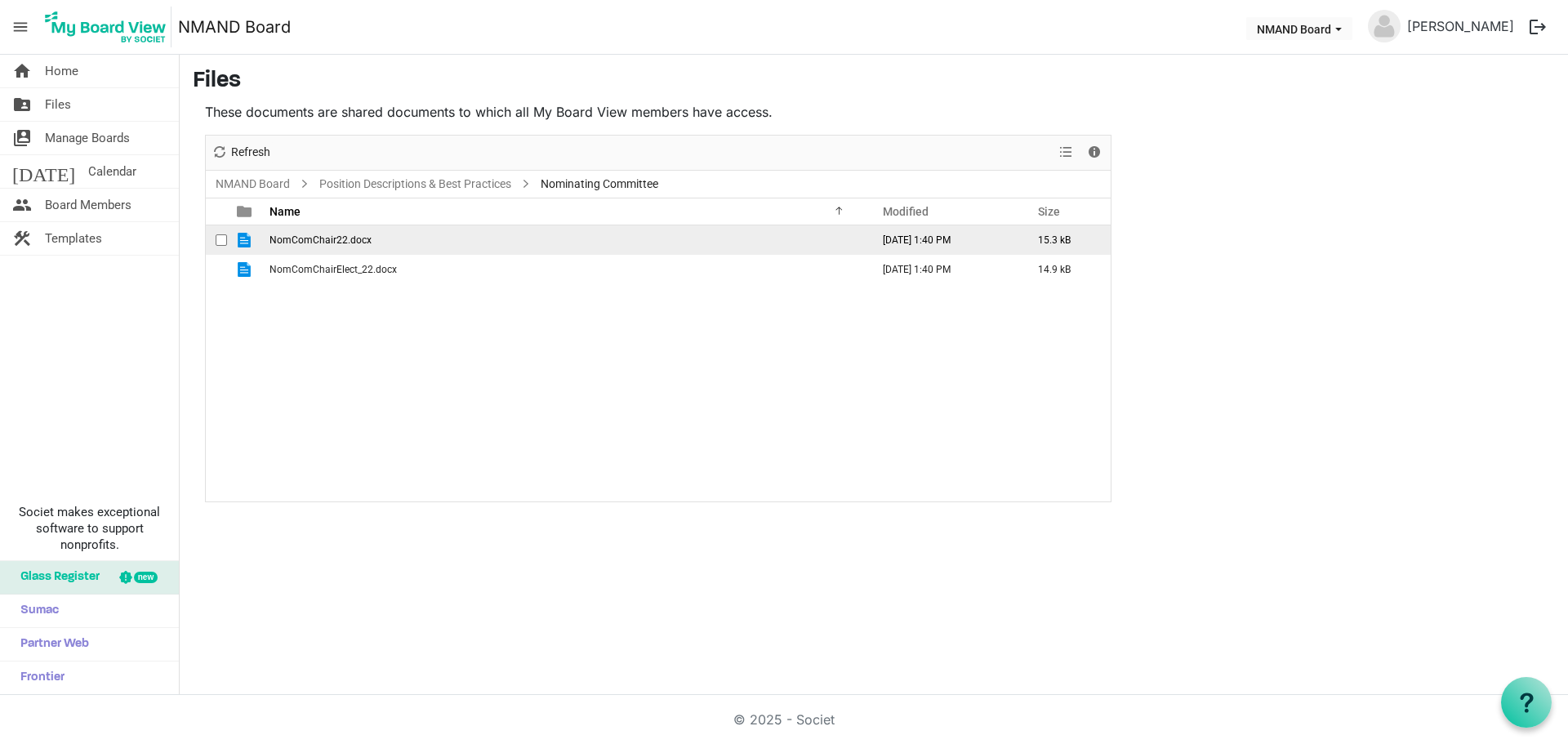
click at [215, 238] on span "checkbox" at bounding box center [221, 240] width 11 height 11
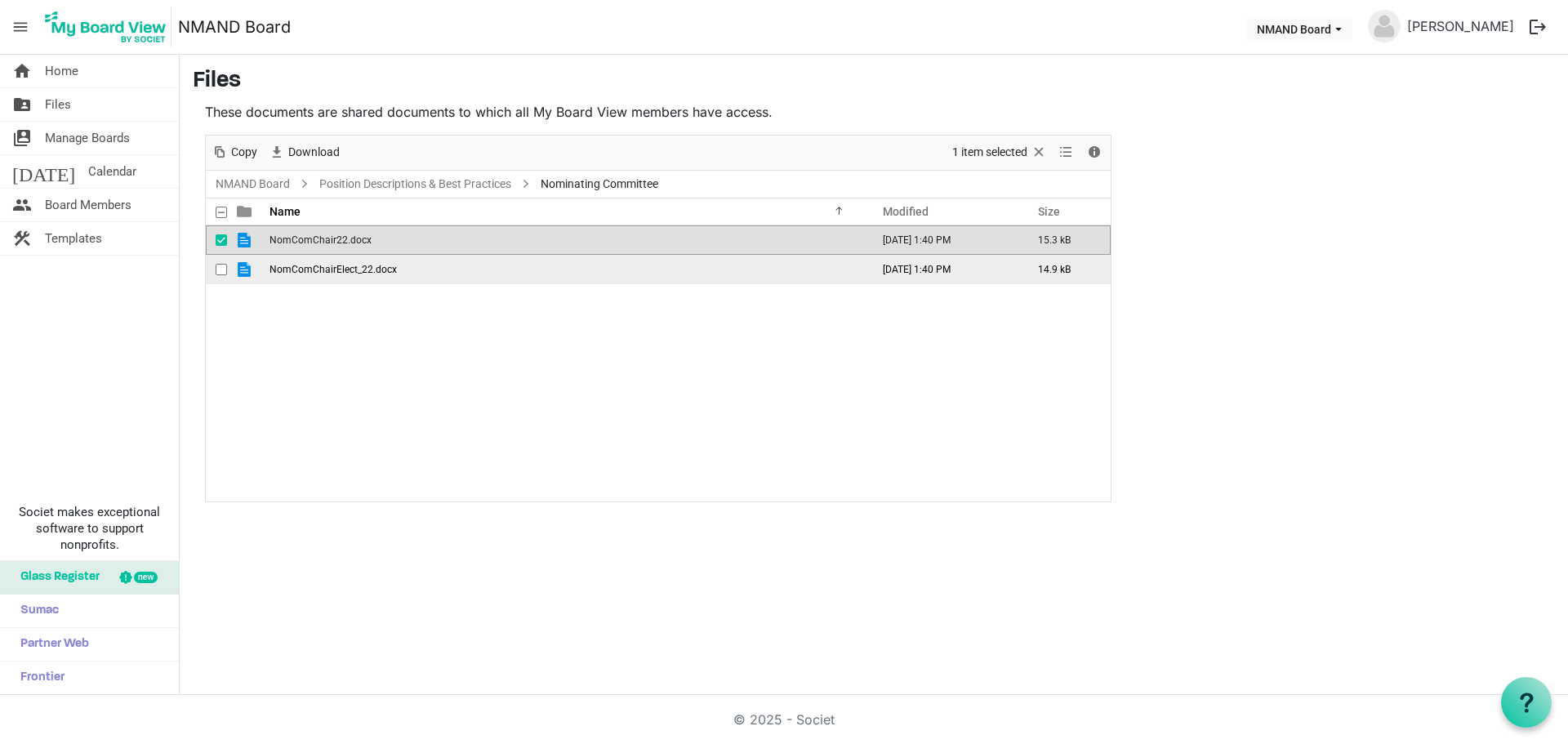
click at [224, 267] on span "checkbox" at bounding box center [221, 269] width 11 height 11
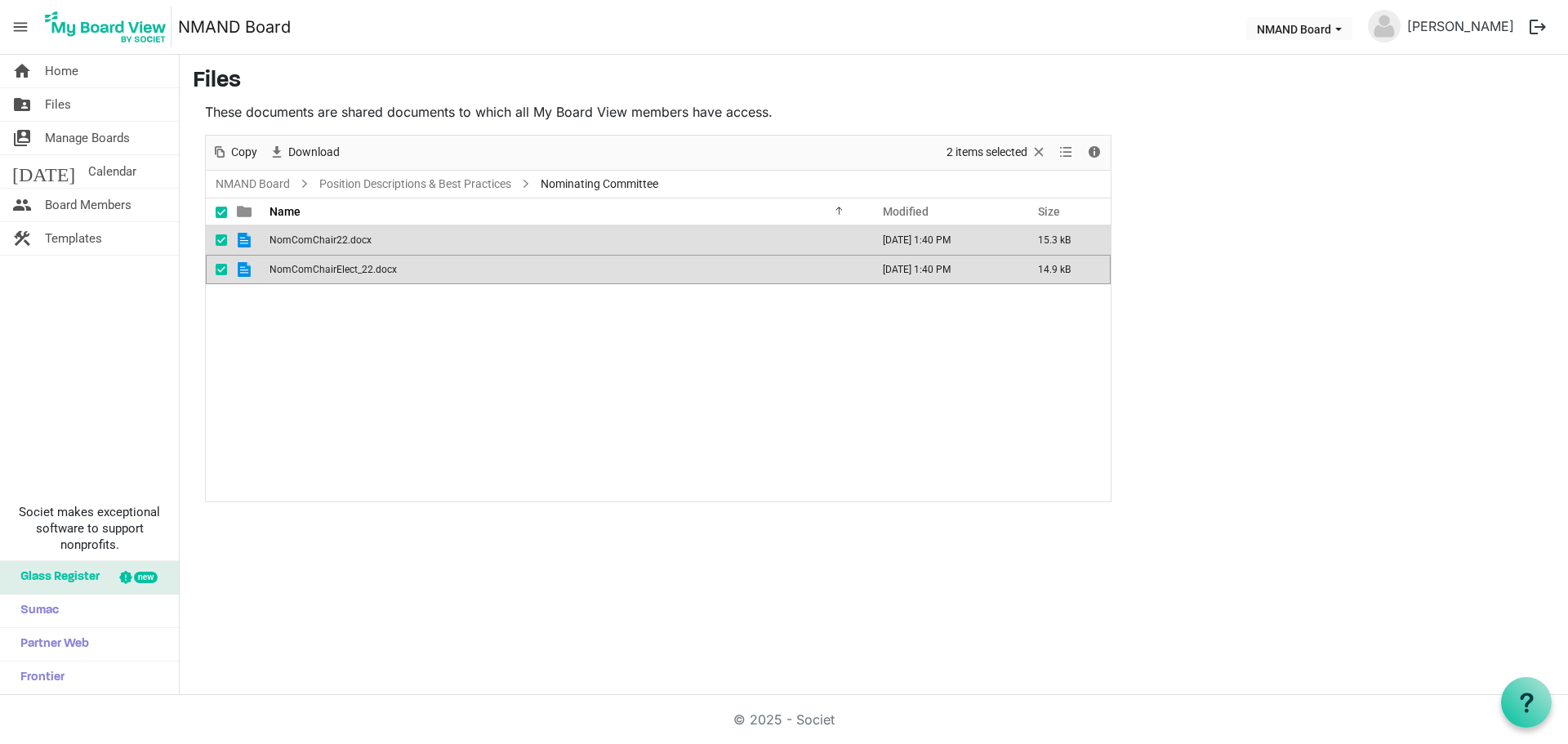
click at [221, 214] on span at bounding box center [221, 212] width 11 height 11
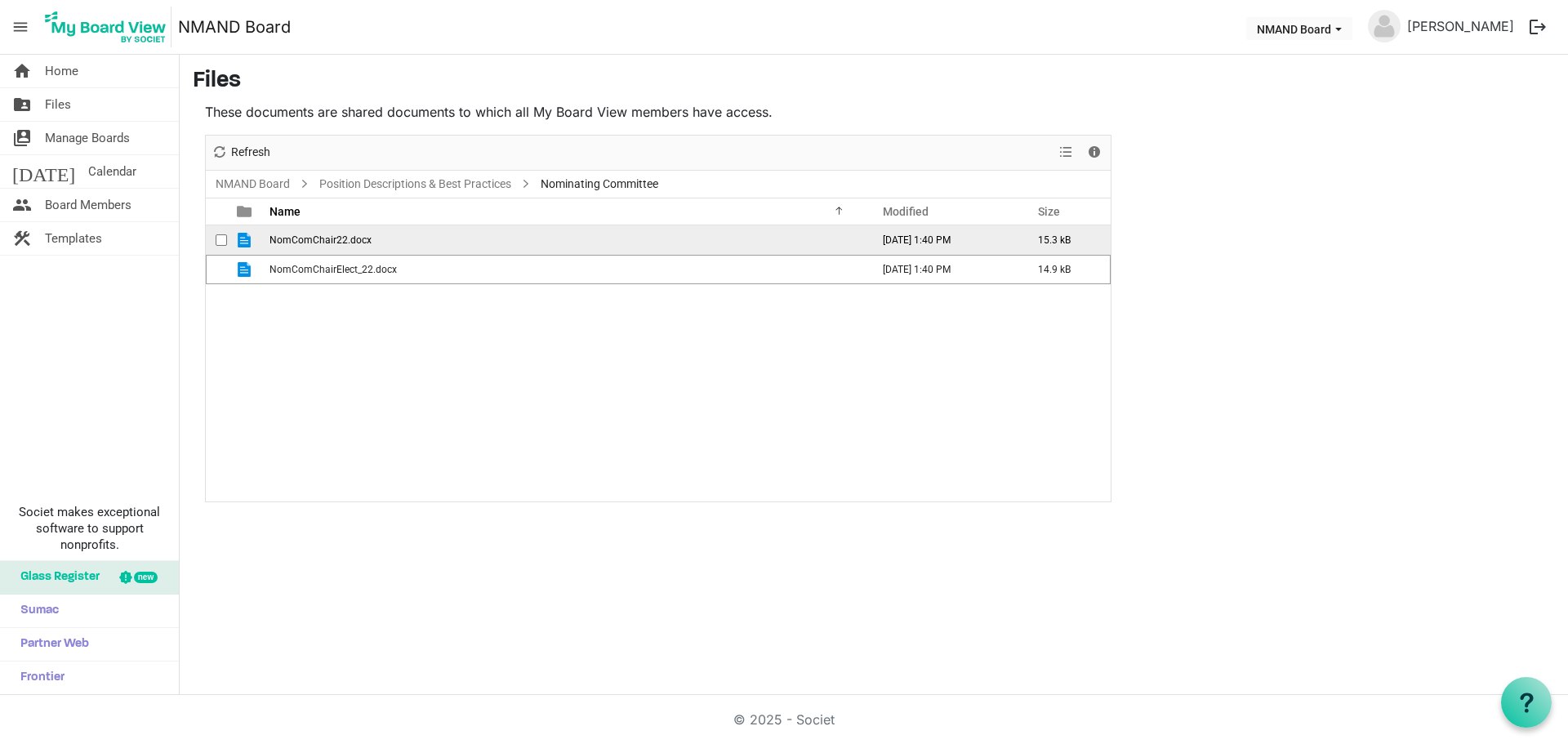
click at [224, 246] on span "checkbox" at bounding box center [221, 240] width 11 height 11
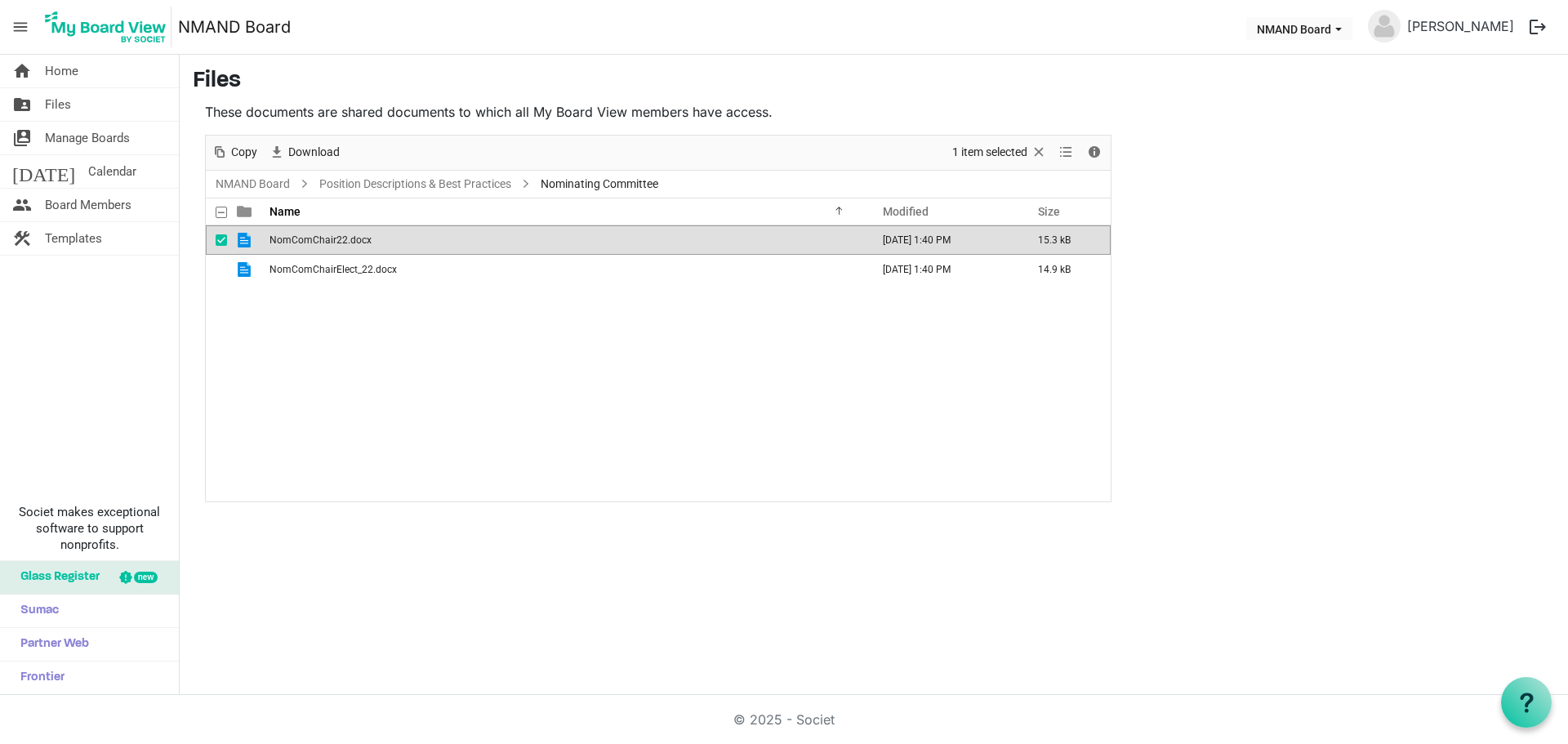
click at [222, 238] on span "checkbox" at bounding box center [221, 240] width 11 height 11
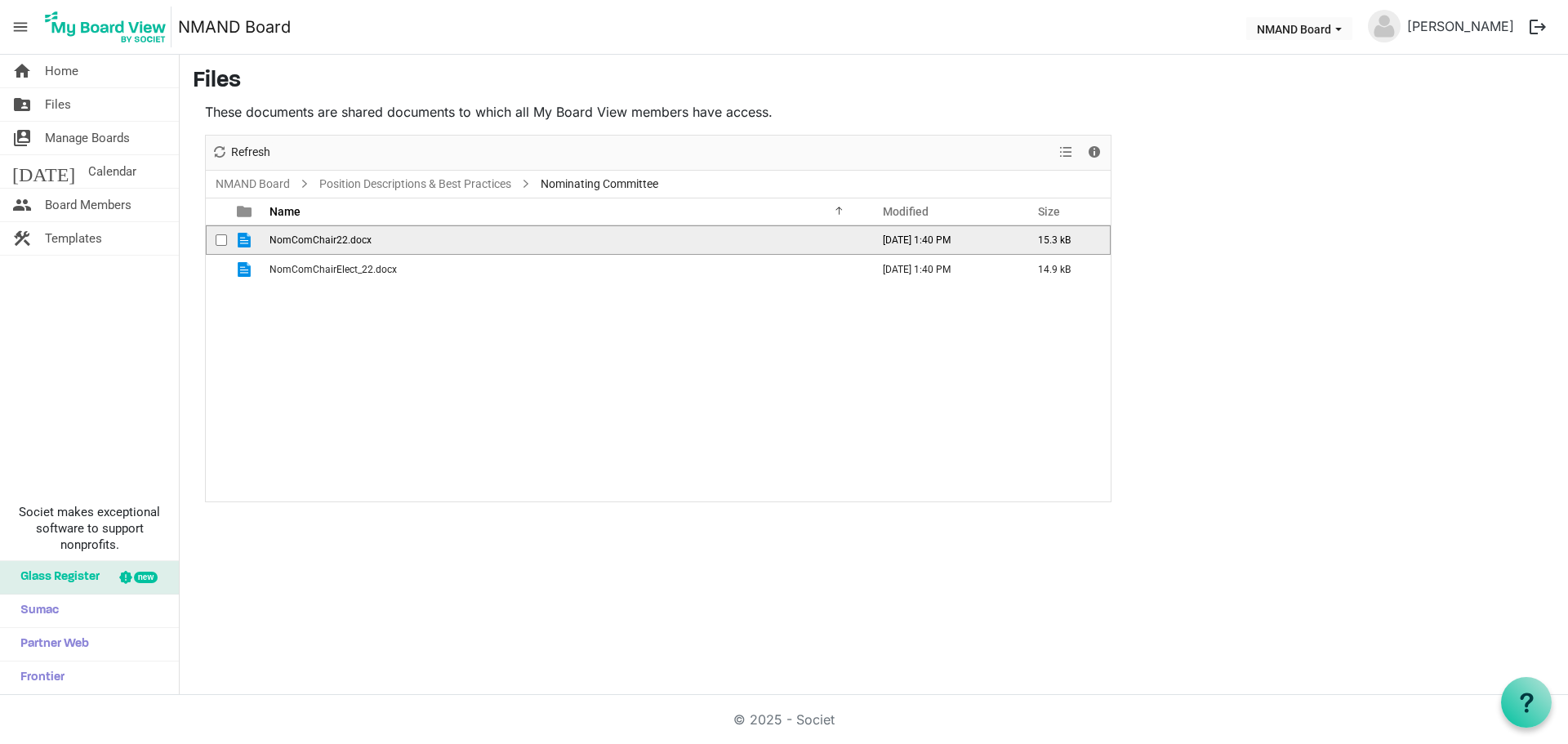
click at [246, 241] on span "is template cell column header type" at bounding box center [243, 240] width 15 height 15
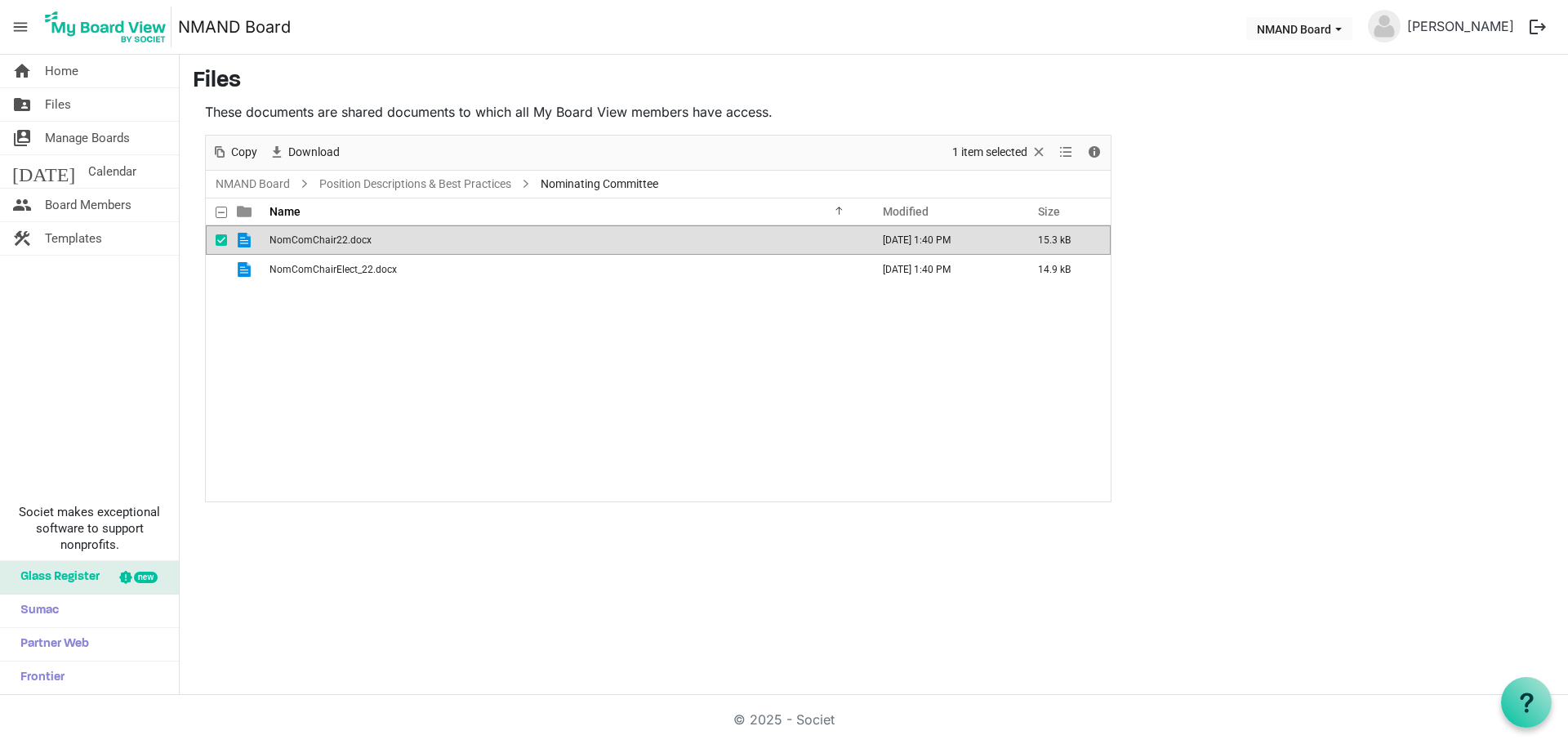
click at [246, 241] on span "is template cell column header type" at bounding box center [243, 240] width 15 height 15
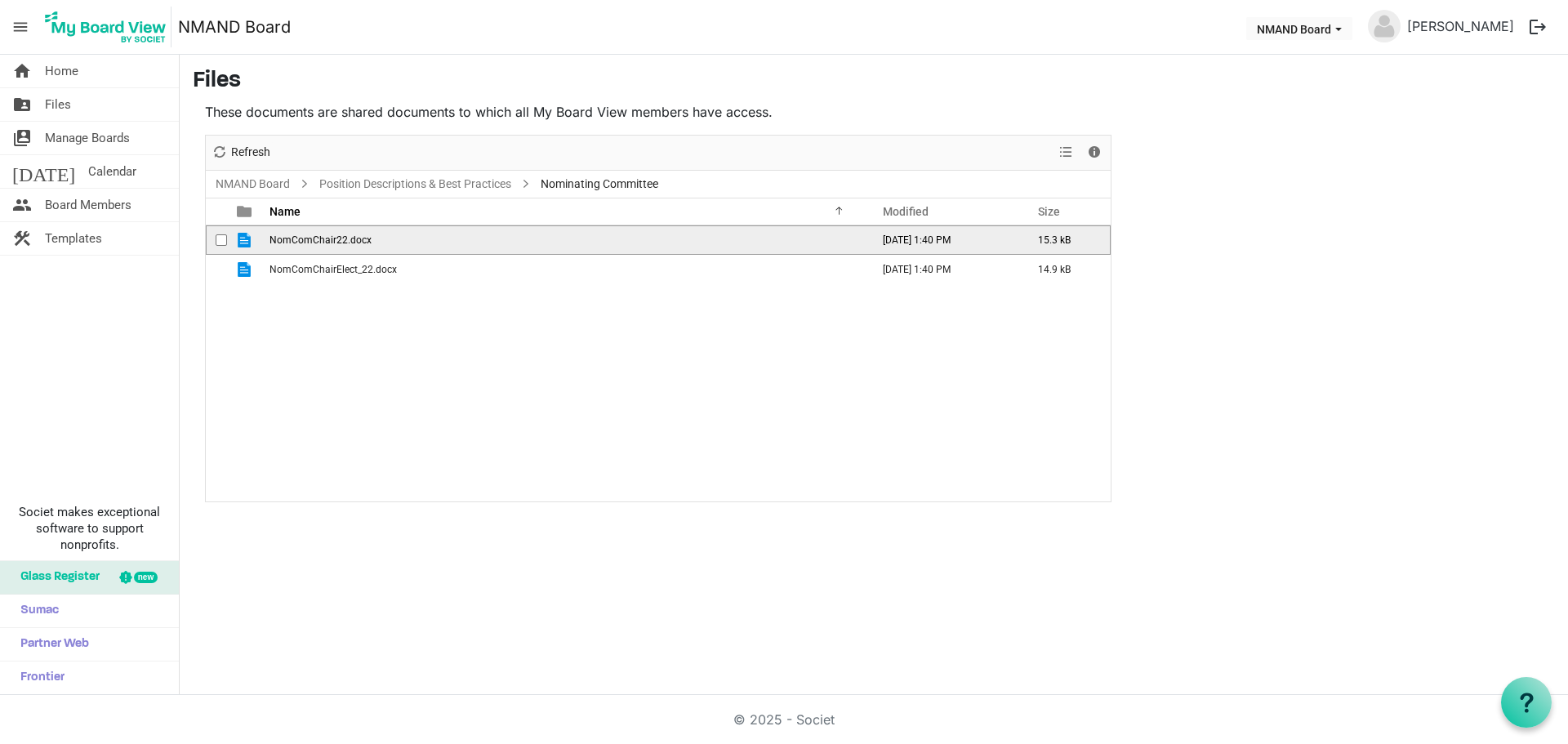
click at [246, 241] on span "is template cell column header type" at bounding box center [243, 240] width 15 height 15
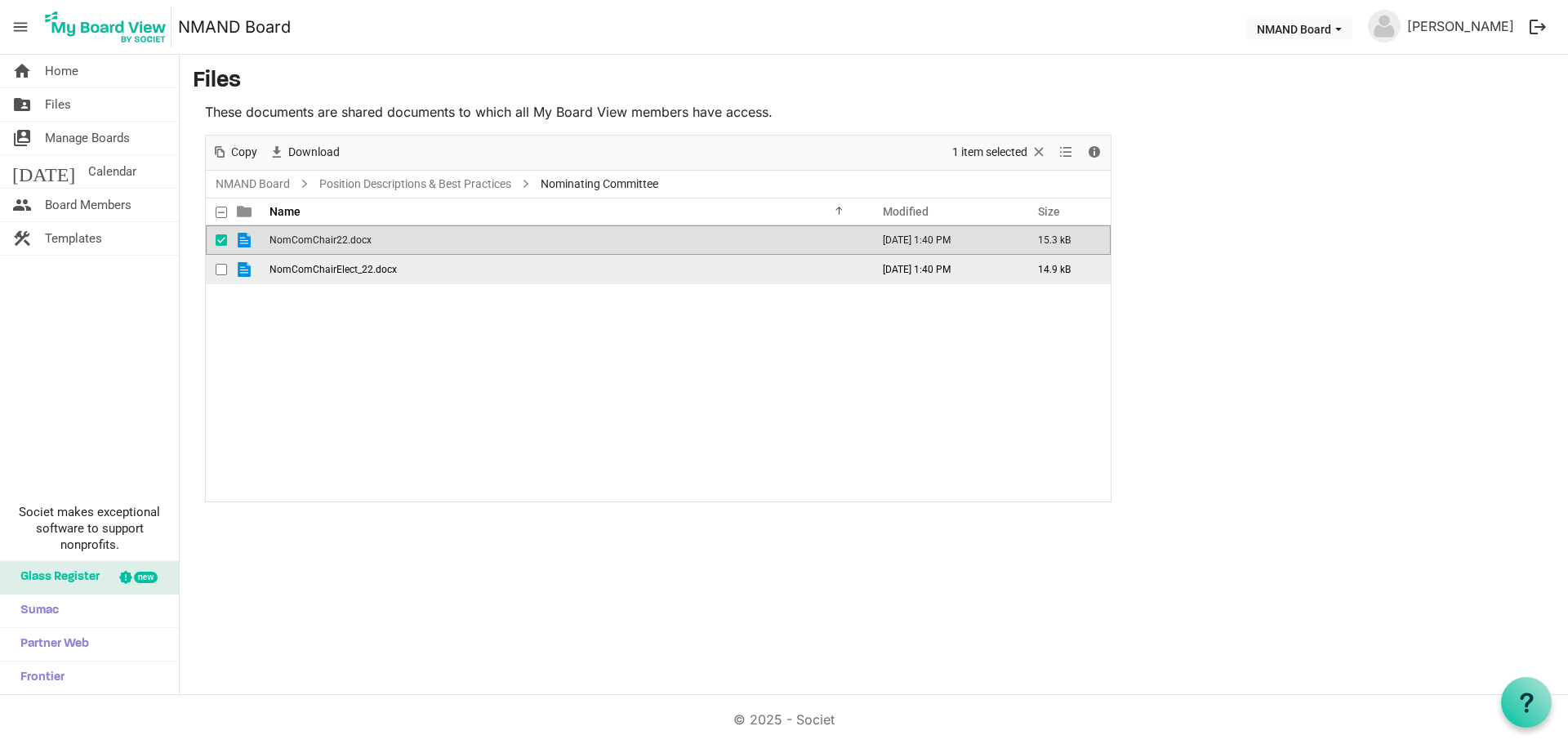
click at [317, 272] on span "NomComChairElect_22.docx" at bounding box center [333, 269] width 127 height 11
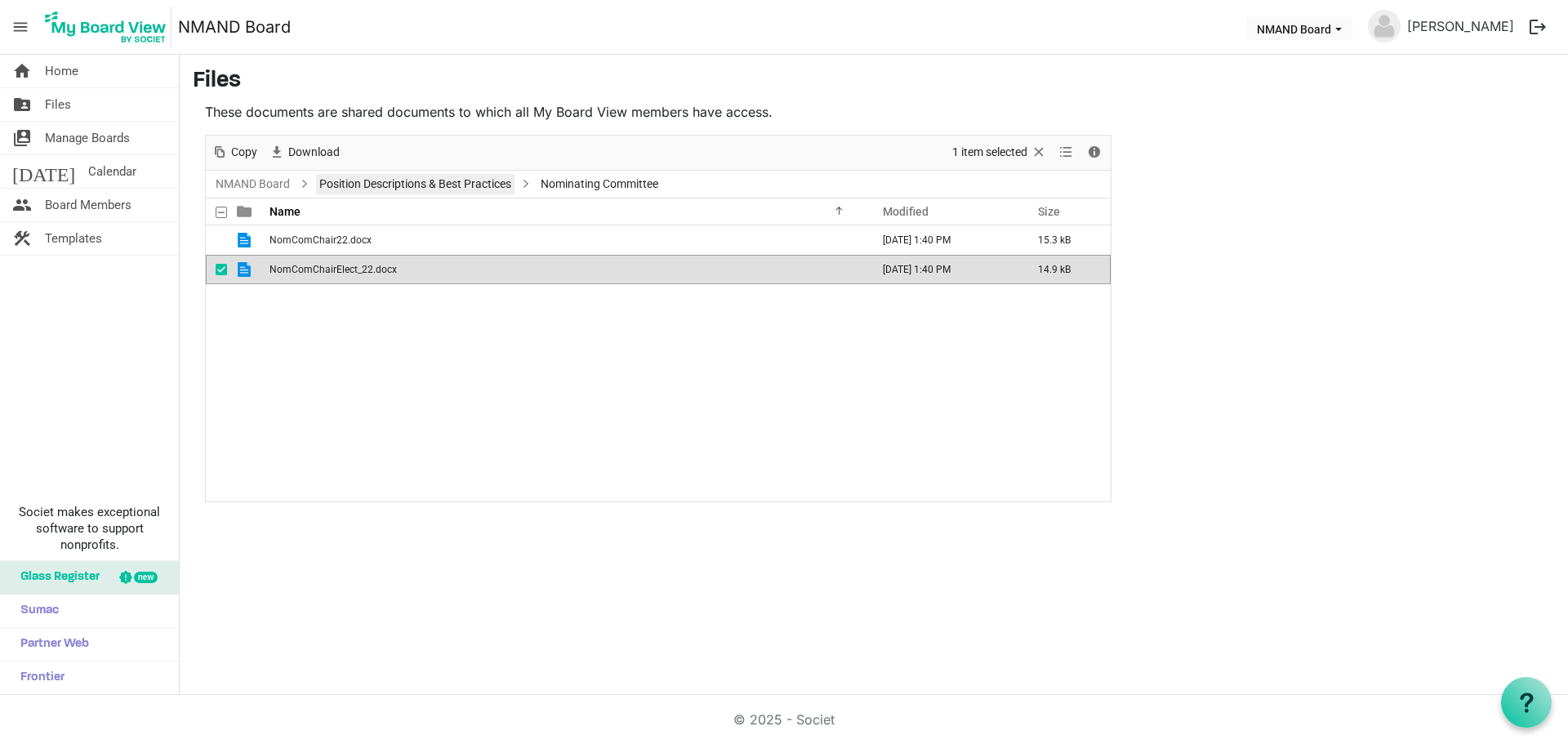
click at [386, 188] on link "Position Descriptions & Best Practices" at bounding box center [415, 184] width 199 height 20
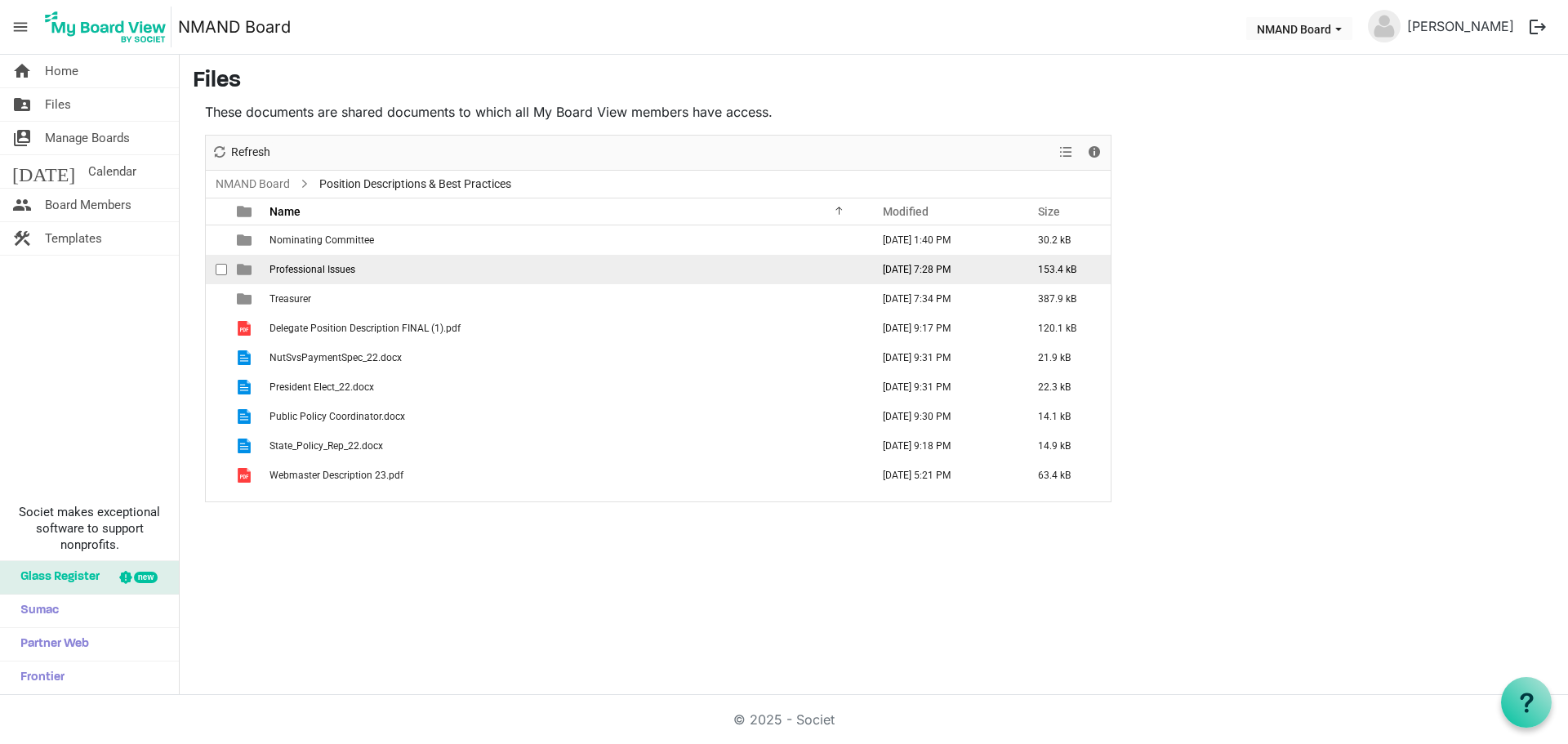
click at [342, 271] on span "Professional Issues" at bounding box center [313, 269] width 86 height 11
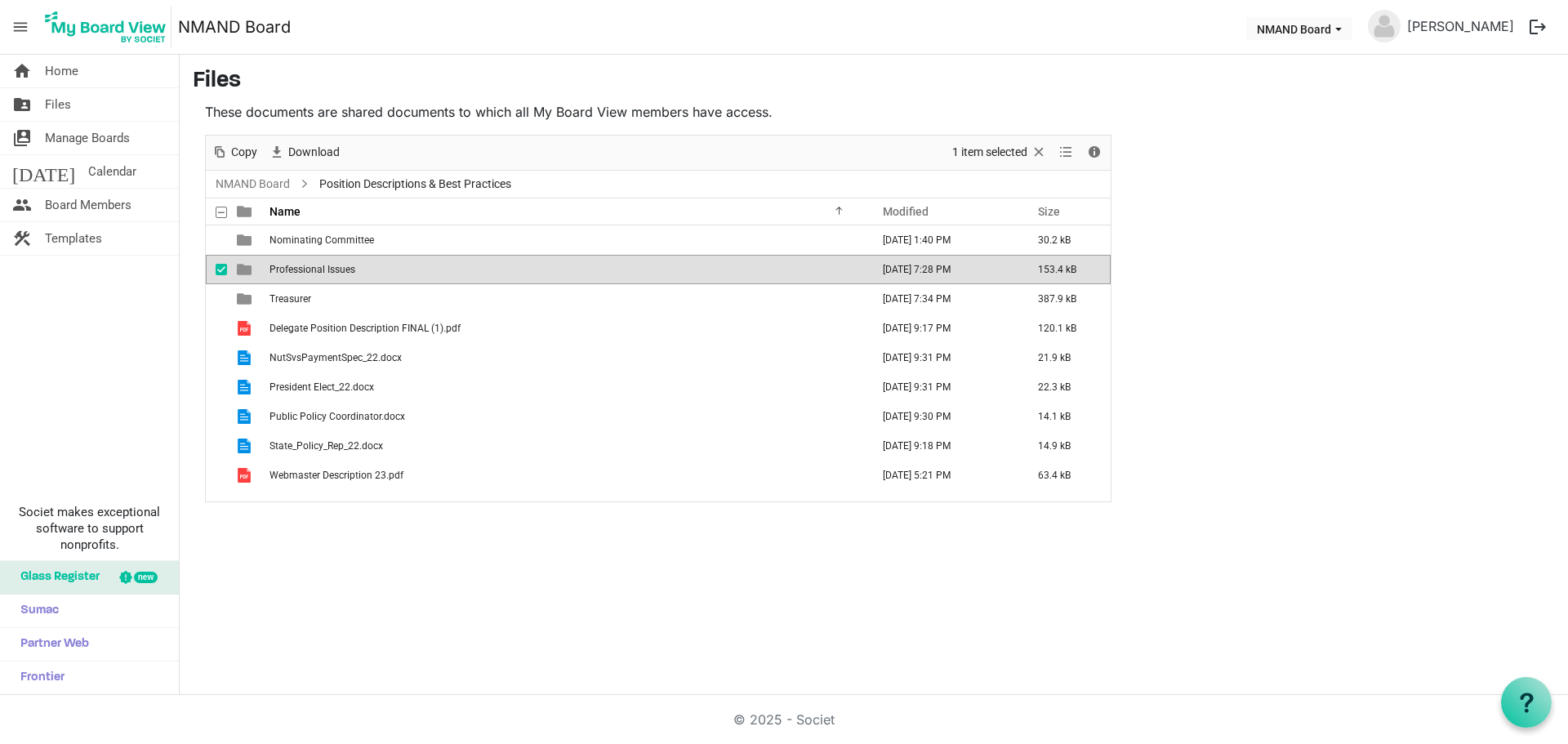
click at [342, 271] on span "Professional Issues" at bounding box center [313, 269] width 86 height 11
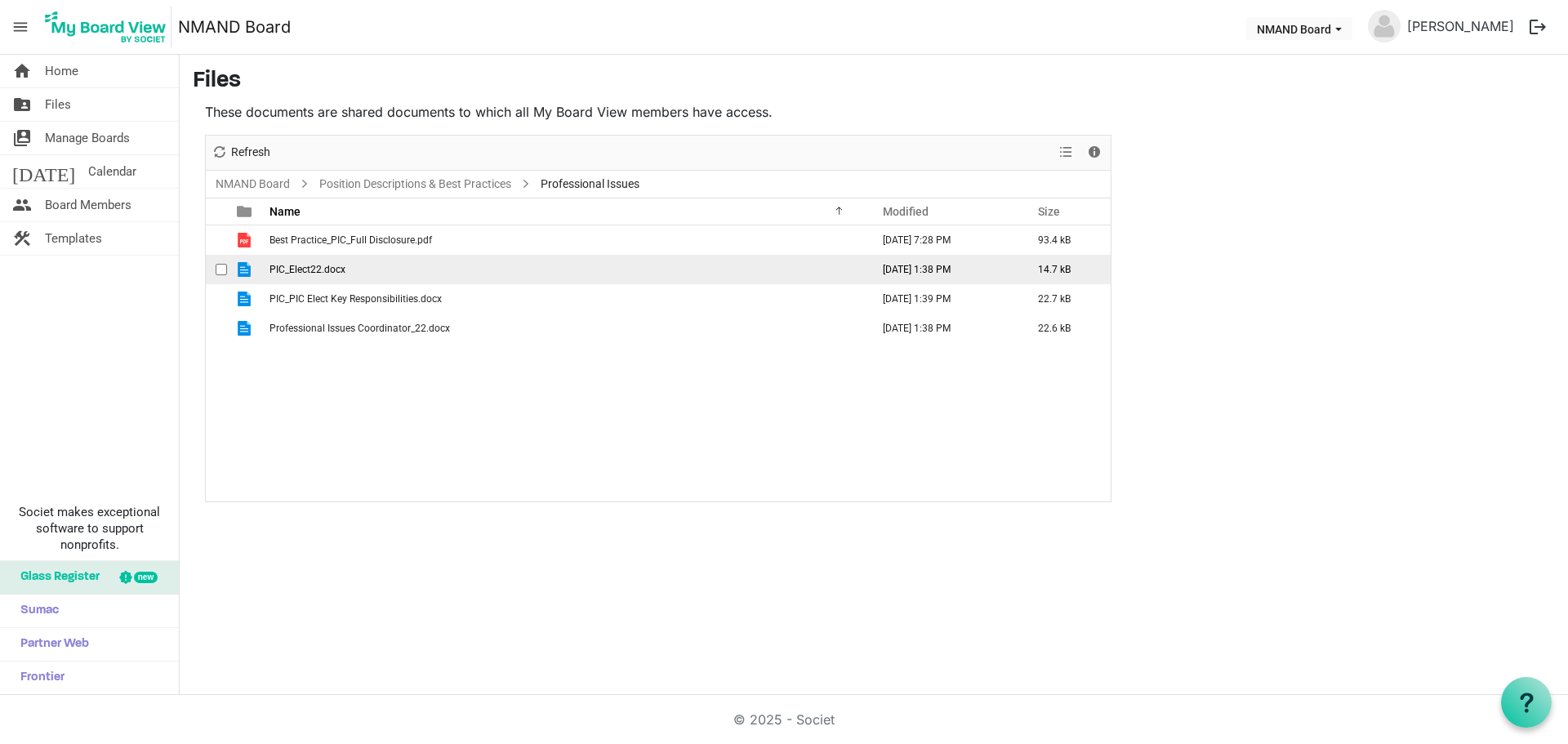
click at [343, 270] on span "PIC_Elect22.docx" at bounding box center [307, 269] width 76 height 11
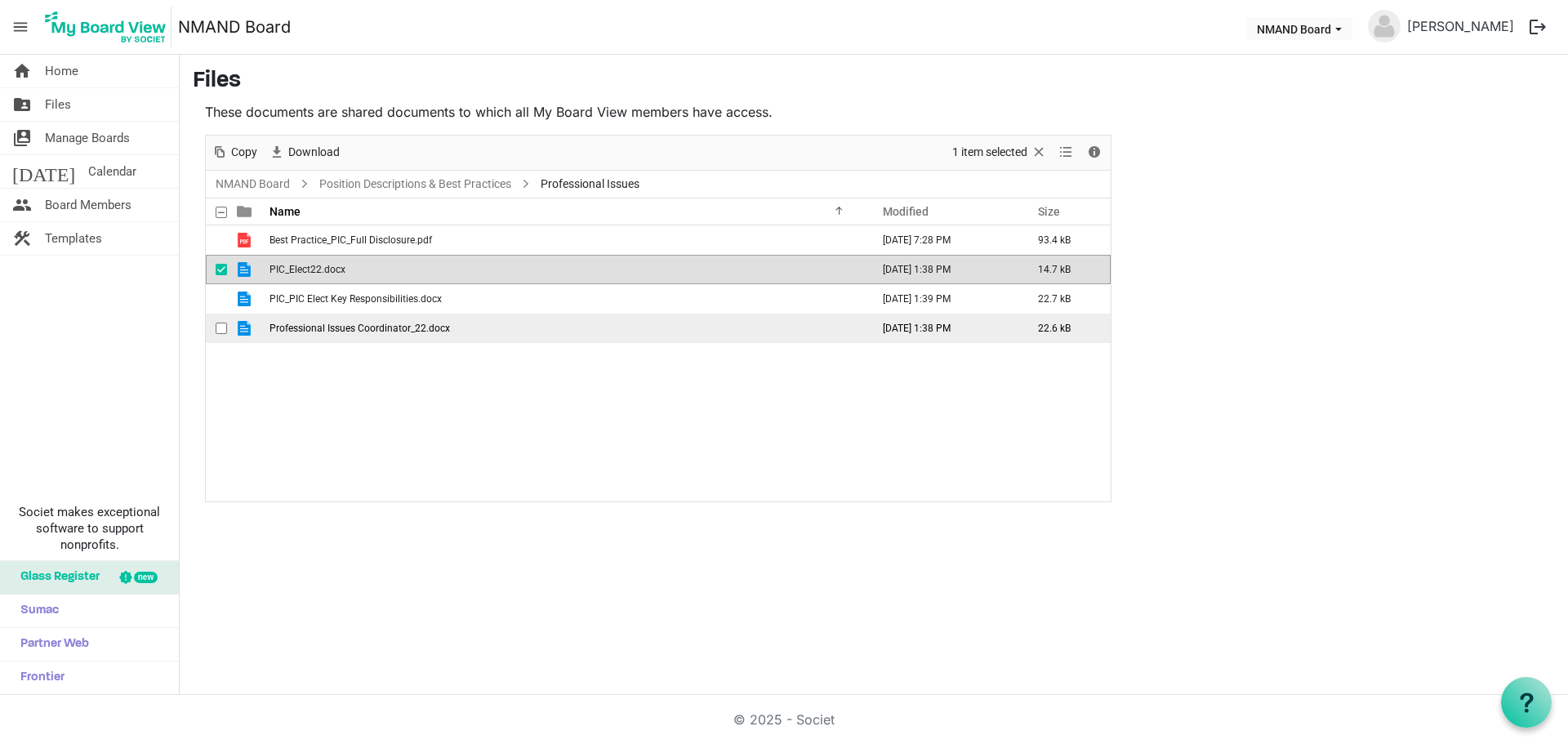
click at [357, 334] on td "Professional Issues Coordinator_22.docx" at bounding box center [565, 328] width 601 height 30
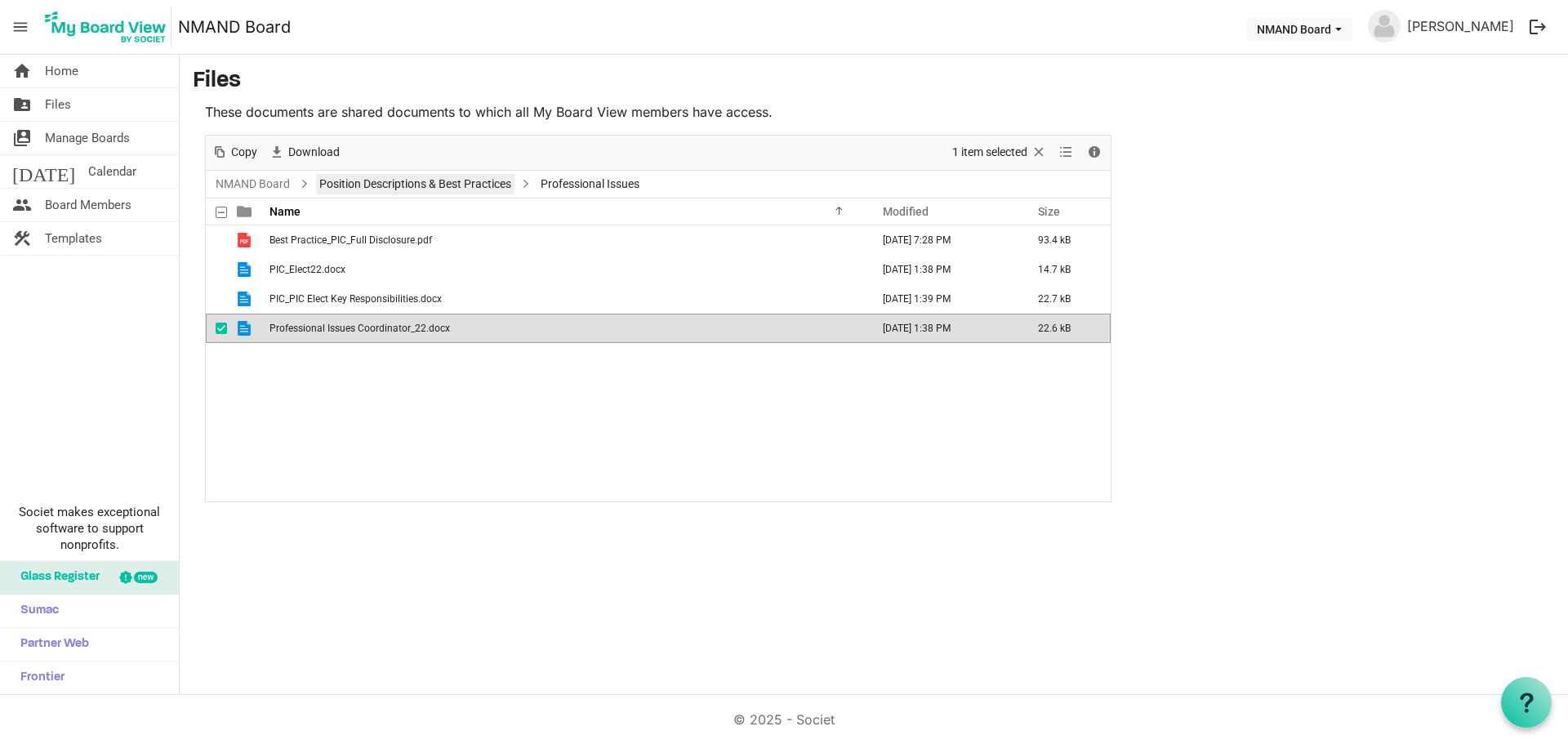
click at [404, 189] on link "Position Descriptions & Best Practices" at bounding box center [415, 184] width 199 height 20
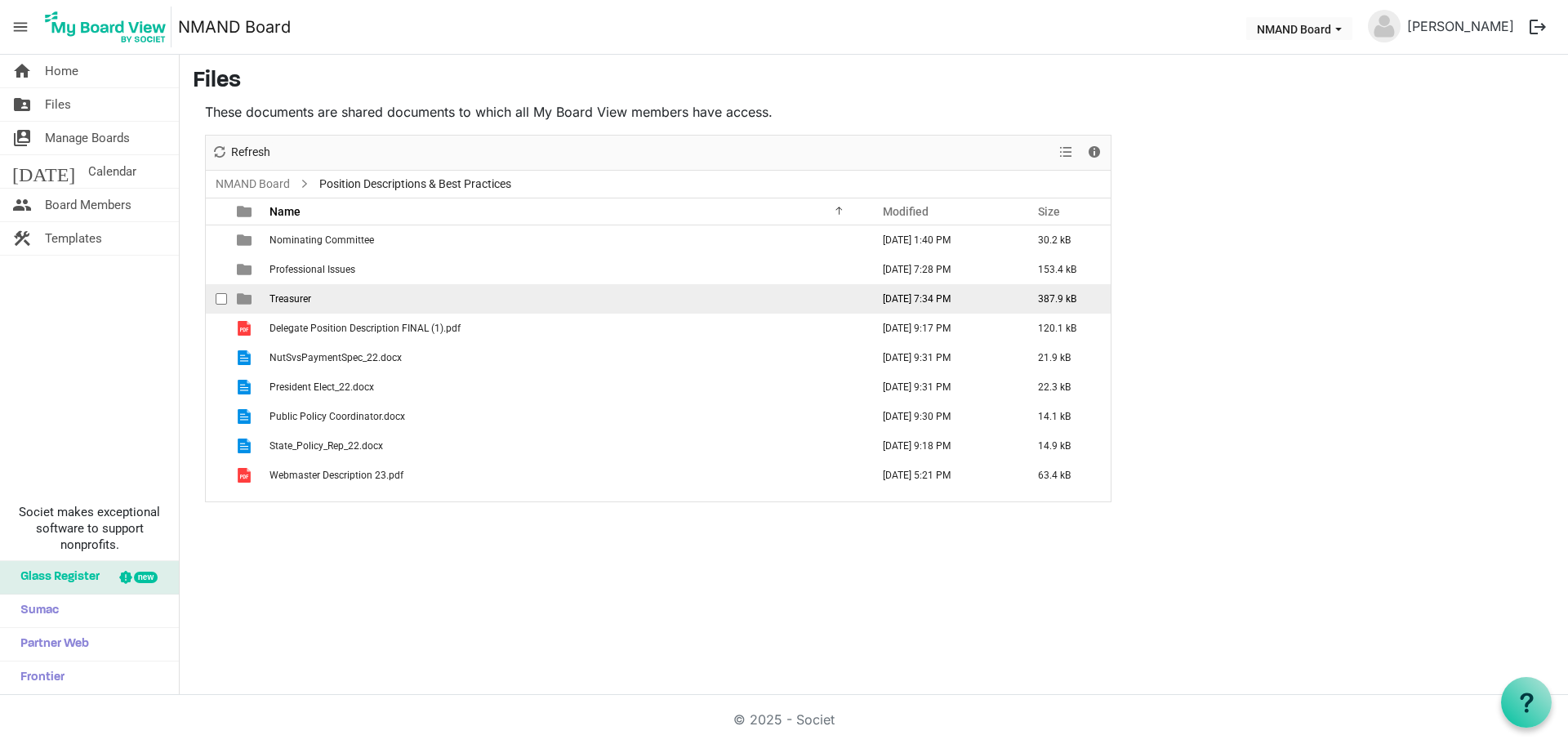
click at [325, 301] on td "Treasurer" at bounding box center [565, 299] width 601 height 30
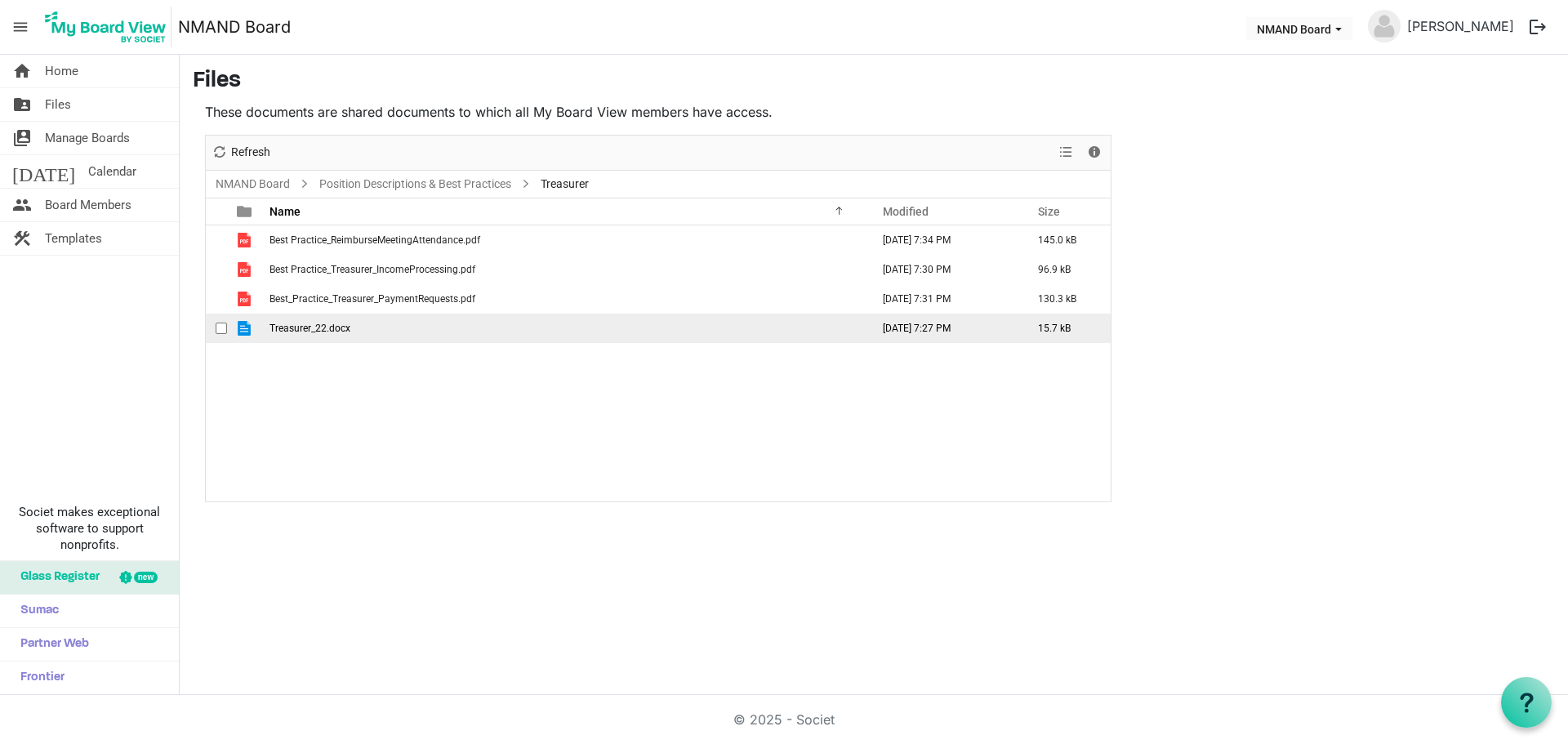
click at [323, 328] on span "Treasurer_22.docx" at bounding box center [310, 327] width 81 height 11
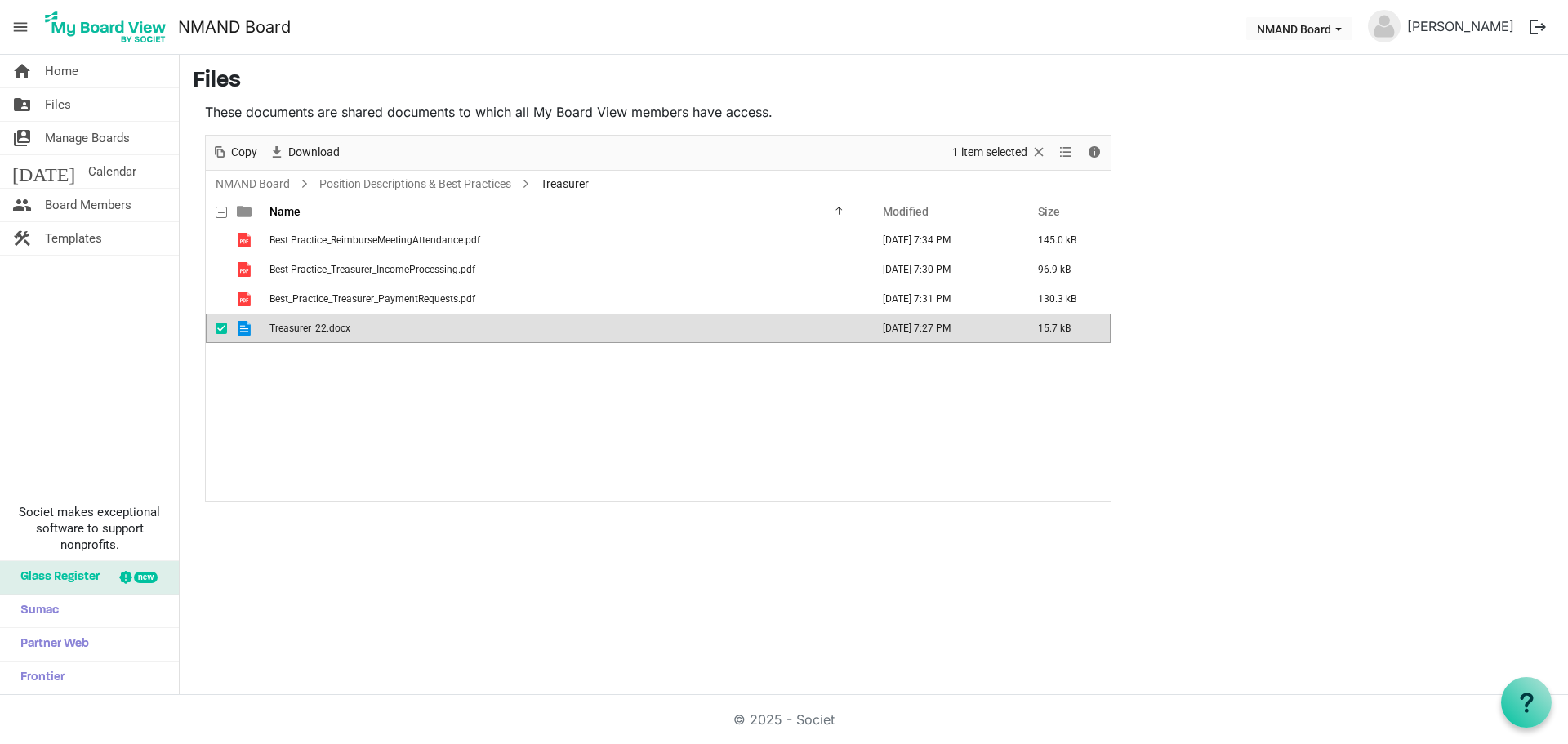
click at [323, 328] on span "Treasurer_22.docx" at bounding box center [310, 327] width 81 height 11
click at [402, 179] on link "Position Descriptions & Best Practices" at bounding box center [415, 184] width 199 height 20
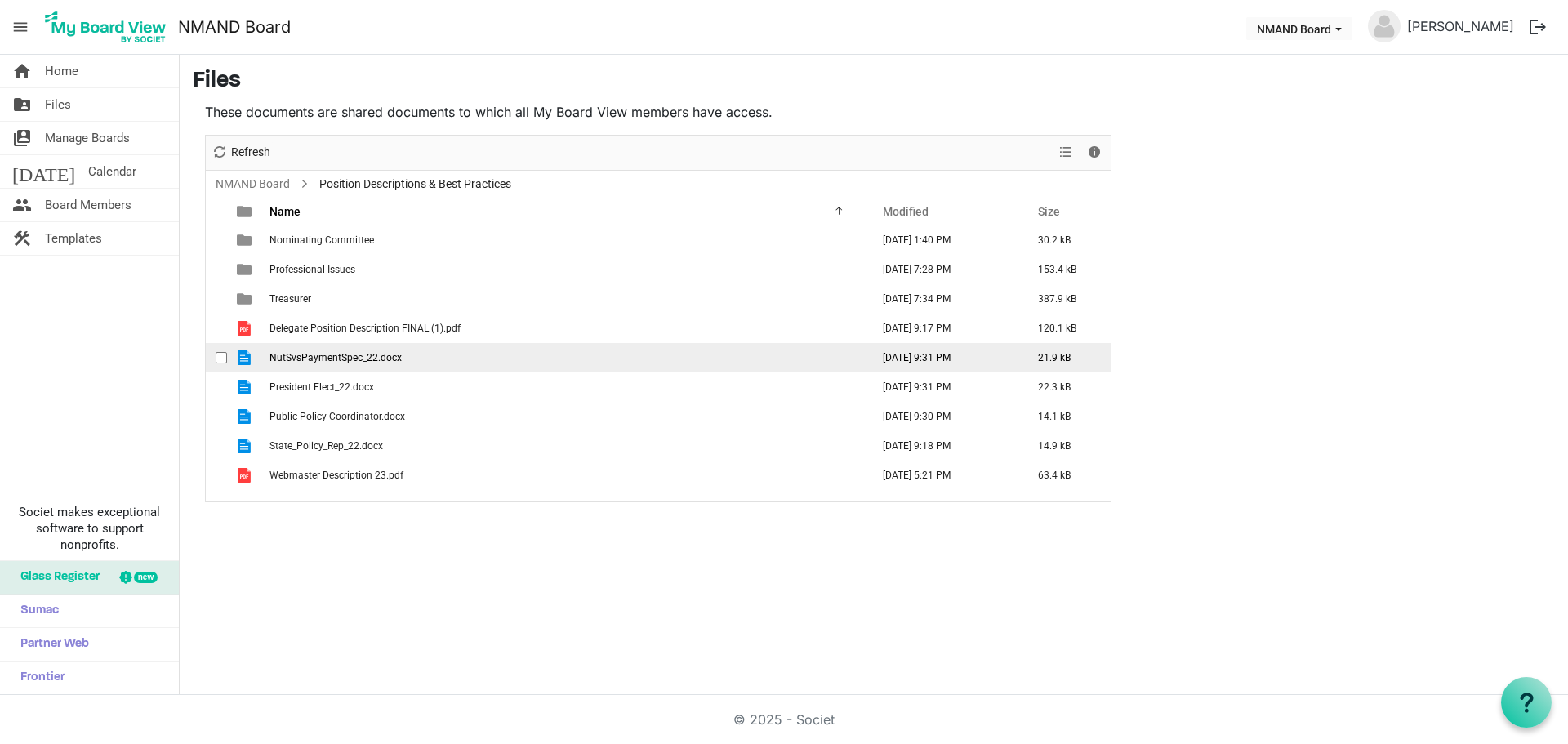
click at [341, 355] on span "NutSvsPaymentSpec_22.docx" at bounding box center [335, 357] width 132 height 11
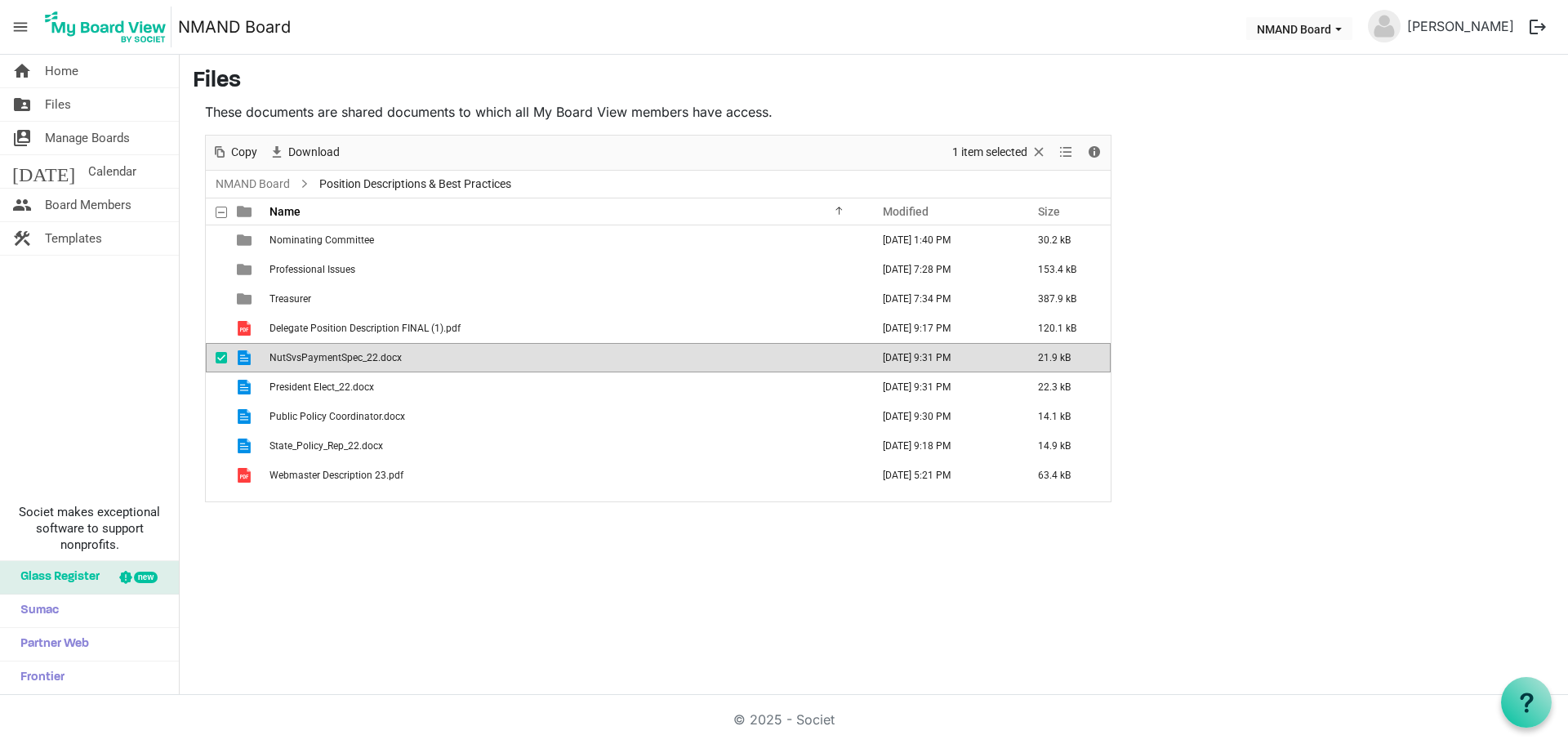
click at [341, 355] on span "NutSvsPaymentSpec_22.docx" at bounding box center [335, 357] width 132 height 11
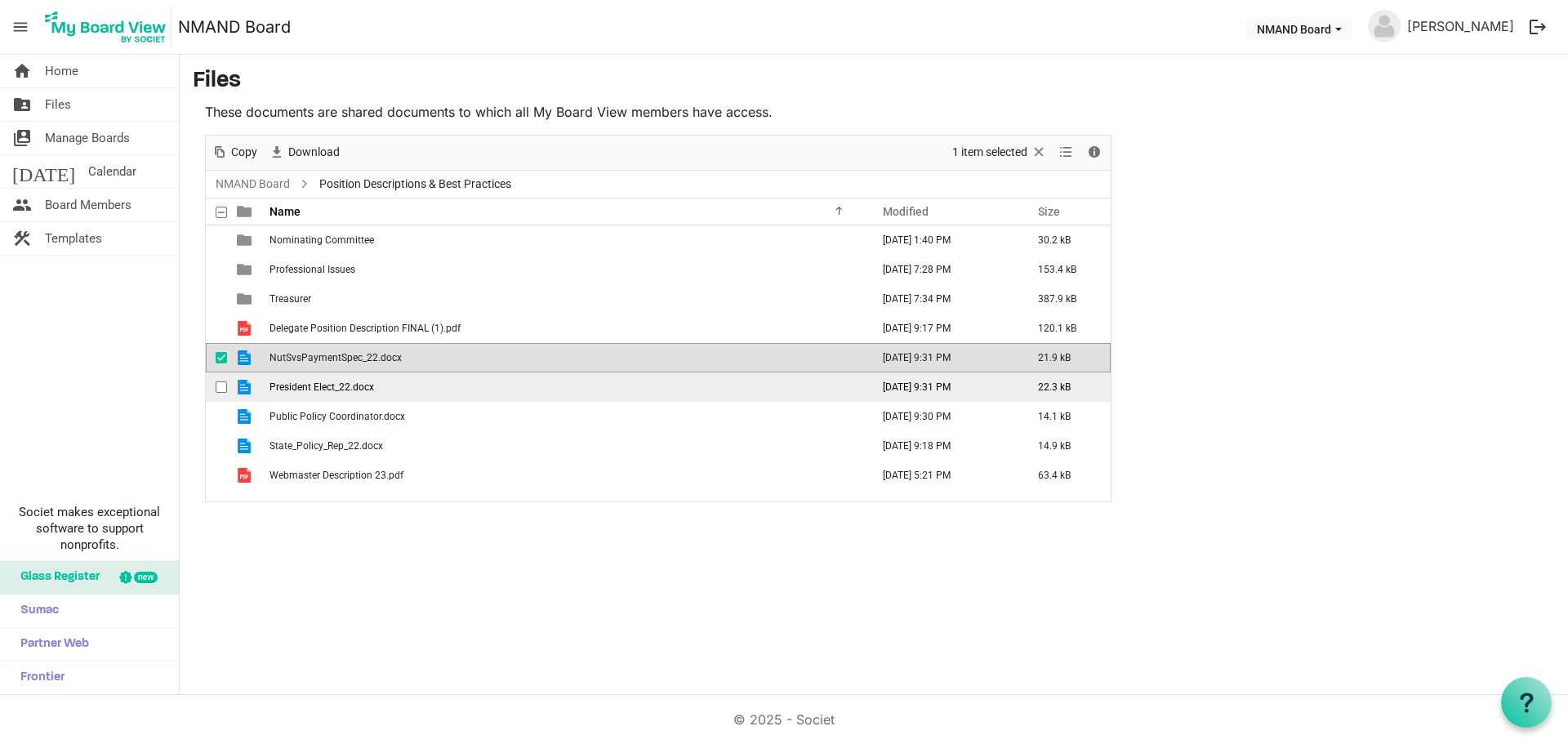
click at [324, 390] on span "President Elect_22.docx" at bounding box center [321, 387] width 104 height 11
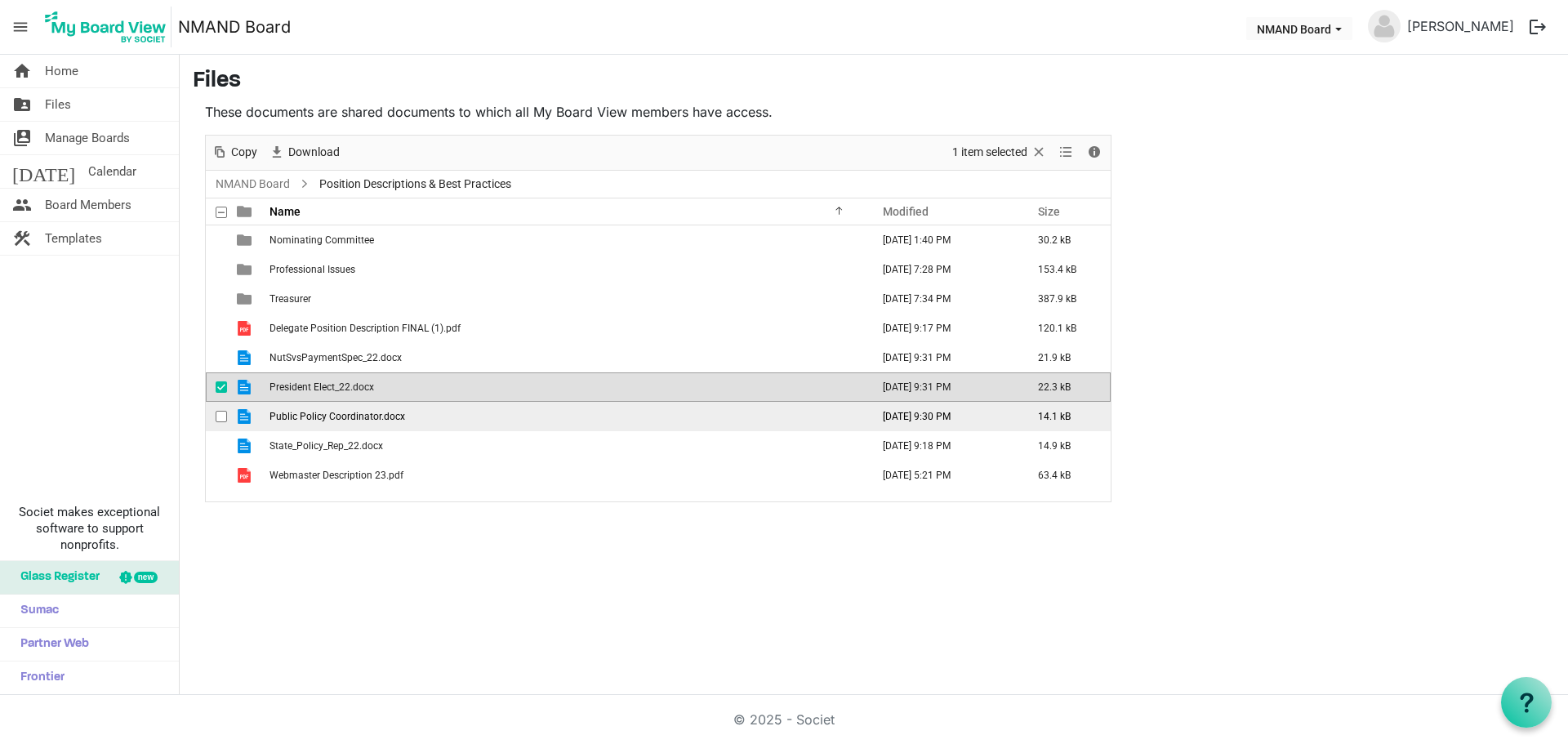
click at [328, 414] on span "Public Policy Coordinator.docx" at bounding box center [337, 416] width 136 height 11
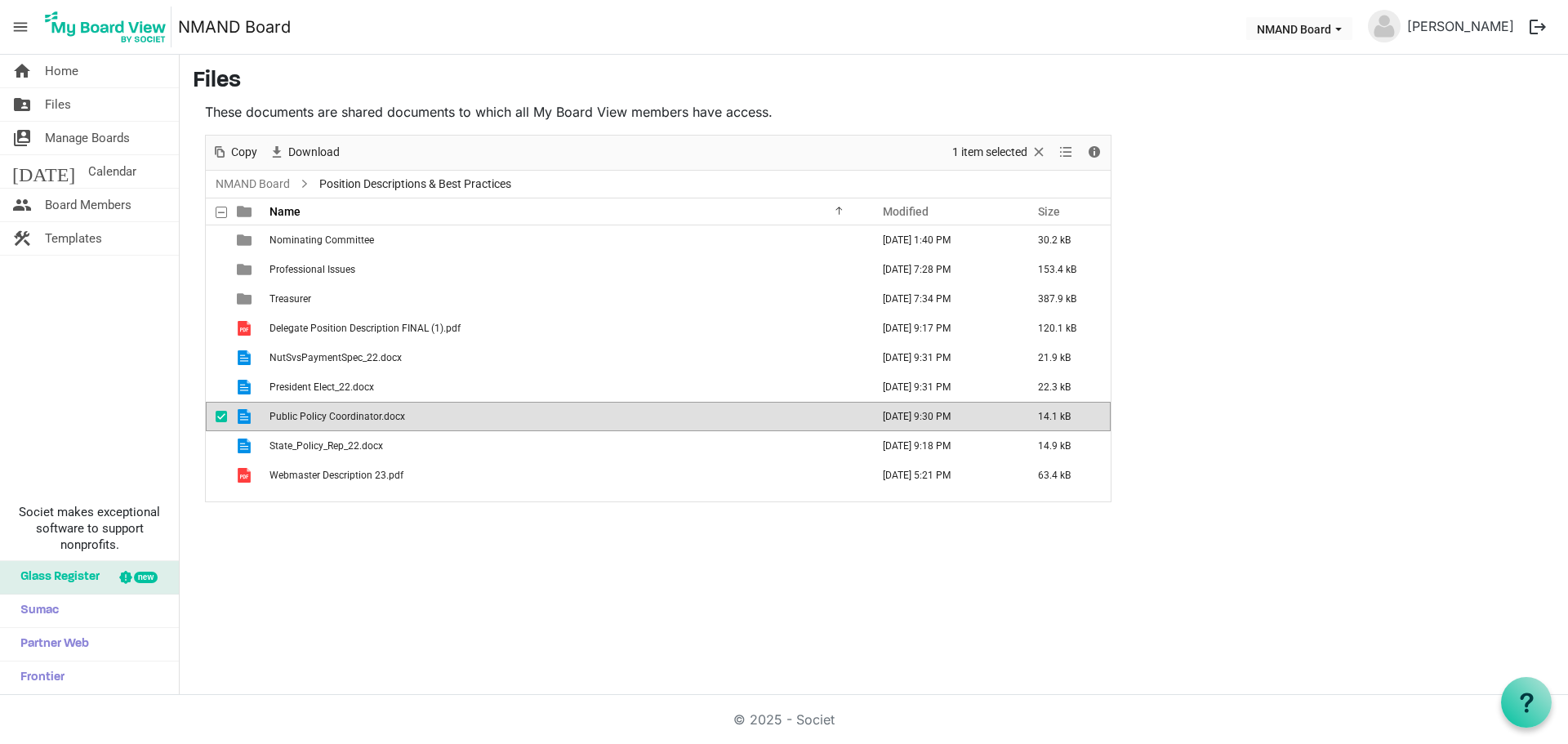
click at [328, 414] on span "Public Policy Coordinator.docx" at bounding box center [337, 416] width 136 height 11
click at [322, 444] on span "State_Policy_Rep_22.docx" at bounding box center [327, 446] width 114 height 11
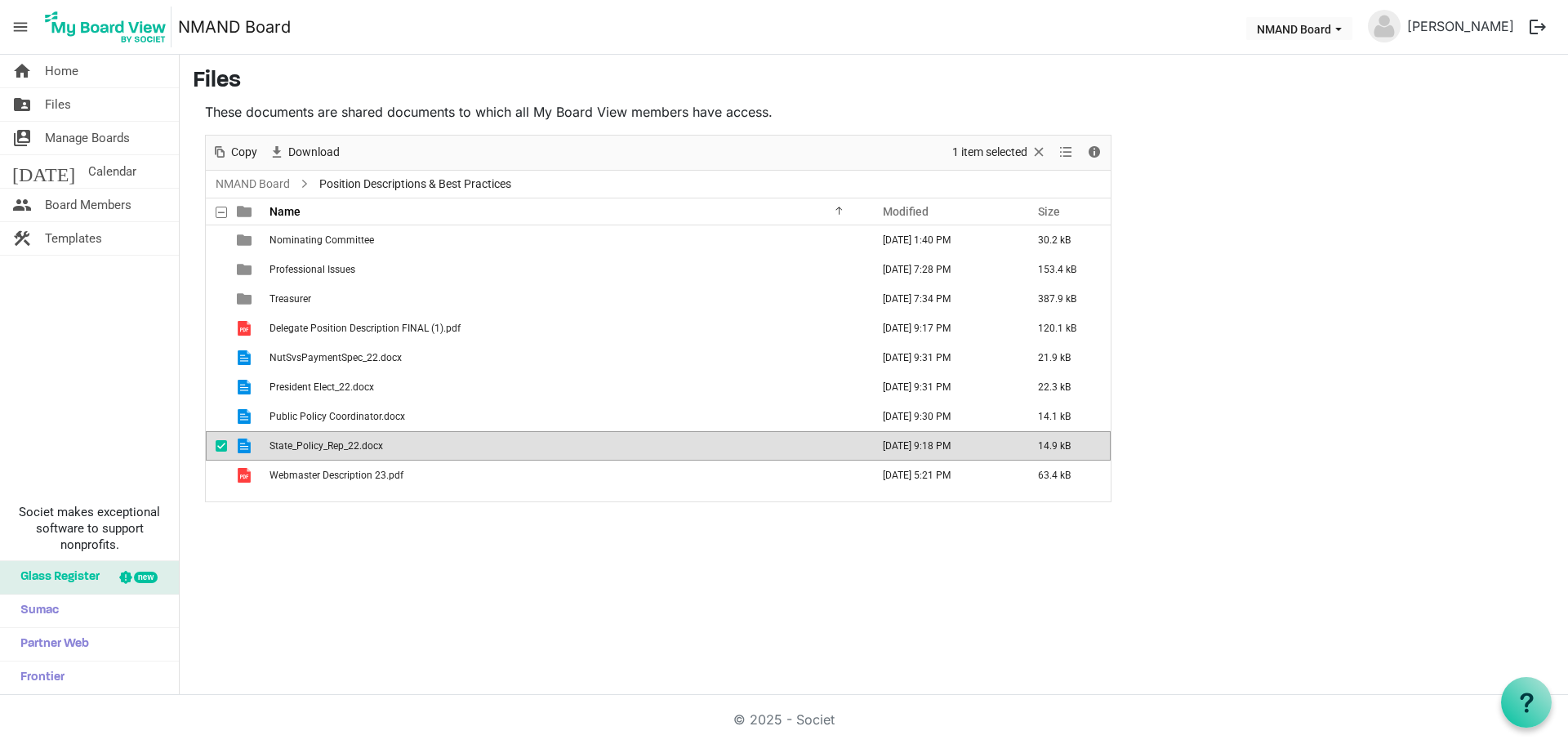
click at [322, 444] on span "State_Policy_Rep_22.docx" at bounding box center [327, 446] width 114 height 11
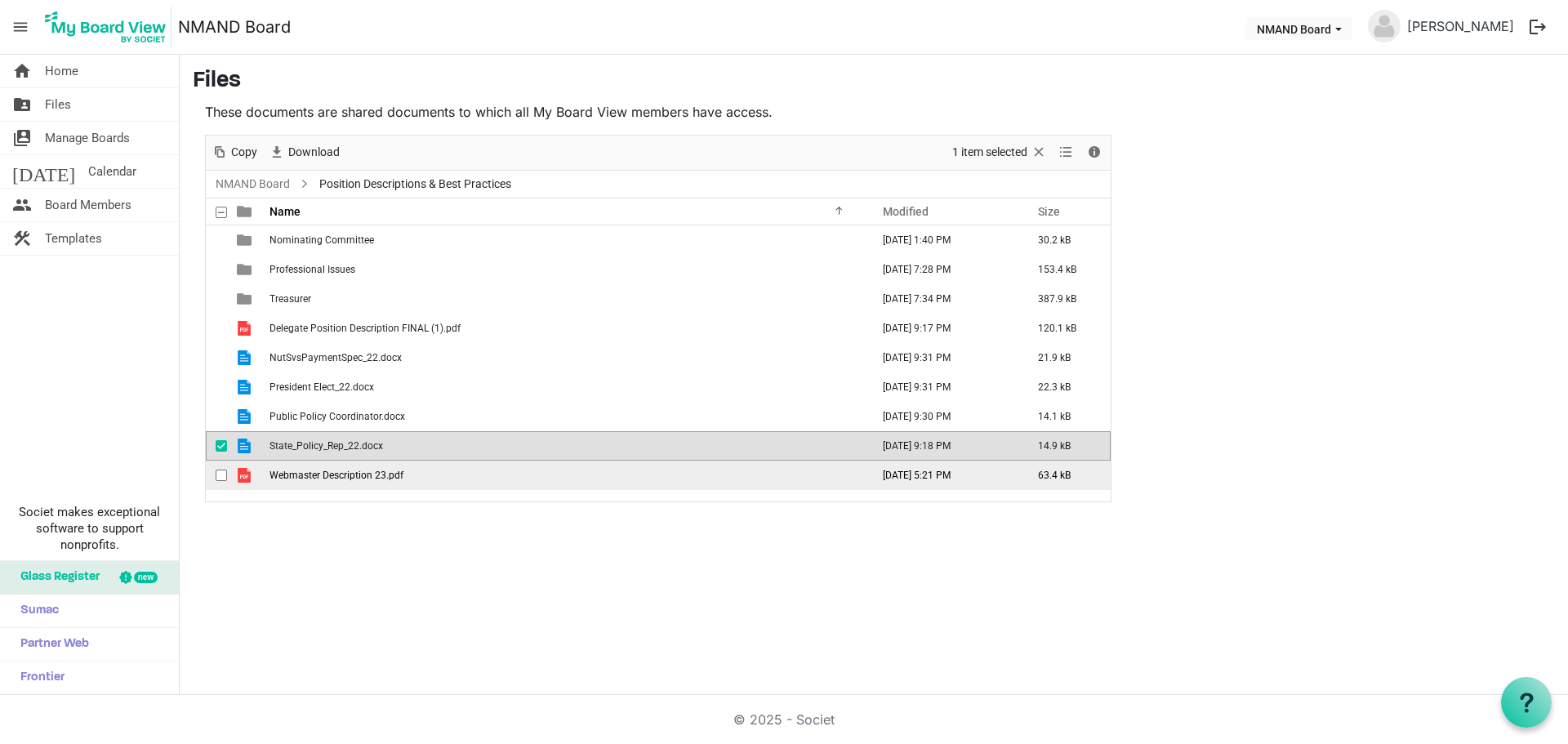
click at [313, 473] on span "Webmaster Description 23.pdf" at bounding box center [336, 474] width 134 height 11
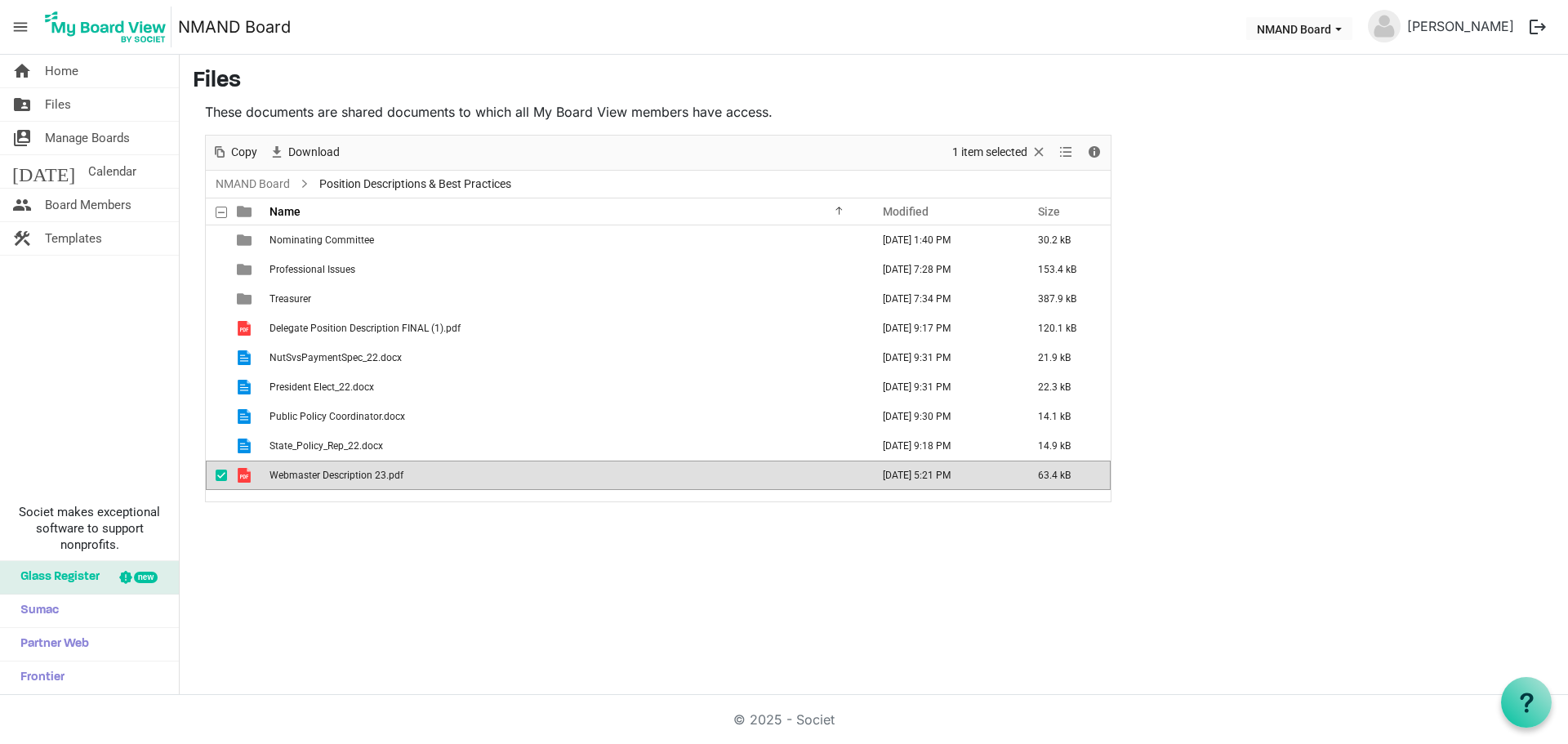
click at [370, 643] on div "home Home folder_shared Files switch_account Manage Boards today Calendar peopl…" at bounding box center [784, 374] width 1568 height 640
click at [397, 531] on div "home Home folder_shared Files switch_account Manage Boards today Calendar peopl…" at bounding box center [784, 374] width 1568 height 640
click at [239, 183] on link "NMAND Board" at bounding box center [252, 184] width 81 height 20
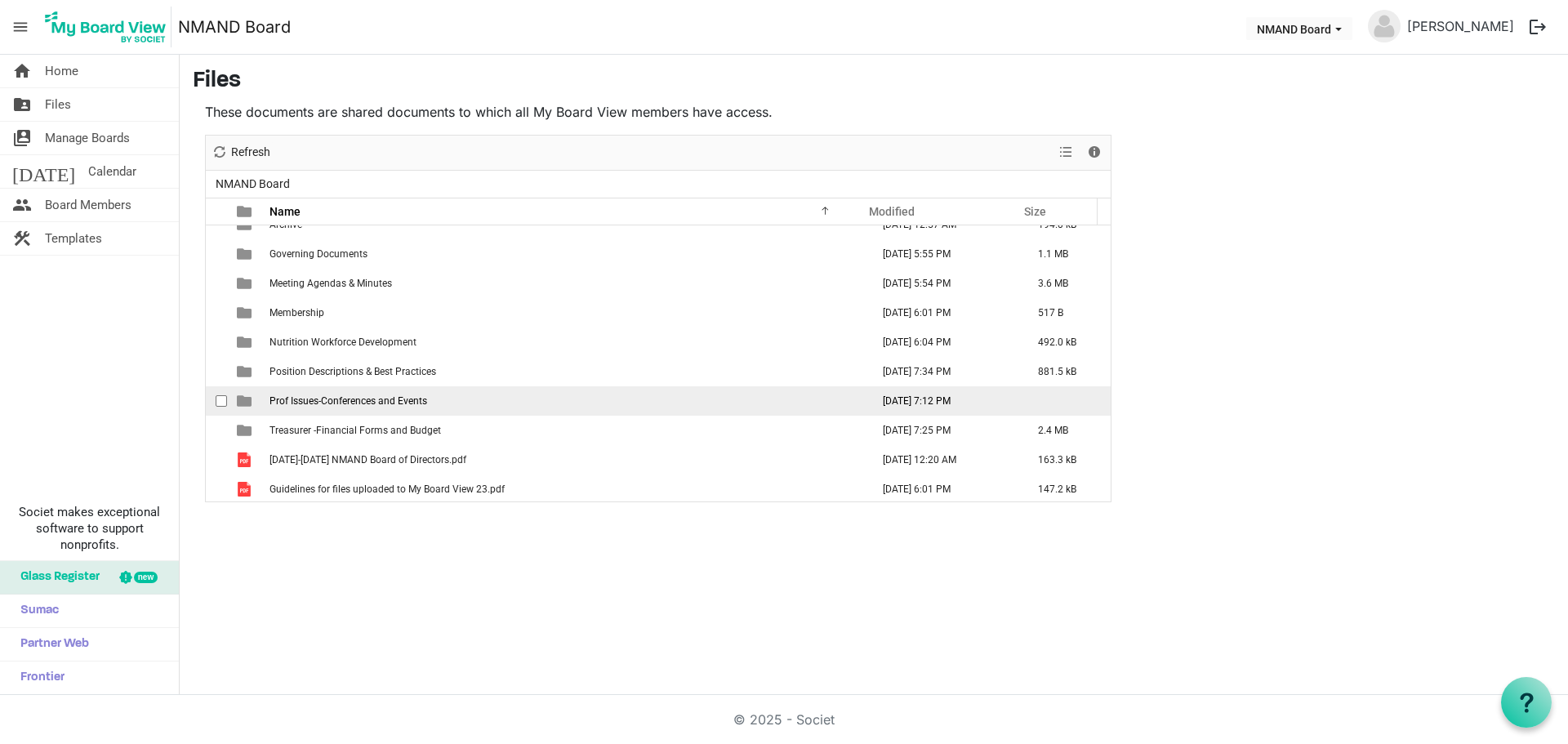
scroll to position [18, 0]
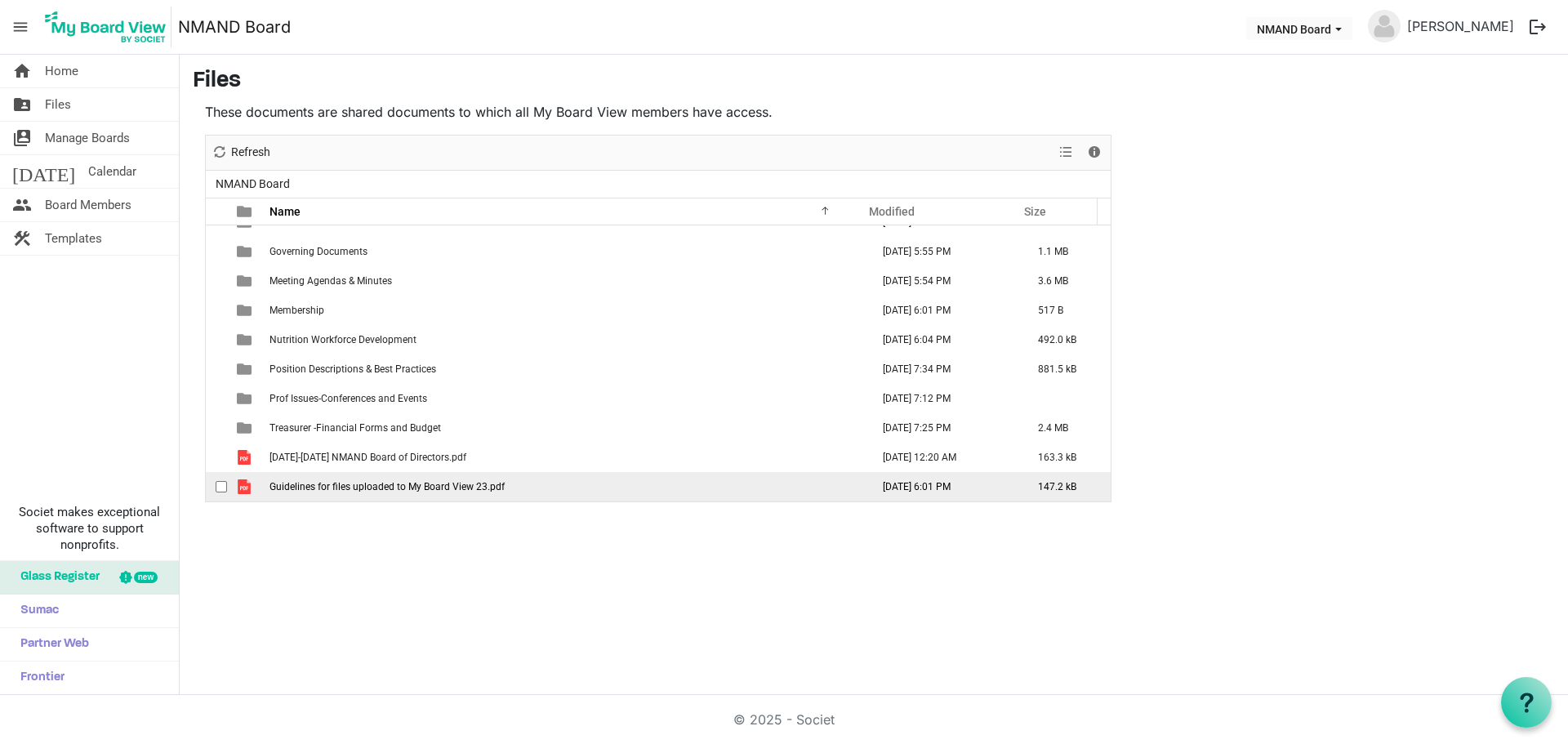
click at [383, 488] on span "Guidelines for files uploaded to My Board View 23.pdf" at bounding box center [387, 486] width 236 height 11
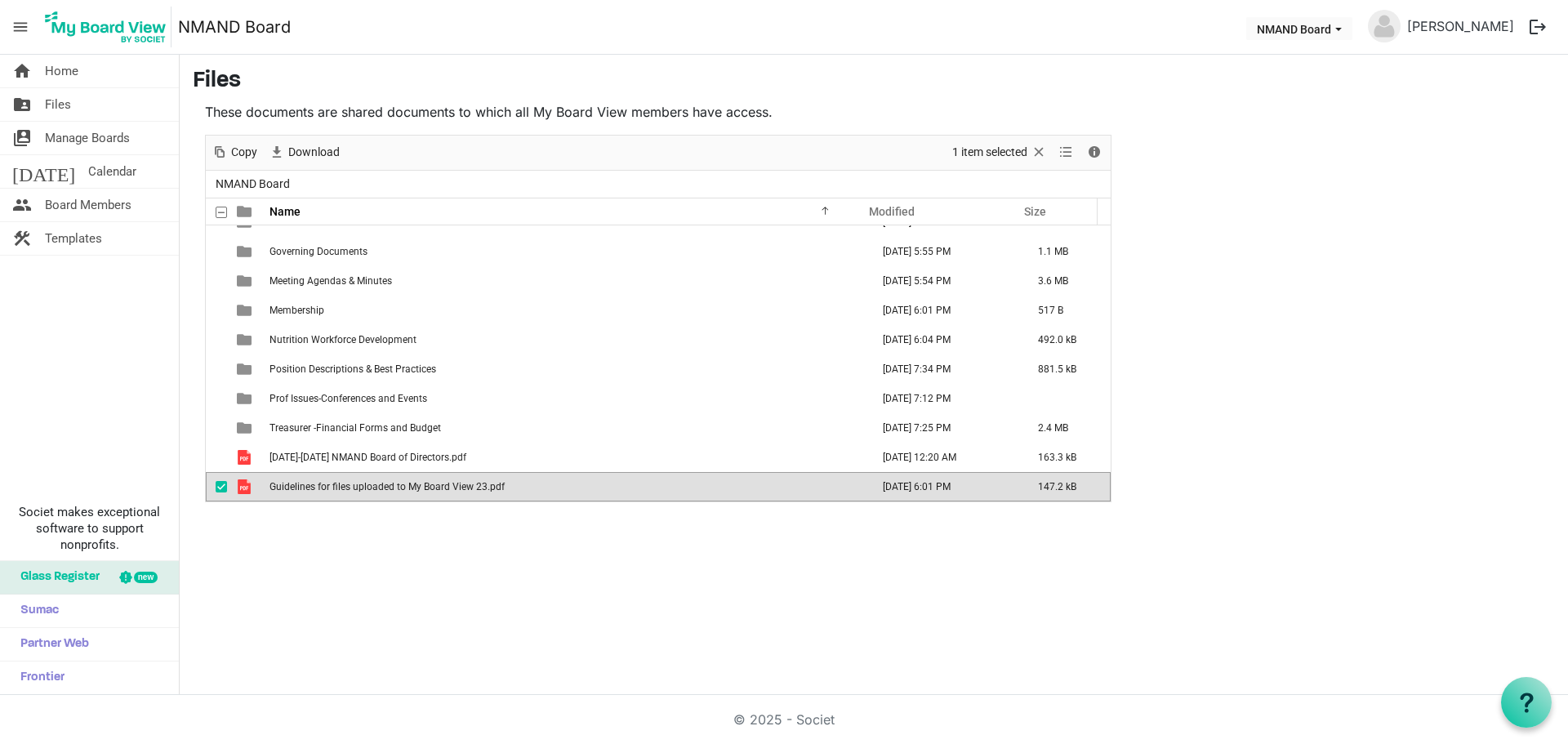
click at [383, 488] on span "Guidelines for files uploaded to My Board View 23.pdf" at bounding box center [387, 486] width 236 height 11
click at [615, 575] on div "home Home folder_shared Files switch_account Manage Boards today Calendar peopl…" at bounding box center [784, 374] width 1568 height 640
